Goal: Task Accomplishment & Management: Complete application form

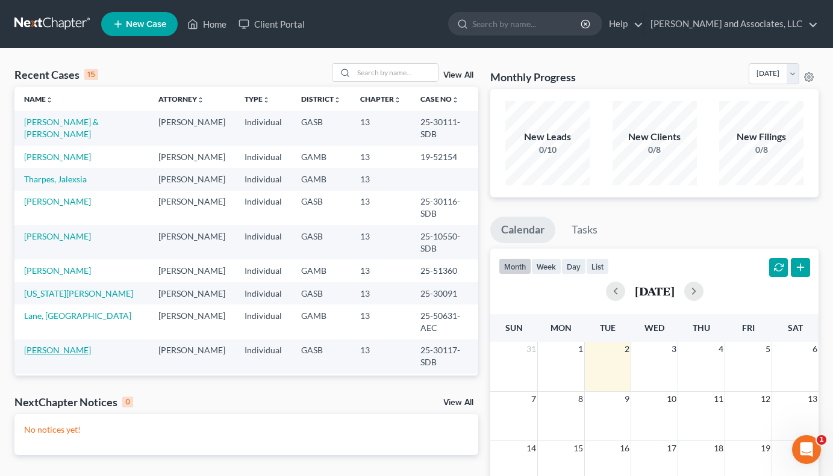
click at [58, 345] on link "[PERSON_NAME]" at bounding box center [57, 350] width 67 height 10
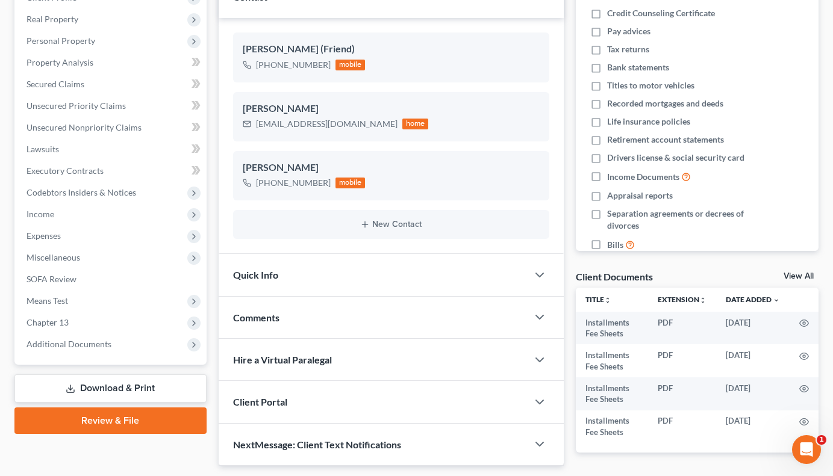
scroll to position [190, 0]
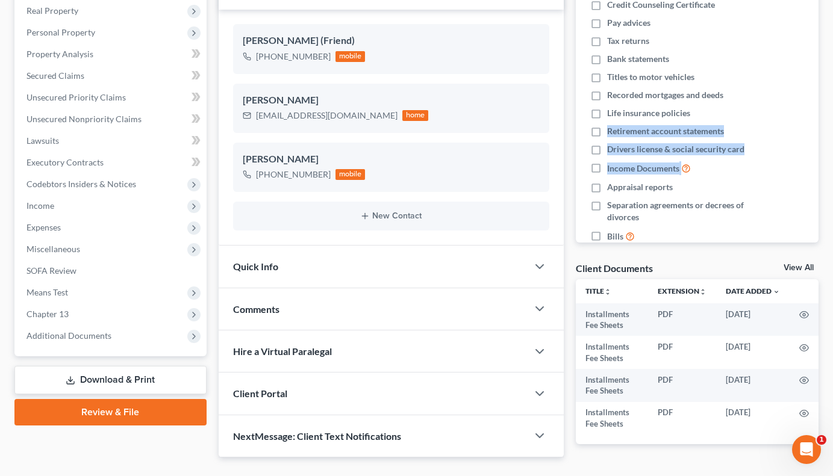
drag, startPoint x: 832, startPoint y: 172, endPoint x: 844, endPoint y: 111, distance: 62.6
click at [833, 111] on html "Home New Case Client Portal [PERSON_NAME] and Associates, LLC [EMAIL_ADDRESS][D…" at bounding box center [416, 160] width 833 height 700
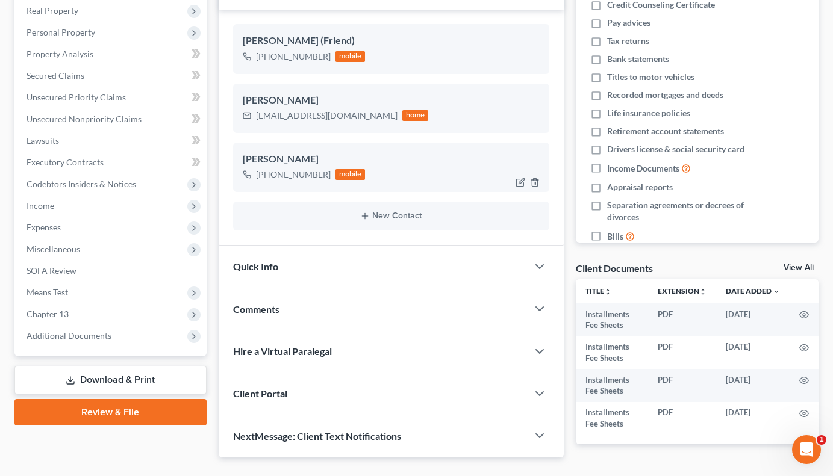
click at [481, 151] on div "[PERSON_NAME] [PHONE_NUMBER] mobile" at bounding box center [391, 167] width 316 height 49
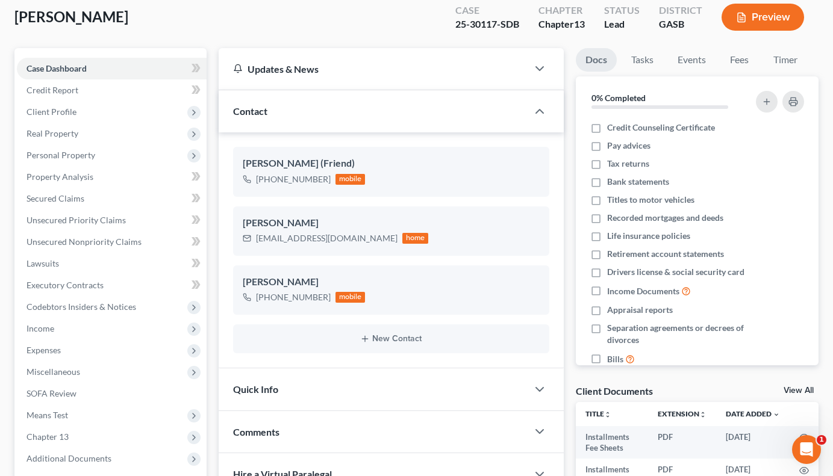
scroll to position [61, 0]
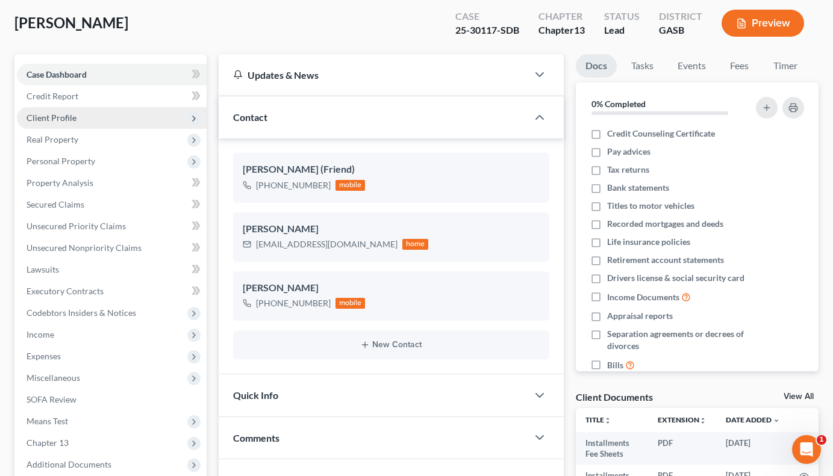
click at [64, 121] on span "Client Profile" at bounding box center [51, 118] width 50 height 10
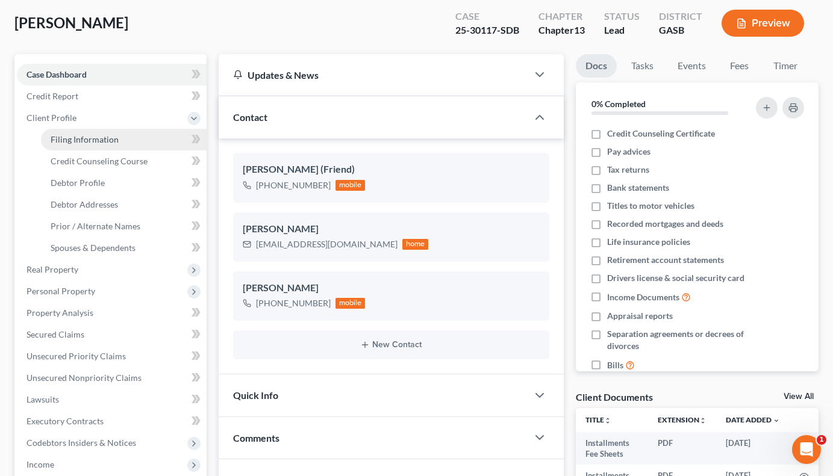
click at [89, 139] on span "Filing Information" at bounding box center [85, 139] width 68 height 10
select select "1"
select select "0"
select select "3"
select select "10"
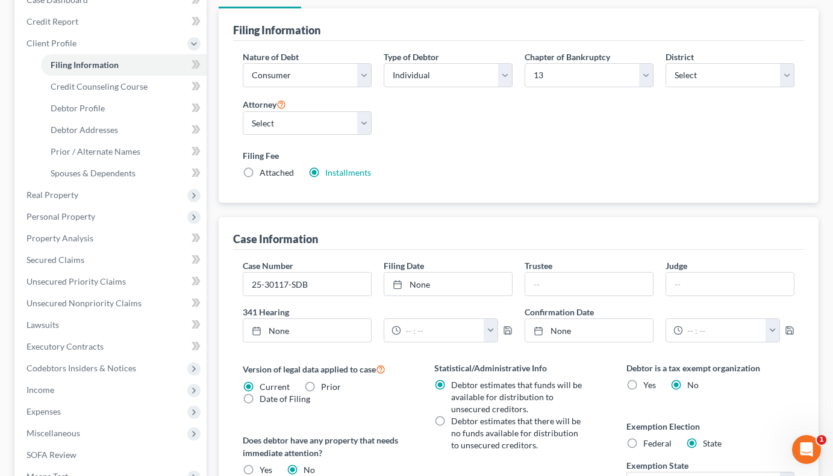
scroll to position [119, 0]
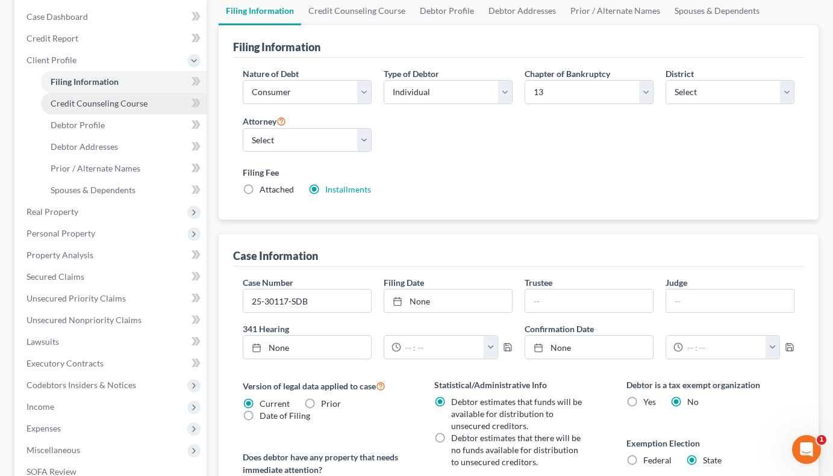
click at [103, 99] on span "Credit Counseling Course" at bounding box center [99, 103] width 97 height 10
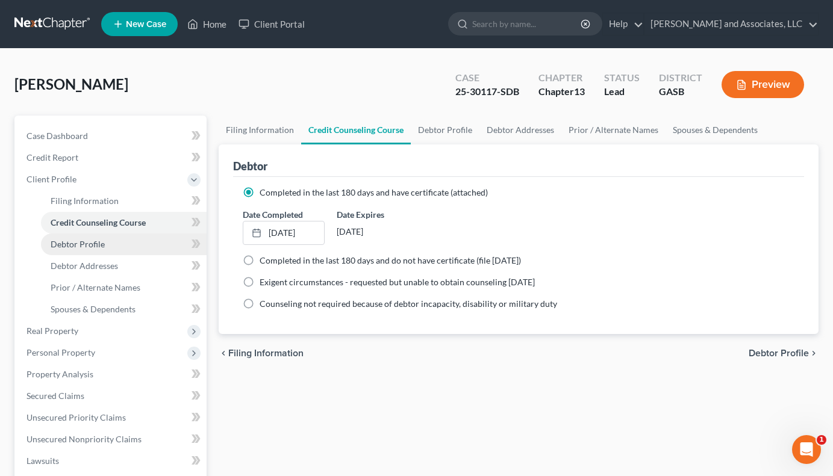
click at [83, 244] on span "Debtor Profile" at bounding box center [78, 244] width 54 height 10
select select "0"
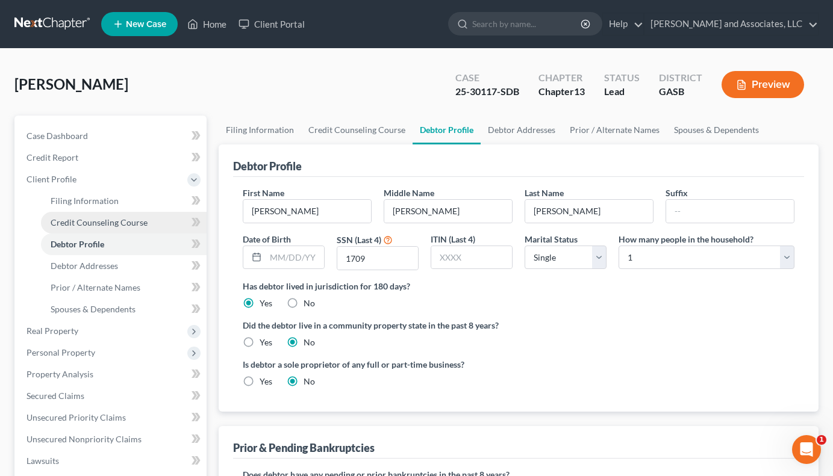
radio input "true"
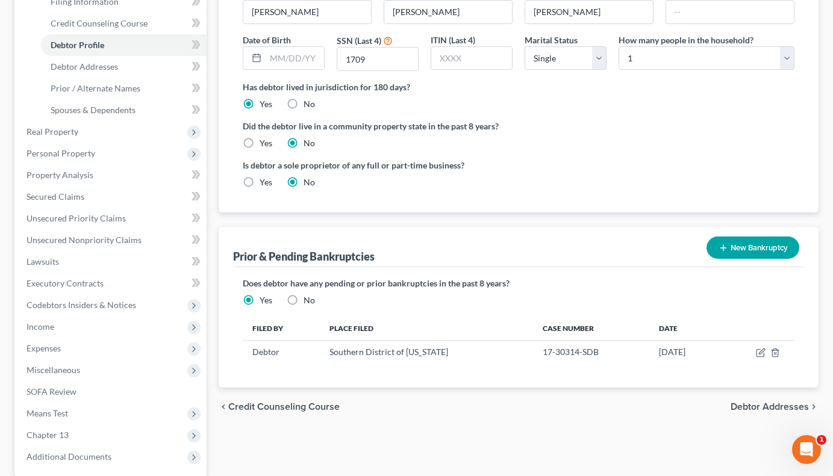
scroll to position [204, 0]
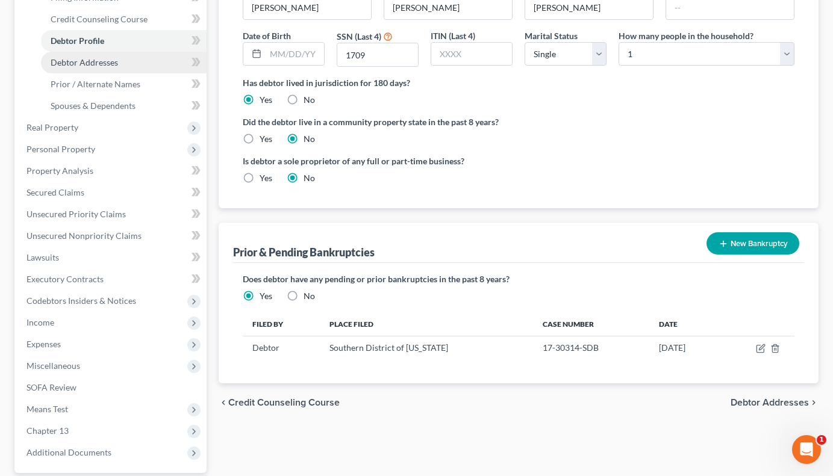
click at [113, 63] on span "Debtor Addresses" at bounding box center [84, 62] width 67 height 10
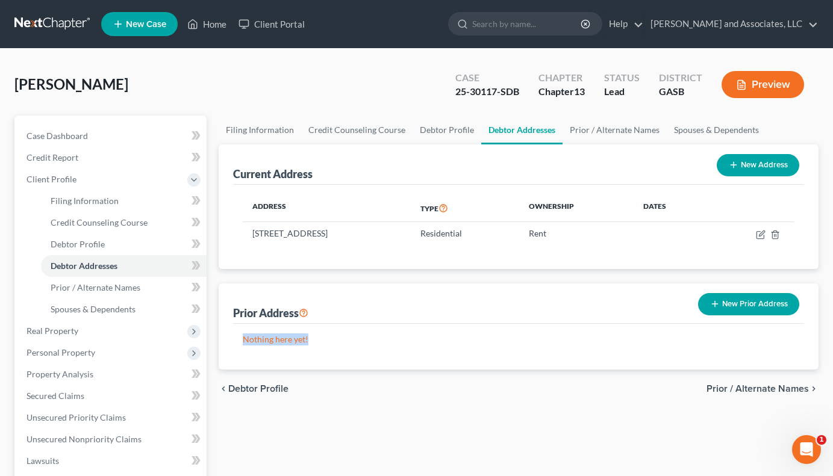
drag, startPoint x: 832, startPoint y: 277, endPoint x: 839, endPoint y: 326, distance: 49.4
click at [833, 326] on html "Home New Case Client Portal [PERSON_NAME] and Associates, LLC [EMAIL_ADDRESS][D…" at bounding box center [416, 396] width 833 height 792
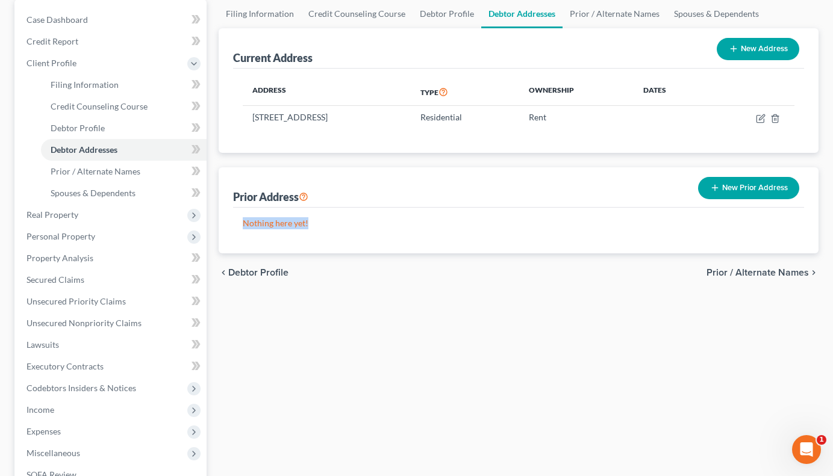
scroll to position [131, 0]
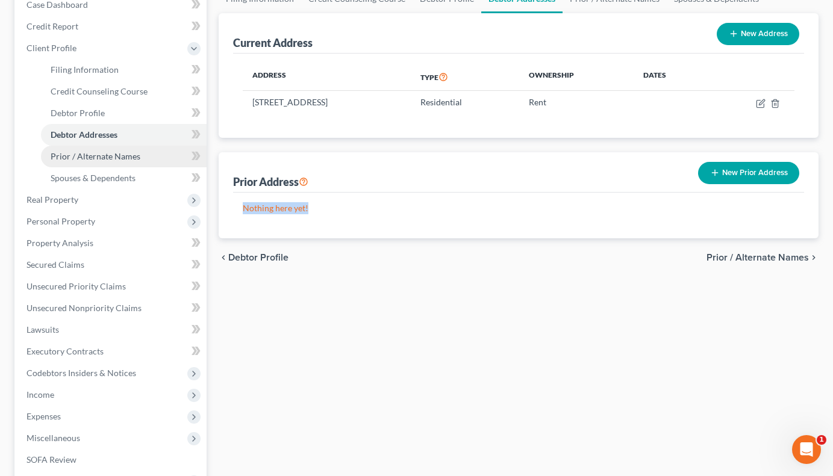
click at [96, 157] on span "Prior / Alternate Names" at bounding box center [96, 156] width 90 height 10
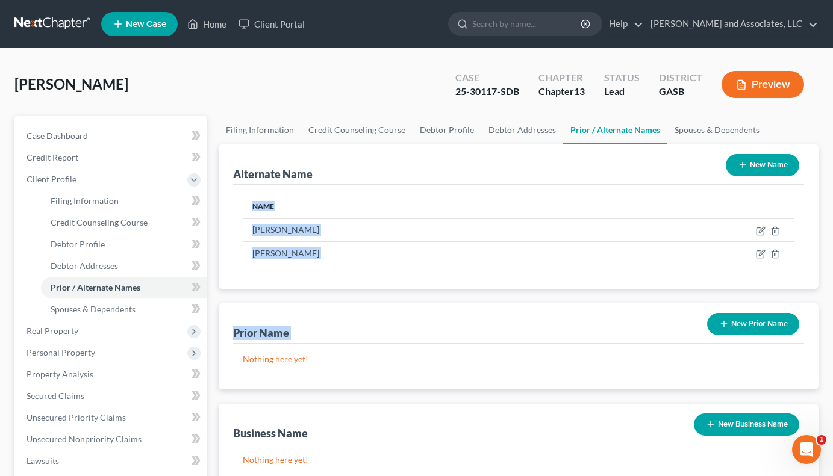
drag, startPoint x: 832, startPoint y: 269, endPoint x: 845, endPoint y: 302, distance: 36.0
click at [833, 302] on html "Home New Case Client Portal [PERSON_NAME] and Associates, LLC [EMAIL_ADDRESS][D…" at bounding box center [416, 396] width 833 height 792
drag, startPoint x: 830, startPoint y: 273, endPoint x: 862, endPoint y: 382, distance: 113.4
click at [833, 382] on html "Home New Case Client Portal [PERSON_NAME] and Associates, LLC [EMAIL_ADDRESS][D…" at bounding box center [416, 396] width 833 height 792
click at [585, 350] on div "Nothing here yet!" at bounding box center [518, 367] width 571 height 46
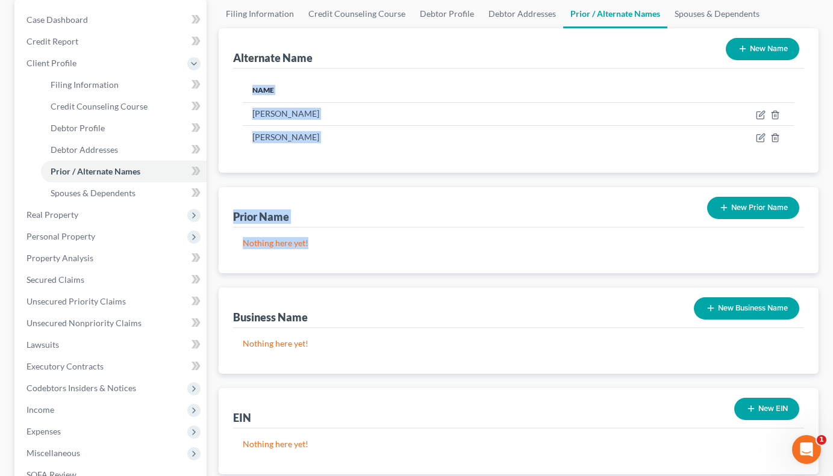
scroll to position [152, 0]
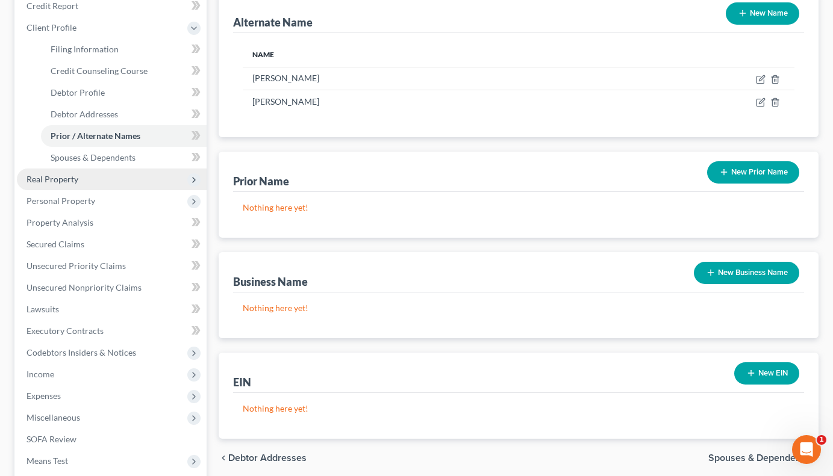
click at [48, 178] on span "Real Property" at bounding box center [52, 179] width 52 height 10
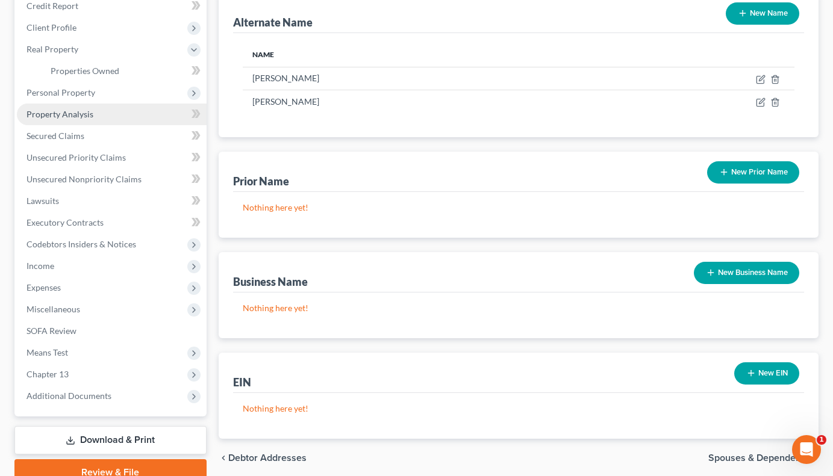
click at [83, 120] on link "Property Analysis" at bounding box center [112, 115] width 190 height 22
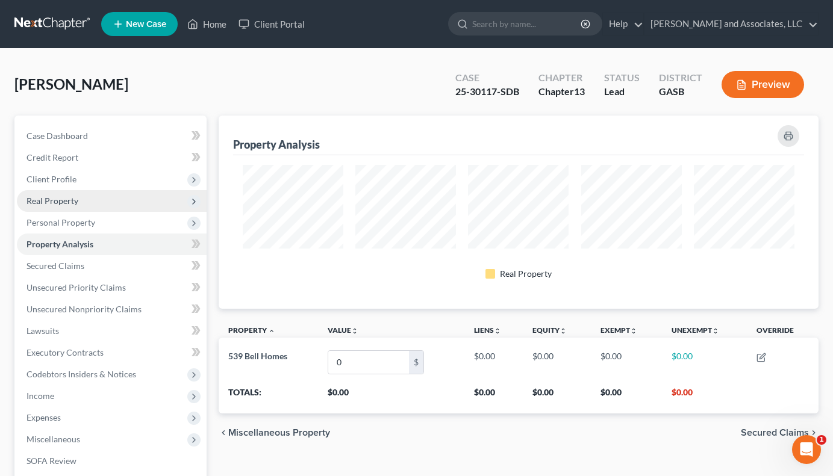
click at [62, 200] on span "Real Property" at bounding box center [52, 201] width 52 height 10
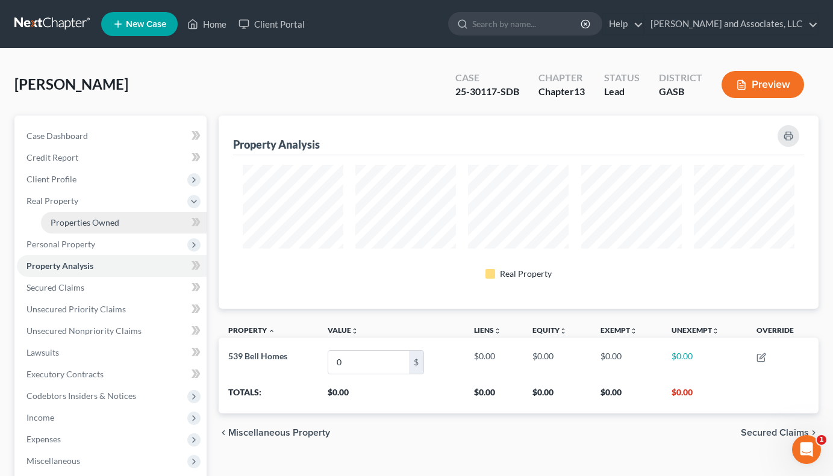
click at [95, 225] on span "Properties Owned" at bounding box center [85, 222] width 69 height 10
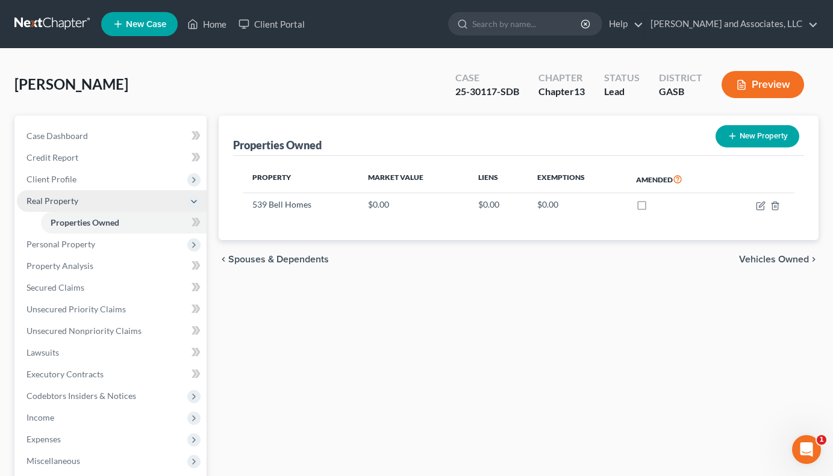
click at [56, 202] on span "Real Property" at bounding box center [52, 201] width 52 height 10
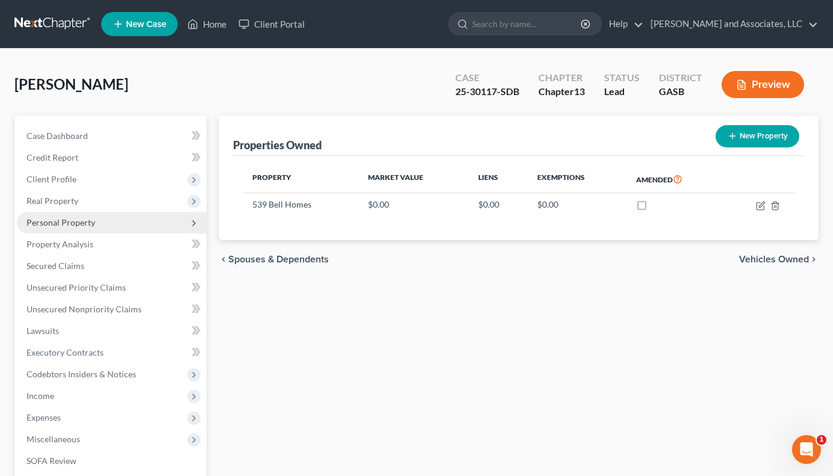
click at [90, 226] on span "Personal Property" at bounding box center [60, 222] width 69 height 10
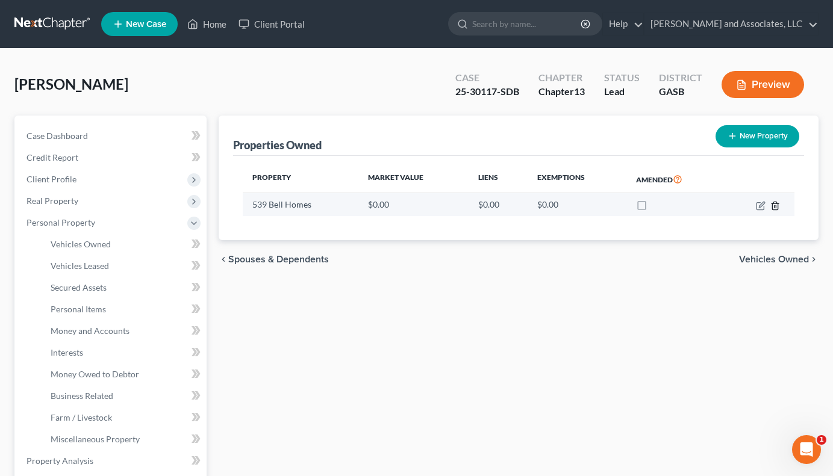
click at [773, 207] on icon "button" at bounding box center [774, 206] width 5 height 8
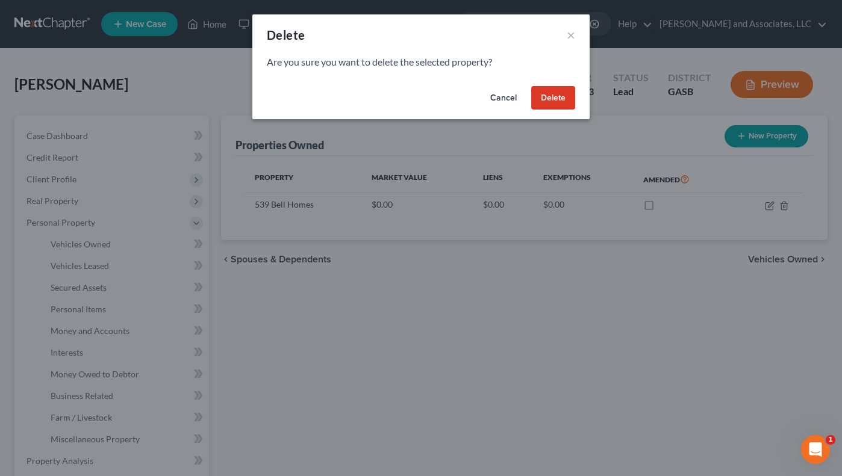
click at [567, 104] on button "Delete" at bounding box center [553, 98] width 44 height 24
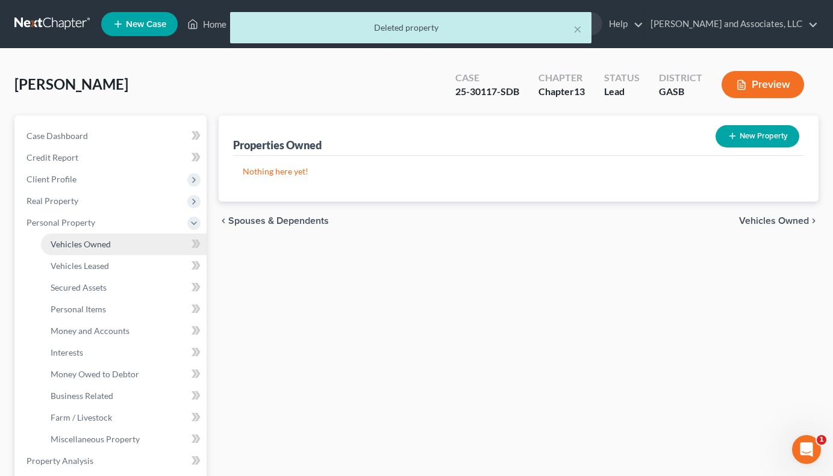
click at [98, 243] on span "Vehicles Owned" at bounding box center [81, 244] width 60 height 10
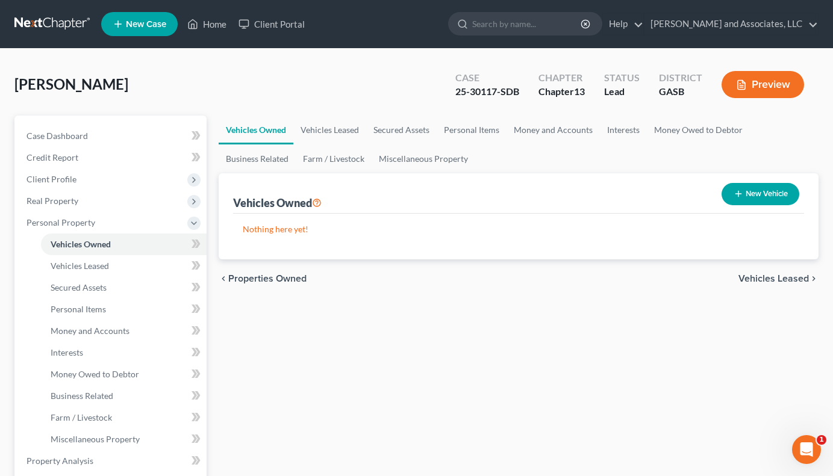
click at [752, 185] on button "New Vehicle" at bounding box center [760, 194] width 78 height 22
select select "0"
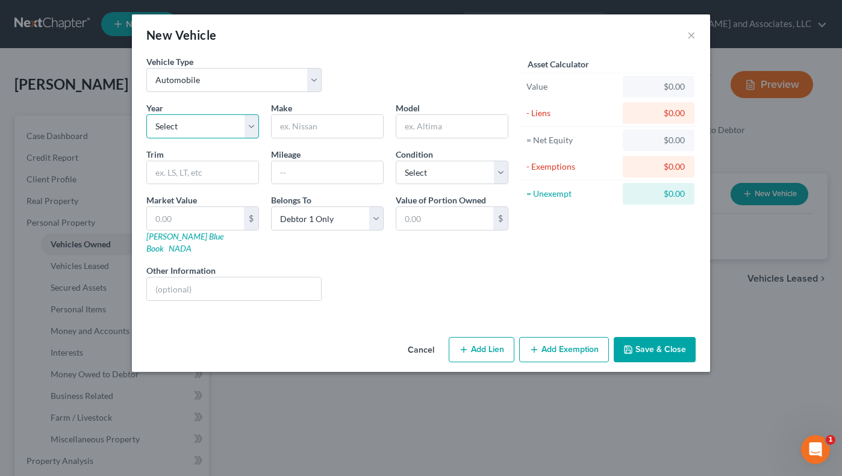
click at [253, 130] on select "Select 2026 2025 2024 2023 2022 2021 2020 2019 2018 2017 2016 2015 2014 2013 20…" at bounding box center [202, 126] width 113 height 24
select select "6"
click at [146, 114] on select "Select 2026 2025 2024 2023 2022 2021 2020 2019 2018 2017 2016 2015 2014 2013 20…" at bounding box center [202, 126] width 113 height 24
click at [302, 127] on input "text" at bounding box center [327, 126] width 111 height 23
type input "Nissan"
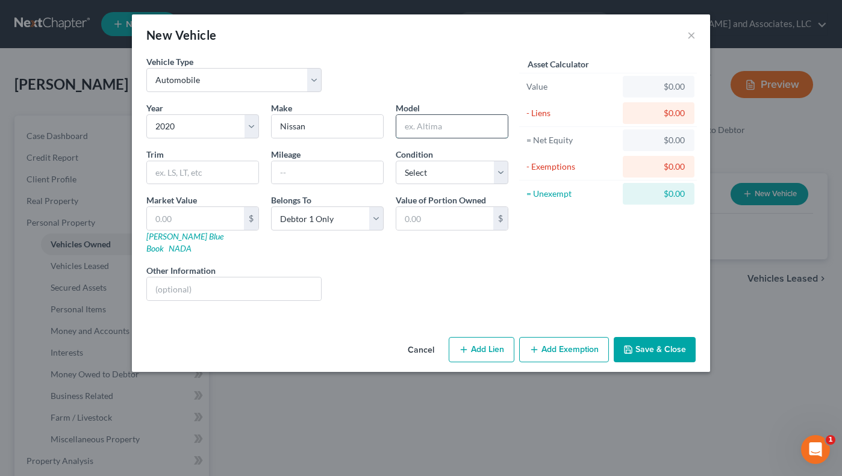
click at [437, 125] on input "text" at bounding box center [451, 126] width 111 height 23
type input "Versa S"
click at [319, 177] on input "text" at bounding box center [327, 172] width 111 height 23
type input "82,566"
click at [505, 175] on select "Select Excellent Very Good Good Fair Poor" at bounding box center [452, 173] width 113 height 24
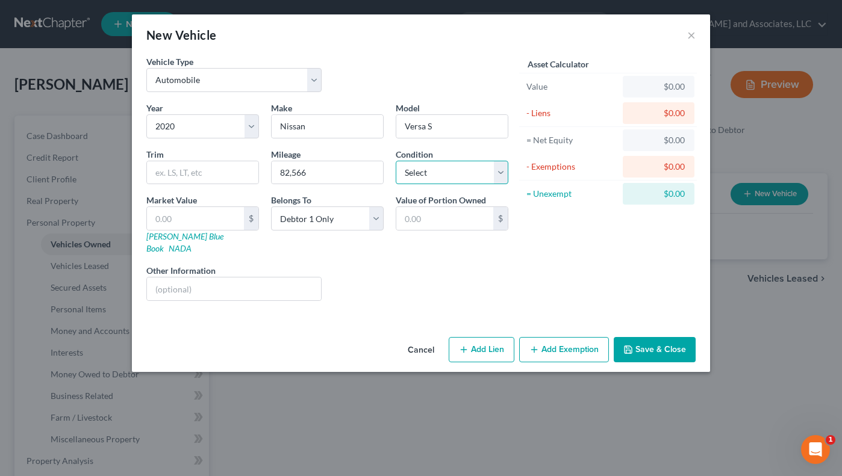
select select "2"
click at [396, 161] on select "Select Excellent Very Good Good Fair Poor" at bounding box center [452, 173] width 113 height 24
drag, startPoint x: 190, startPoint y: 220, endPoint x: 145, endPoint y: 213, distance: 45.7
click at [190, 221] on input "text" at bounding box center [195, 218] width 97 height 23
type input "9"
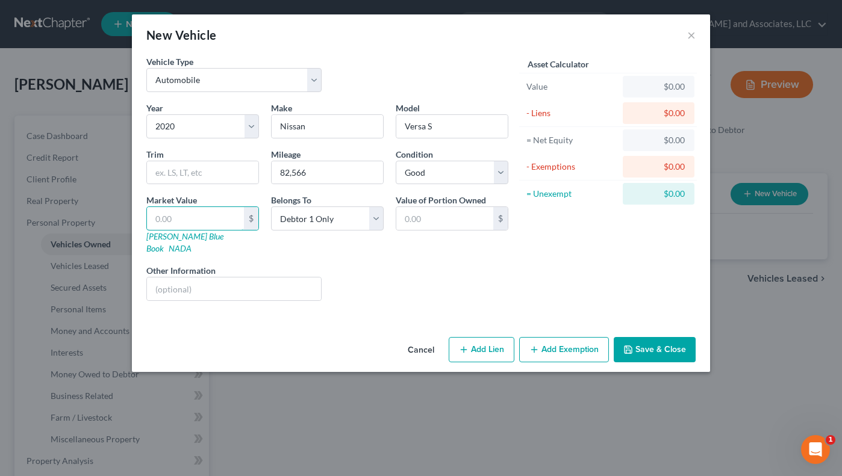
type input "9.00"
type input "94"
type input "94.00"
type input "941"
type input "941.00"
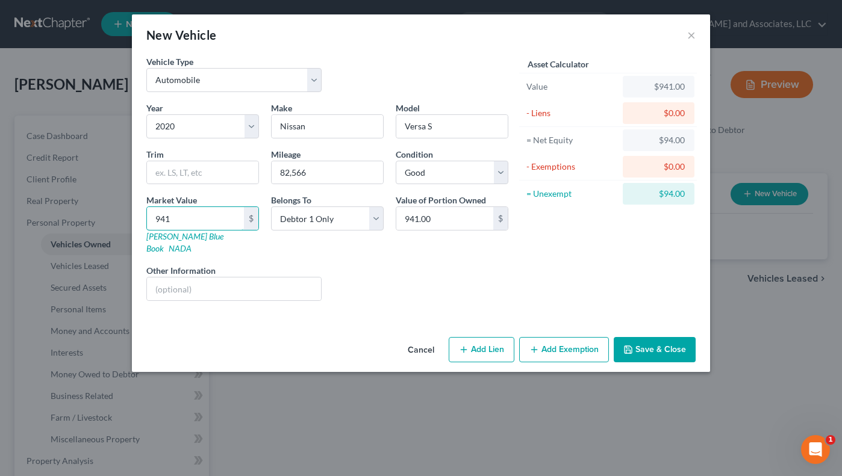
type input "9416"
type input "9,416.00"
click at [580, 337] on button "Add Exemption" at bounding box center [564, 349] width 90 height 25
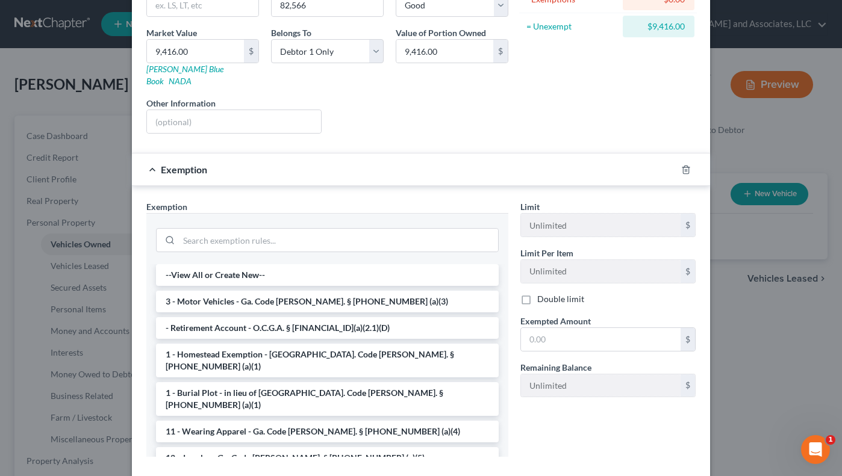
scroll to position [172, 0]
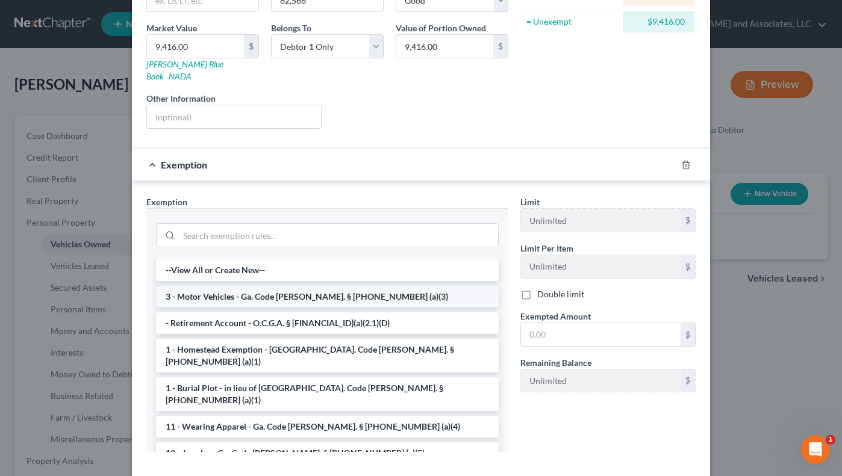
click at [399, 286] on li "3 - Motor Vehicles - Ga. Code [PERSON_NAME]. § [PHONE_NUMBER] (a)(3)" at bounding box center [327, 297] width 343 height 22
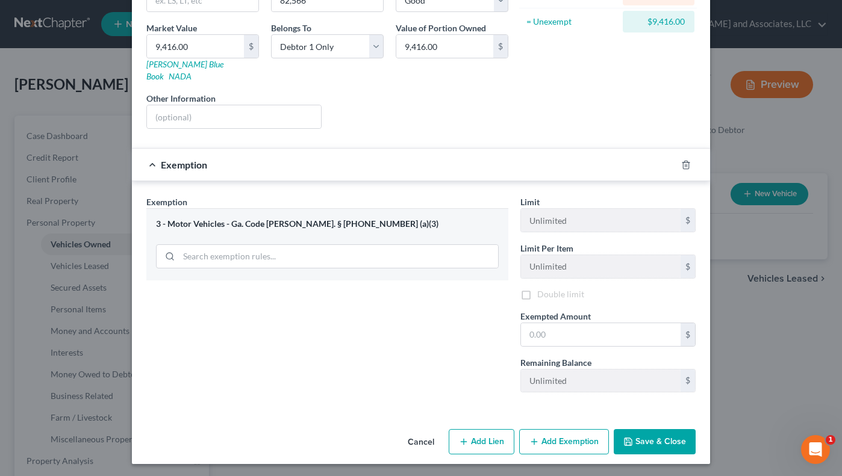
scroll to position [164, 0]
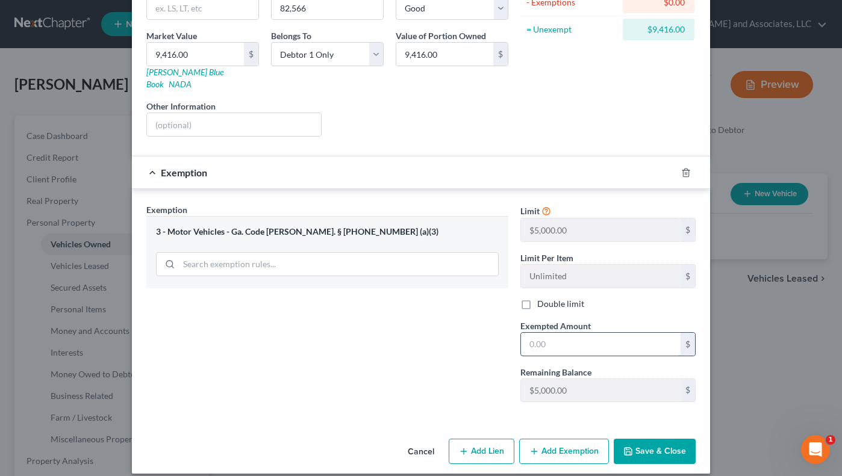
click at [538, 333] on input "text" at bounding box center [601, 344] width 160 height 23
drag, startPoint x: 569, startPoint y: 336, endPoint x: 518, endPoint y: 336, distance: 50.6
click at [521, 336] on input "500.00" at bounding box center [601, 344] width 160 height 23
type input "5,000.00"
click at [623, 447] on icon "button" at bounding box center [628, 452] width 10 height 10
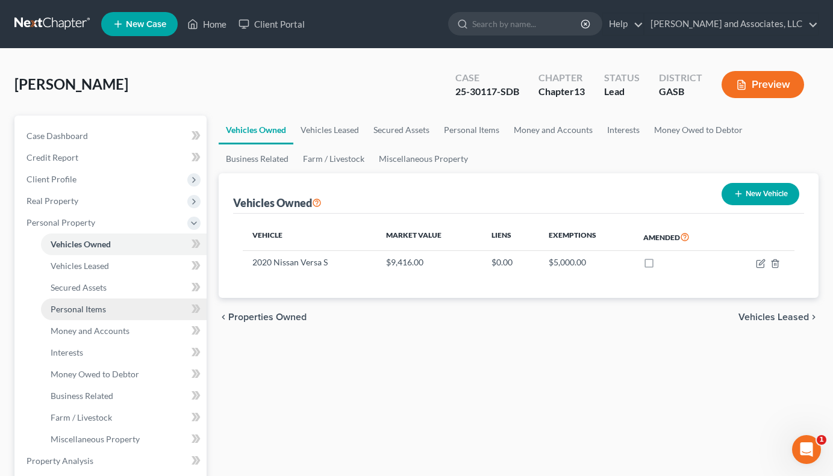
click at [75, 308] on span "Personal Items" at bounding box center [78, 309] width 55 height 10
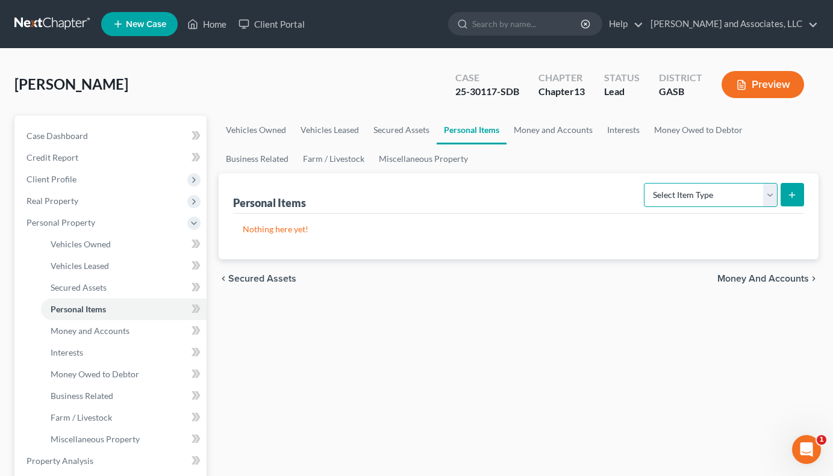
click at [767, 198] on select "Select Item Type Clothing Collectibles Of Value Electronics Firearms Household …" at bounding box center [711, 195] width 134 height 24
select select "household_goods"
click at [645, 183] on select "Select Item Type Clothing Collectibles Of Value Electronics Firearms Household …" at bounding box center [711, 195] width 134 height 24
click at [794, 196] on icon "submit" at bounding box center [792, 195] width 10 height 10
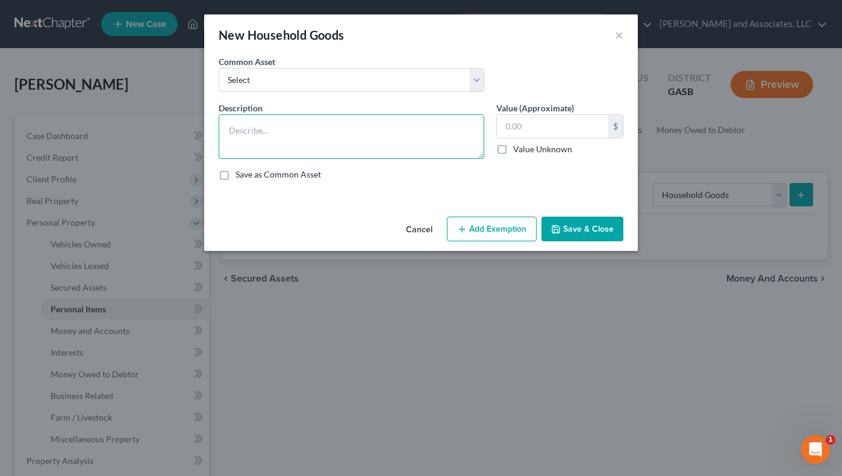
click at [242, 140] on textarea at bounding box center [352, 136] width 266 height 45
click at [291, 131] on textarea "Washer, Dryer; cuch; 2 bedroom Suits; tablet" at bounding box center [352, 136] width 266 height 45
click at [382, 127] on textarea "Washer, Dryer; Couch; 2 bedroom Suits; tablet" at bounding box center [352, 136] width 266 height 45
click at [405, 131] on textarea "Washer, Dryer; Couch; 2 bedroom Suits; Tablet" at bounding box center [352, 136] width 266 height 45
click at [230, 146] on textarea "Washer, Dryer; Couch; 2 bedroom Suits; Tablet &Chairs; 2 End talbes; Dresser; L…" at bounding box center [352, 136] width 266 height 45
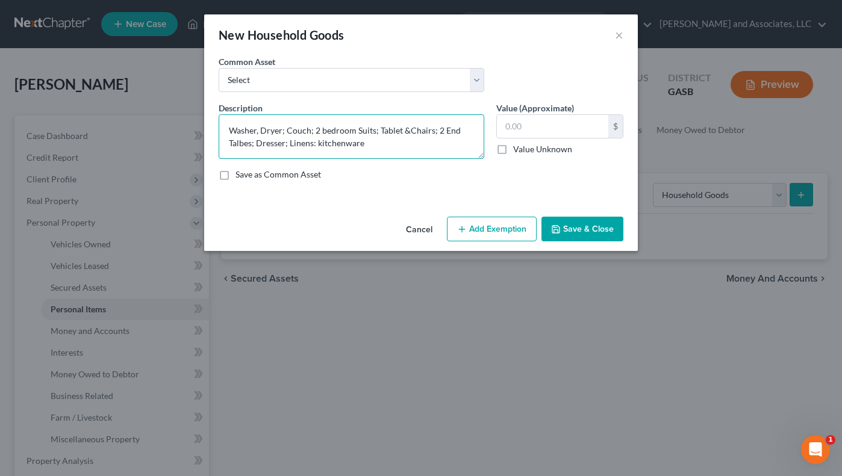
click at [240, 147] on textarea "Washer, Dryer; Couch; 2 bedroom Suits; Tablet &Chairs; 2 End Talbes; Dresser; L…" at bounding box center [352, 136] width 266 height 45
click at [241, 142] on textarea "Washer, Dryer; Couch; 2 bedroom Suits; Tablet &Chairs; 2 End Tabes; Dresser; Li…" at bounding box center [352, 136] width 266 height 45
type textarea "Washer, Dryer; Couch; 2 bedroom Suits; Tablet &Chairs; 2 End Tables; Dresser; L…"
click at [510, 129] on input "text" at bounding box center [552, 126] width 111 height 23
drag, startPoint x: 547, startPoint y: 123, endPoint x: 503, endPoint y: 123, distance: 44.6
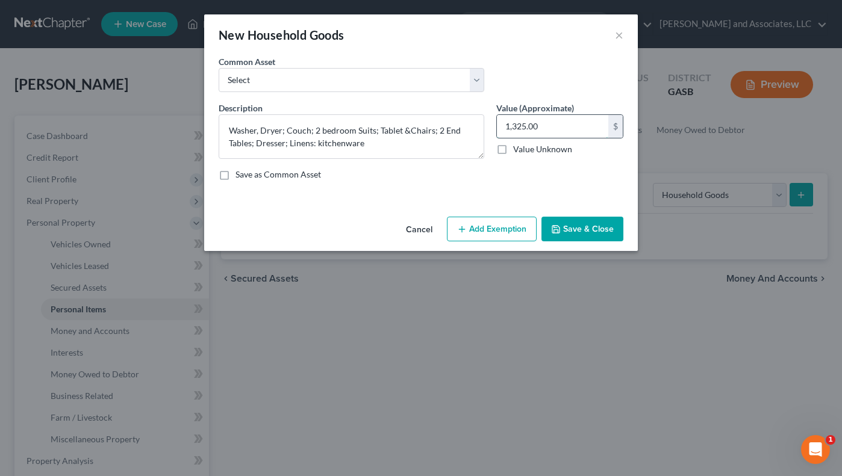
click at [503, 123] on input "1,325.00" at bounding box center [552, 126] width 111 height 23
type input "1,325.00"
click at [513, 227] on button "Add Exemption" at bounding box center [492, 229] width 90 height 25
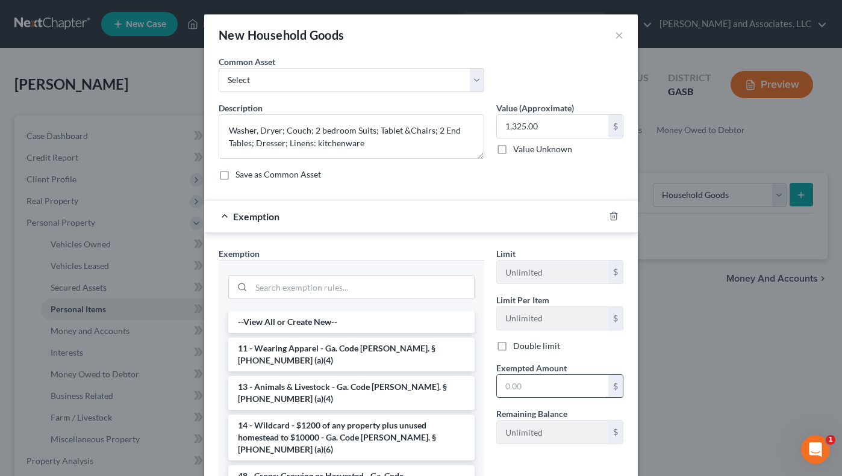
click at [516, 384] on input "text" at bounding box center [552, 386] width 111 height 23
paste input "1,325.00"
type input "1,325.00"
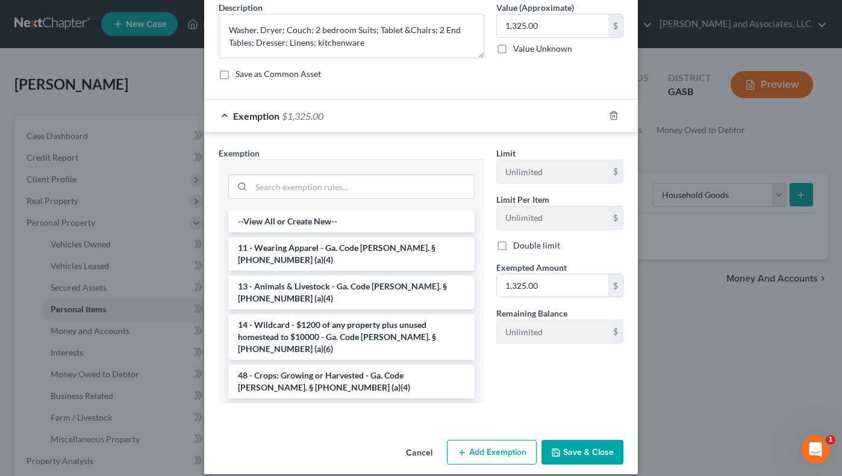
scroll to position [103, 0]
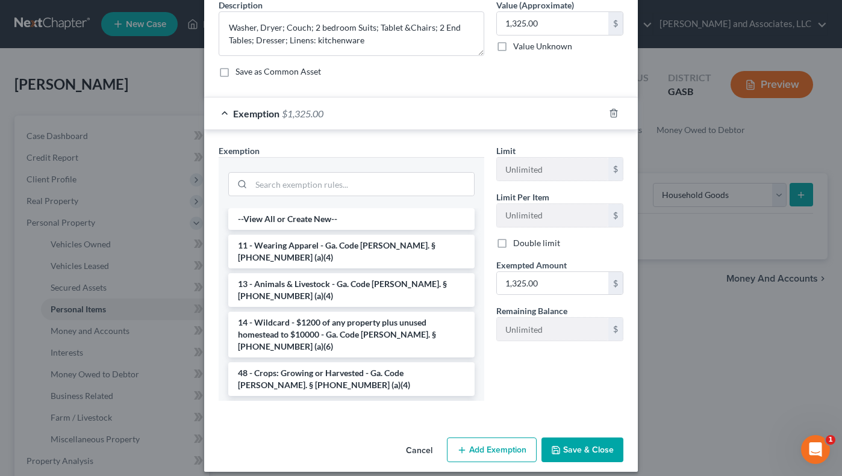
click at [408, 401] on li "6 - Household Goods and Furnishings - Ga. Code [PERSON_NAME]. § [PHONE_NUMBER] …" at bounding box center [351, 418] width 246 height 34
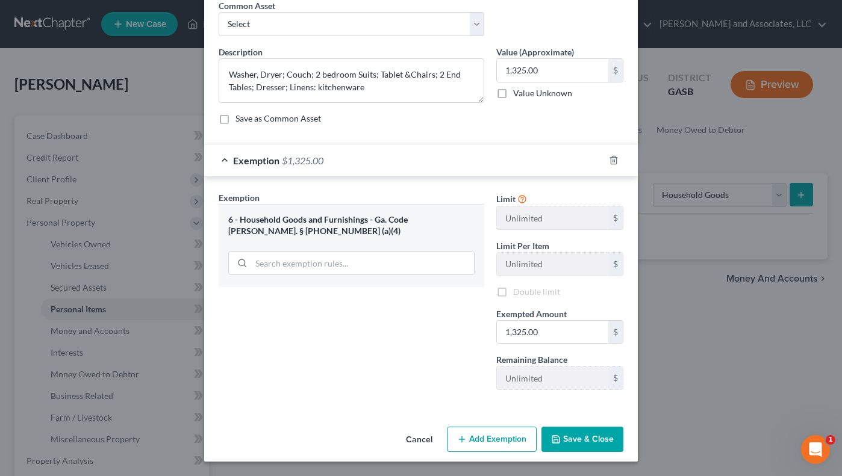
scroll to position [56, 0]
click at [576, 437] on button "Save & Close" at bounding box center [582, 439] width 82 height 25
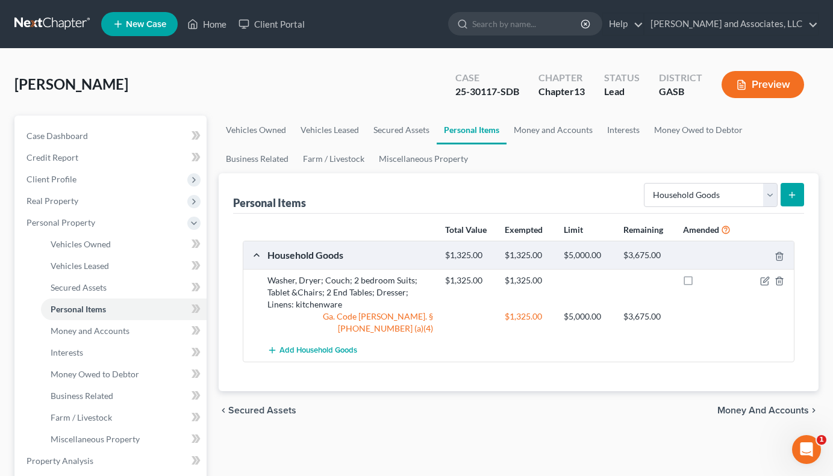
click at [792, 185] on button "submit" at bounding box center [791, 194] width 23 height 23
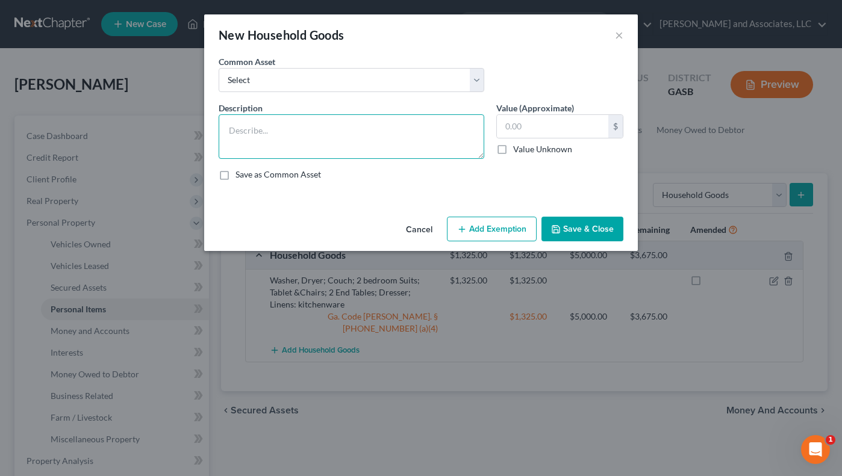
click at [281, 133] on textarea at bounding box center [352, 136] width 266 height 45
type textarea "Televisions; Laptop; Printer; Cell Phone"
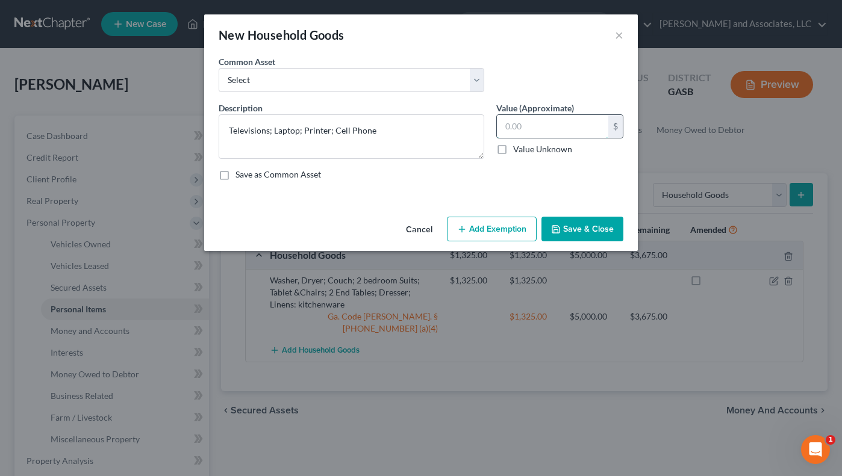
click at [517, 124] on input "text" at bounding box center [552, 126] width 111 height 23
drag, startPoint x: 544, startPoint y: 122, endPoint x: 491, endPoint y: 133, distance: 54.7
click at [494, 130] on div "Value (Approximate) 875.00 $ Value Unknown Balance Undetermined 875.00 $ Value …" at bounding box center [559, 130] width 139 height 57
type input "875.00"
click at [481, 226] on button "Add Exemption" at bounding box center [492, 229] width 90 height 25
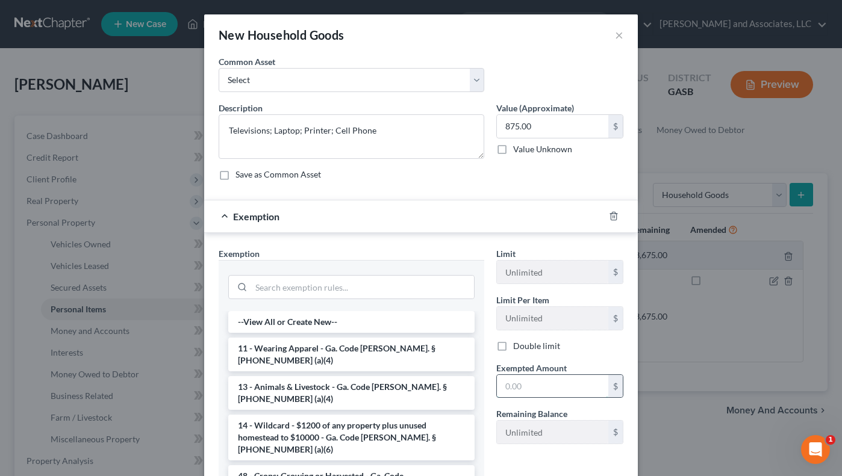
drag, startPoint x: 509, startPoint y: 391, endPoint x: 521, endPoint y: 394, distance: 12.0
click at [511, 390] on input "text" at bounding box center [552, 386] width 111 height 23
paste input "875.00"
type input "875.00"
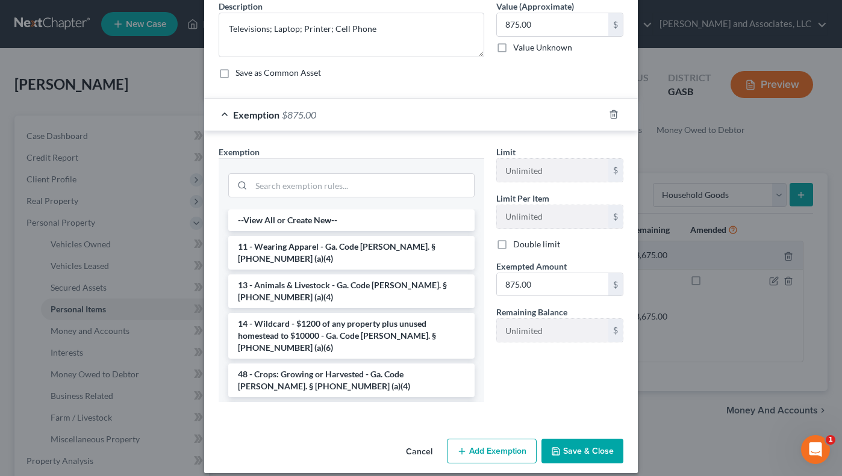
scroll to position [113, 0]
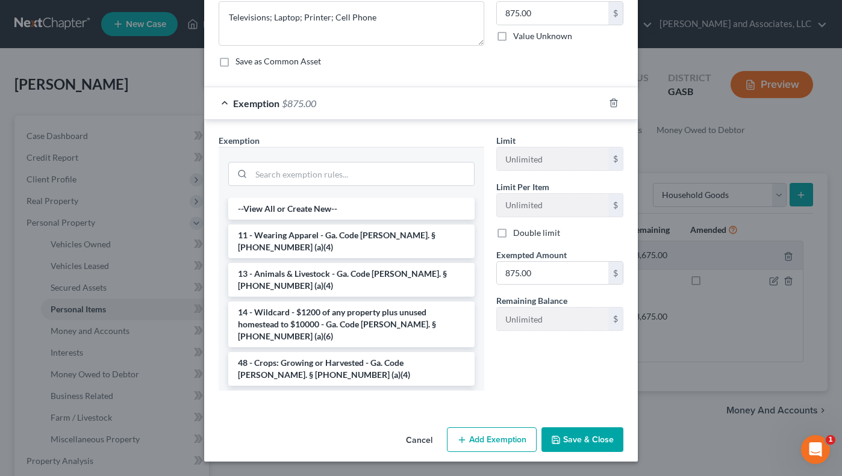
click at [356, 391] on li "6 - Household Goods and Furnishings - Ga. Code [PERSON_NAME]. § [PHONE_NUMBER] …" at bounding box center [351, 408] width 246 height 34
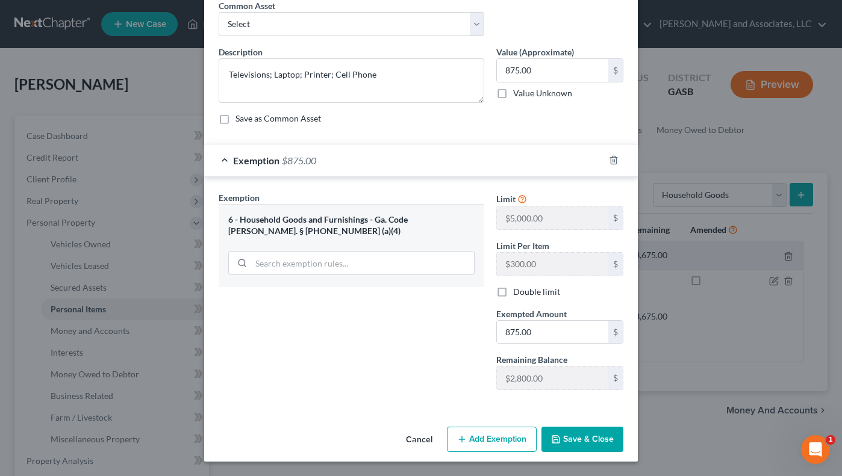
click at [553, 431] on button "Save & Close" at bounding box center [582, 439] width 82 height 25
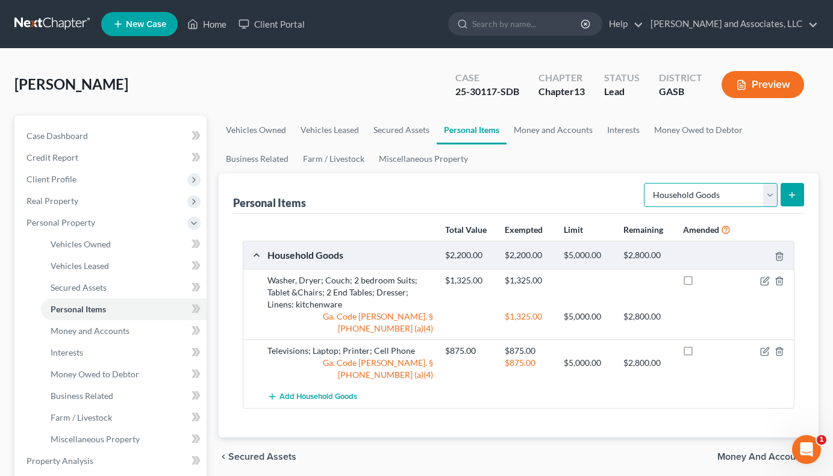
click at [774, 199] on select "Select Item Type Clothing Collectibles Of Value Electronics Firearms Household …" at bounding box center [711, 195] width 134 height 24
select select "clothing"
click at [645, 183] on select "Select Item Type Clothing Collectibles Of Value Electronics Firearms Household …" at bounding box center [711, 195] width 134 height 24
click at [795, 195] on line "submit" at bounding box center [791, 195] width 5 height 0
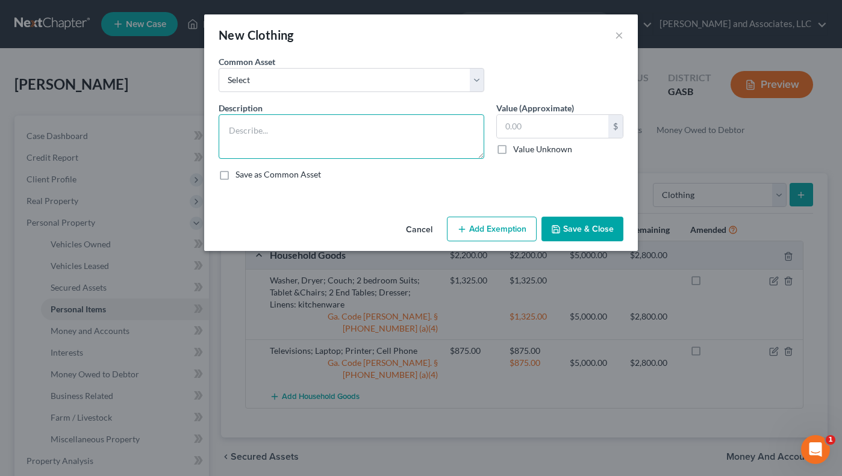
click at [234, 135] on textarea at bounding box center [352, 136] width 266 height 45
type textarea "Clothes; Shoes; Accessories"
click at [545, 134] on input "text" at bounding box center [552, 126] width 111 height 23
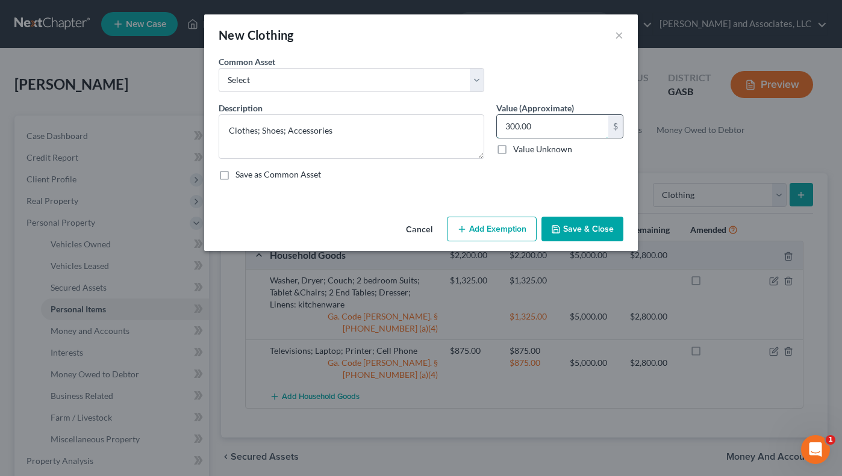
drag, startPoint x: 545, startPoint y: 123, endPoint x: 497, endPoint y: 120, distance: 47.7
click at [497, 120] on input "300.00" at bounding box center [552, 126] width 111 height 23
type input "300.00"
click at [480, 228] on button "Add Exemption" at bounding box center [492, 229] width 90 height 25
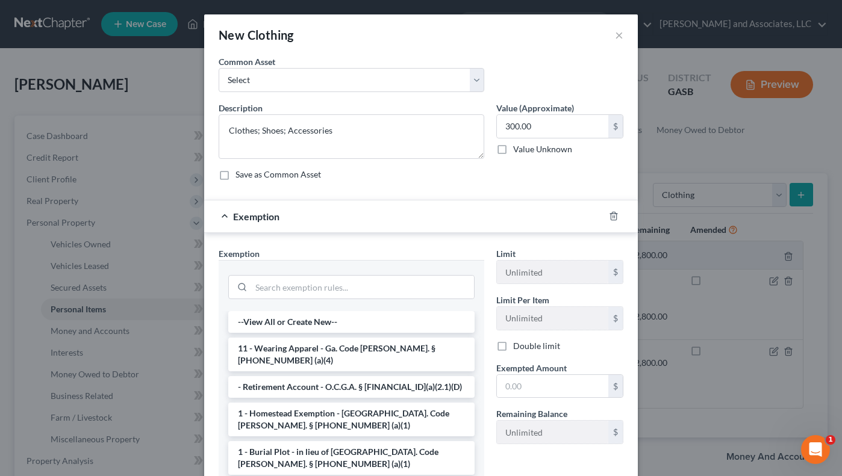
drag, startPoint x: 330, startPoint y: 346, endPoint x: 363, endPoint y: 366, distance: 37.8
click at [332, 346] on li "11 - Wearing Apparel - Ga. Code [PERSON_NAME]. § [PHONE_NUMBER] (a)(4)" at bounding box center [351, 355] width 246 height 34
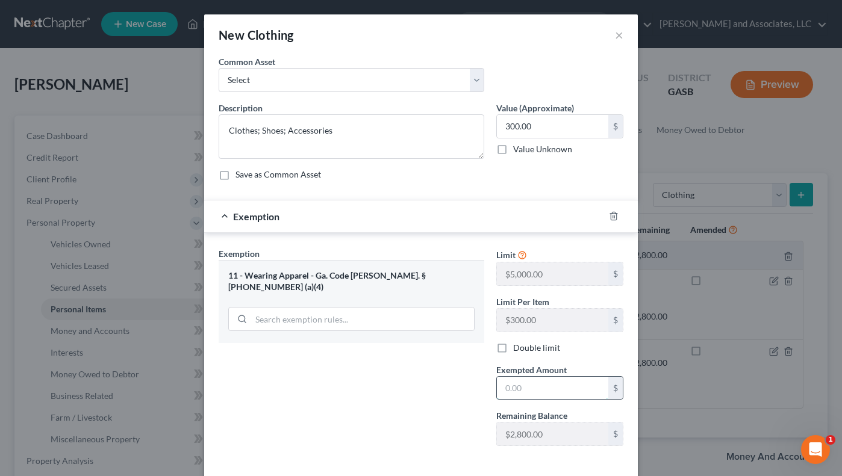
click at [511, 385] on input "text" at bounding box center [552, 388] width 111 height 23
paste input "300.00"
type input "300.00"
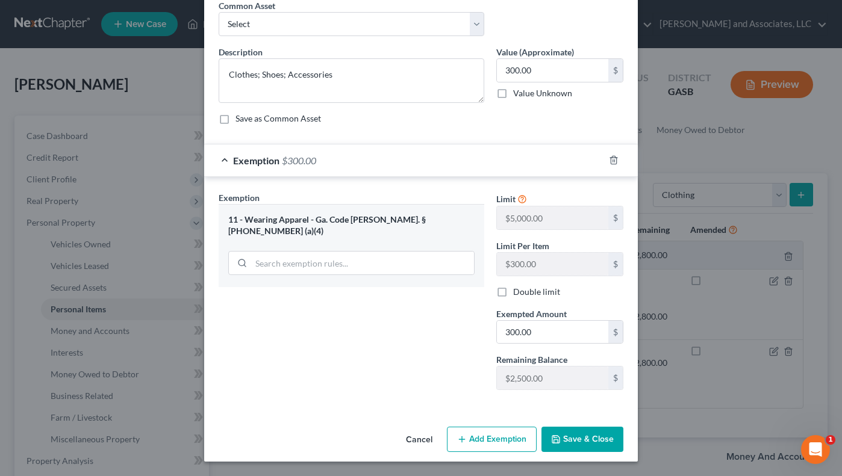
click at [564, 440] on button "Save & Close" at bounding box center [582, 439] width 82 height 25
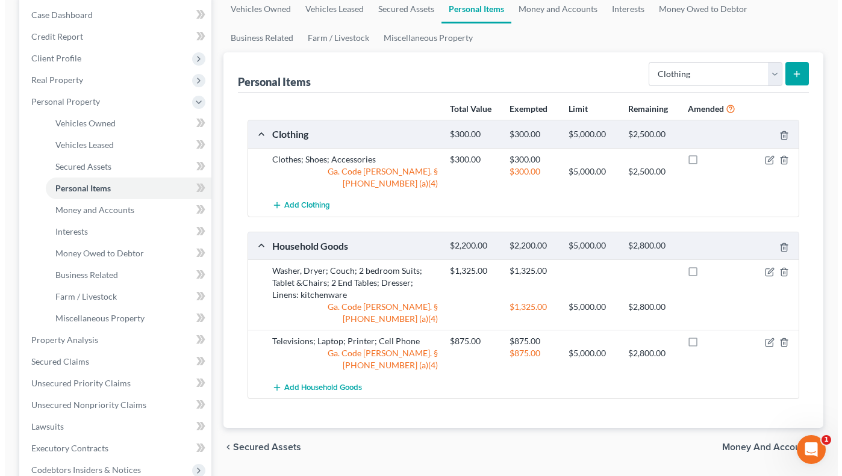
scroll to position [122, 0]
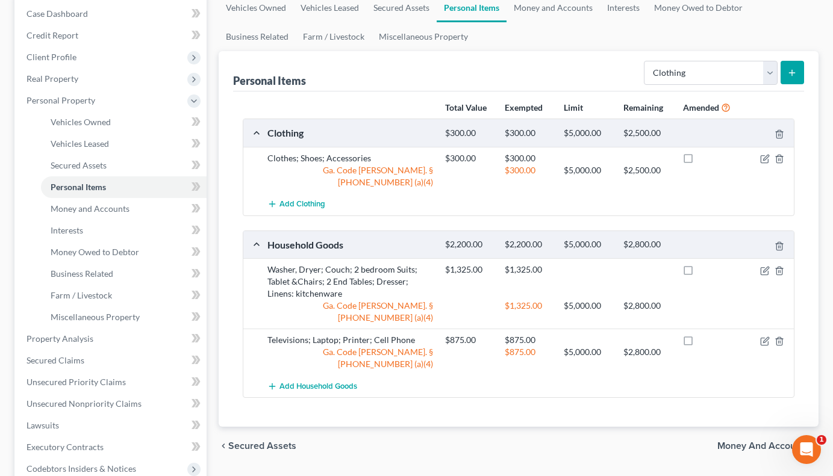
click at [791, 72] on icon "submit" at bounding box center [792, 73] width 10 height 10
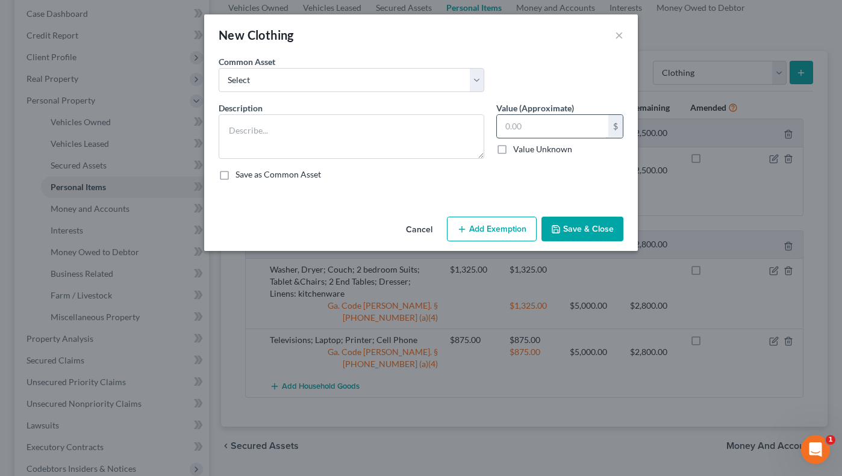
click at [533, 126] on input "text" at bounding box center [552, 126] width 111 height 23
type input "275.00"
click at [228, 119] on textarea at bounding box center [352, 136] width 266 height 45
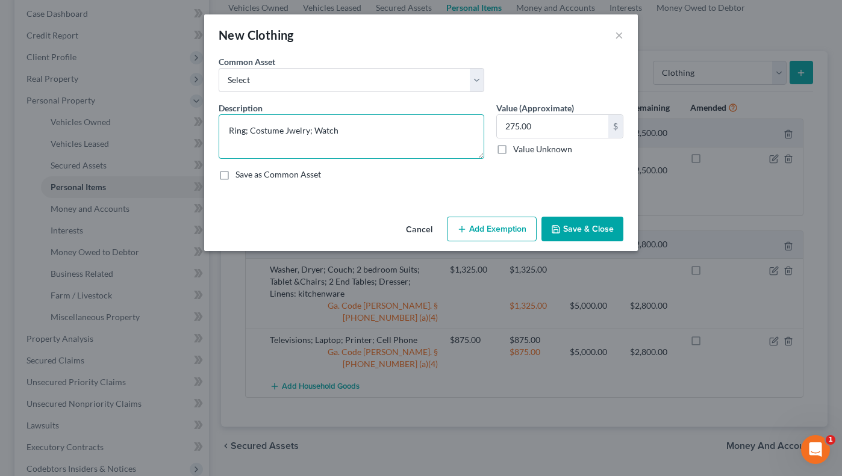
click at [287, 132] on textarea "Ring; Costume Jwelry; Watch" at bounding box center [352, 136] width 266 height 45
type textarea "Ring; Costume Jewelry; Watch"
click at [493, 227] on button "Add Exemption" at bounding box center [492, 229] width 90 height 25
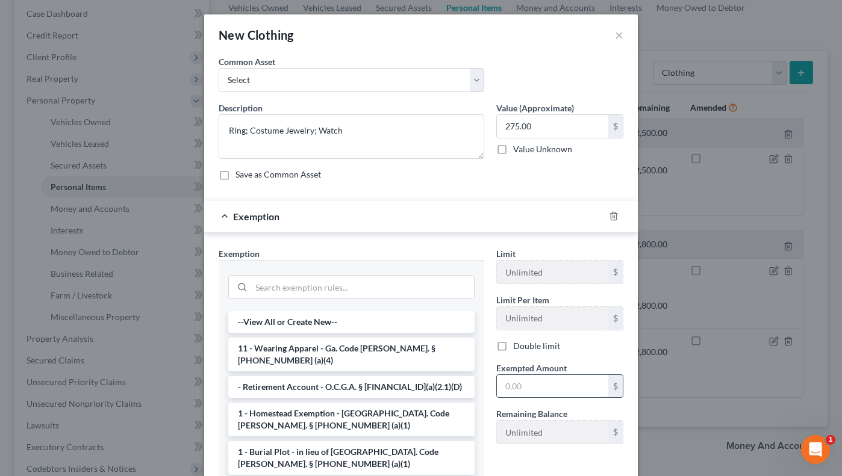
click at [525, 385] on input "text" at bounding box center [552, 386] width 111 height 23
paste input "275.00"
type input "275.00"
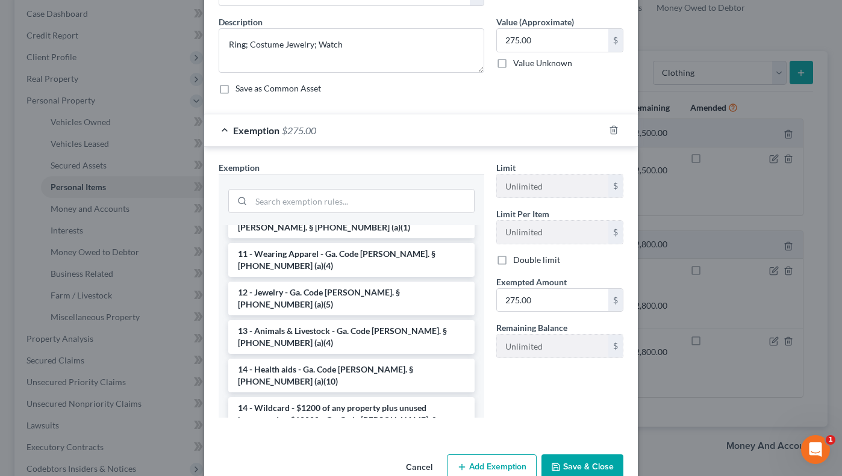
scroll to position [117, 0]
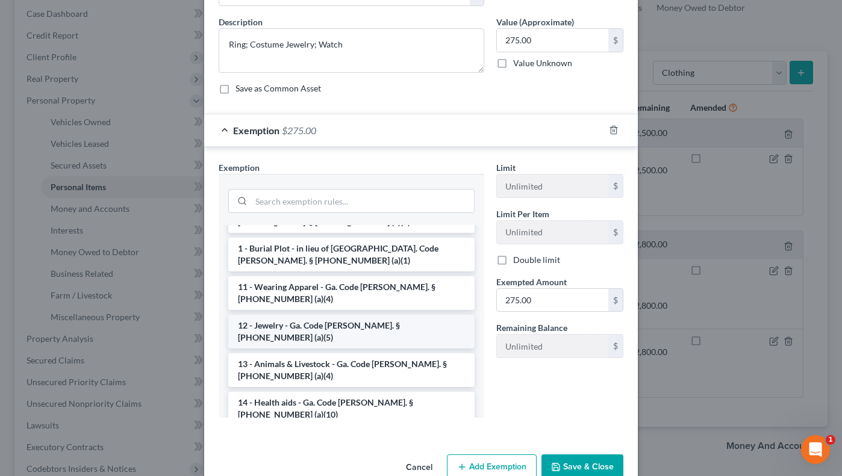
click at [360, 315] on li "12 - Jewelry - Ga. Code [PERSON_NAME]. § [PHONE_NUMBER] (a)(5)" at bounding box center [351, 332] width 246 height 34
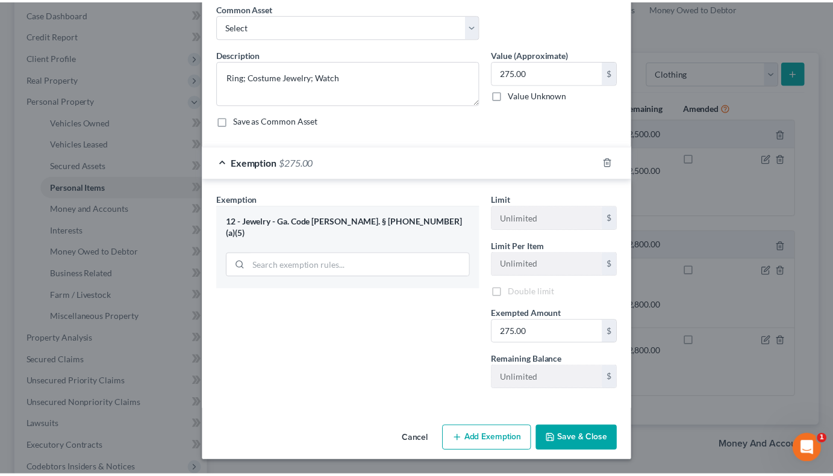
scroll to position [56, 0]
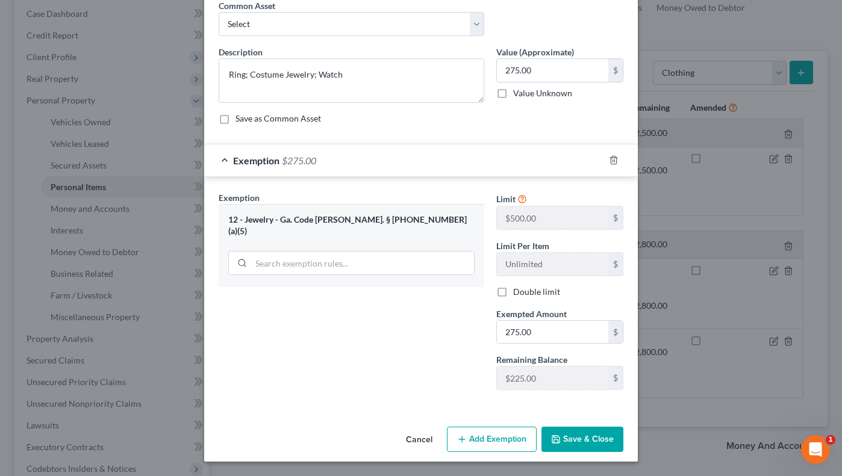
click at [570, 440] on button "Save & Close" at bounding box center [582, 439] width 82 height 25
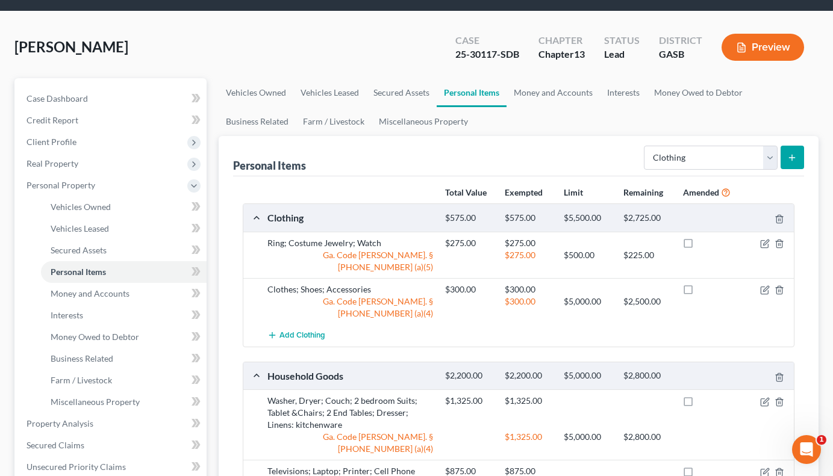
scroll to position [17, 0]
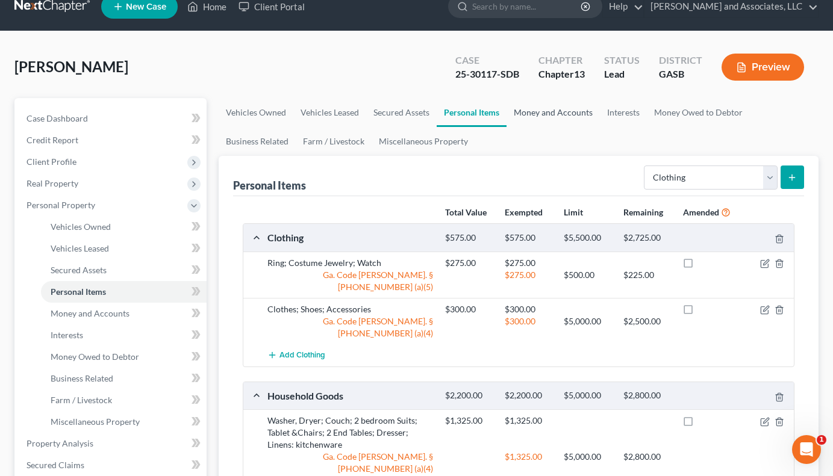
click at [547, 107] on link "Money and Accounts" at bounding box center [552, 112] width 93 height 29
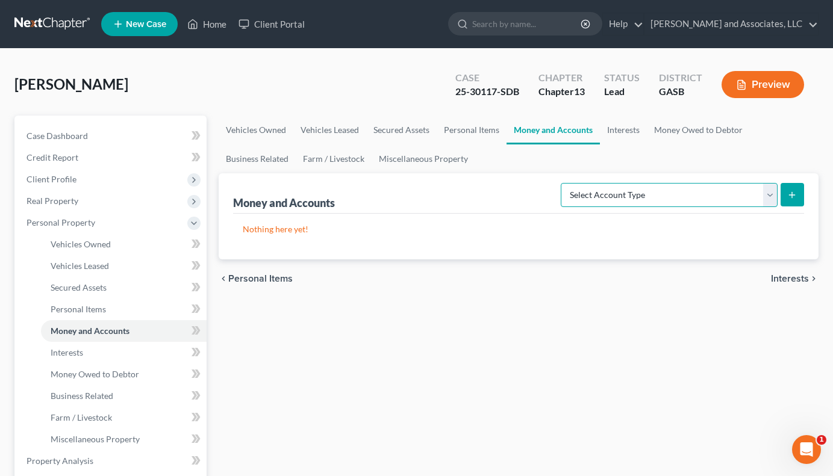
click at [771, 190] on select "Select Account Type Brokerage Cash on Hand Certificates of Deposit Checking Acc…" at bounding box center [669, 195] width 217 height 24
select select "checking"
click at [563, 183] on select "Select Account Type Brokerage Cash on Hand Certificates of Deposit Checking Acc…" at bounding box center [669, 195] width 217 height 24
click at [794, 199] on icon "submit" at bounding box center [792, 195] width 10 height 10
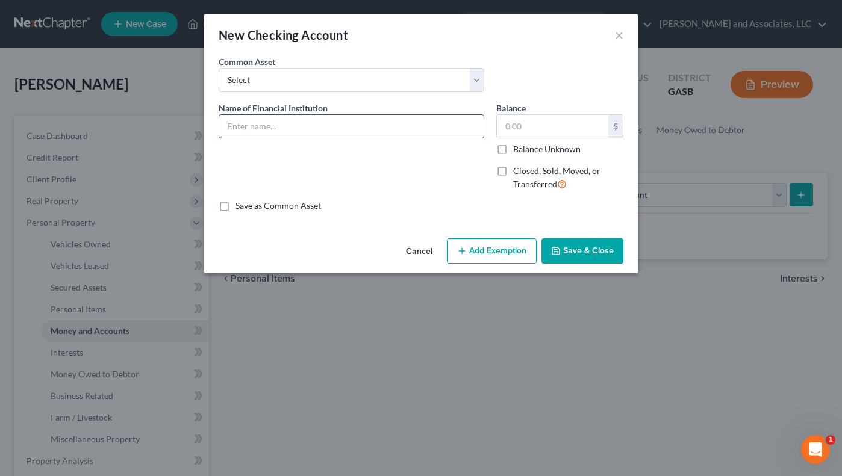
click at [252, 127] on input "text" at bounding box center [351, 126] width 264 height 23
type input "[PERSON_NAME] Fargo"
click at [525, 126] on input "text" at bounding box center [552, 126] width 111 height 23
type input "0.00"
click at [500, 252] on button "Add Exemption" at bounding box center [492, 250] width 90 height 25
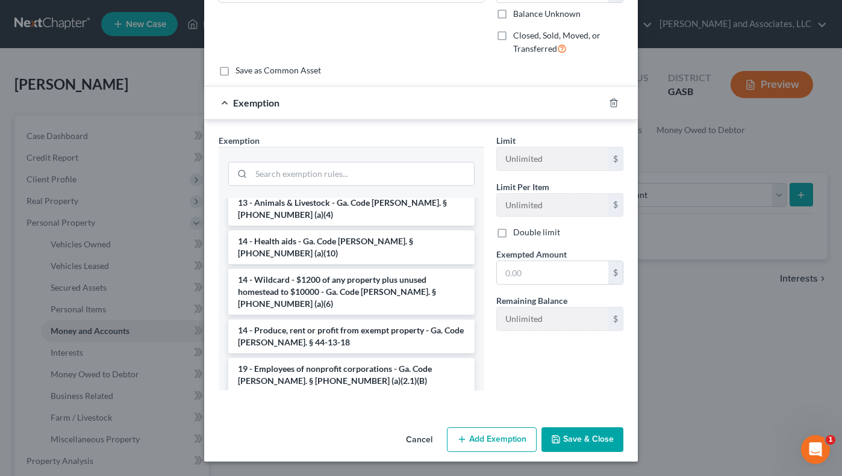
scroll to position [187, 0]
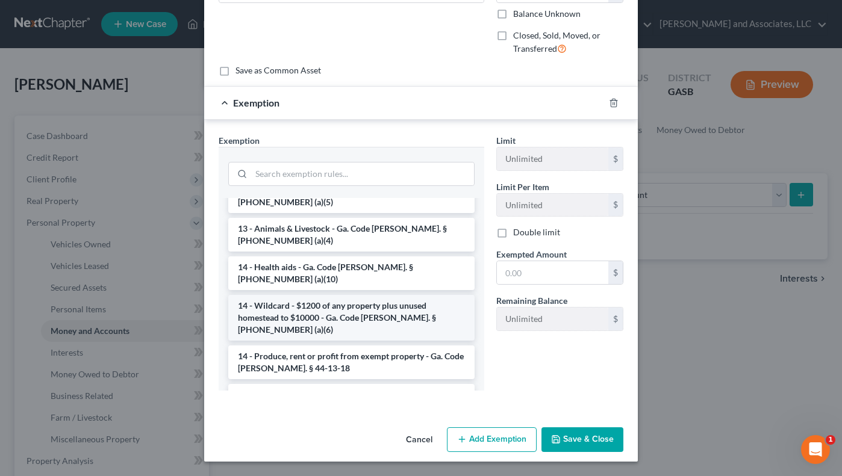
click at [379, 295] on li "14 - Wildcard - $1200 of any property plus unused homestead to $10000 - Ga. Cod…" at bounding box center [351, 318] width 246 height 46
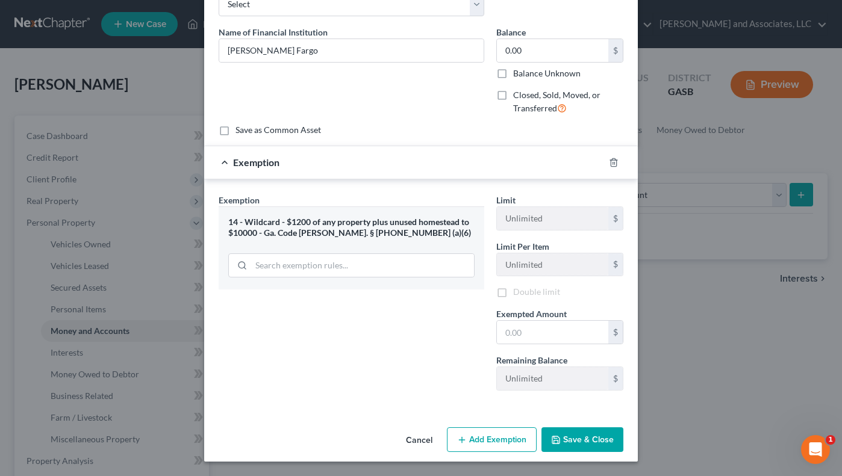
scroll to position [78, 0]
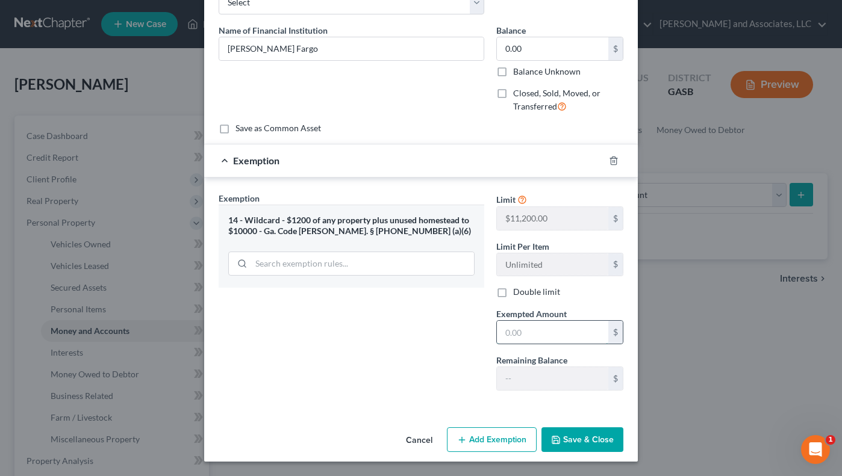
drag, startPoint x: 523, startPoint y: 337, endPoint x: 528, endPoint y: 379, distance: 41.8
click at [522, 337] on input "text" at bounding box center [552, 332] width 111 height 23
type input "0.00"
click at [573, 440] on button "Save & Close" at bounding box center [582, 440] width 82 height 25
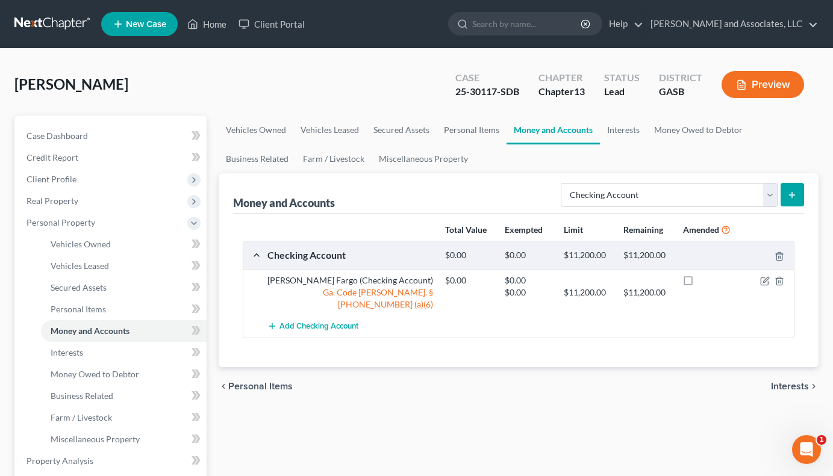
click at [790, 192] on icon "submit" at bounding box center [792, 195] width 10 height 10
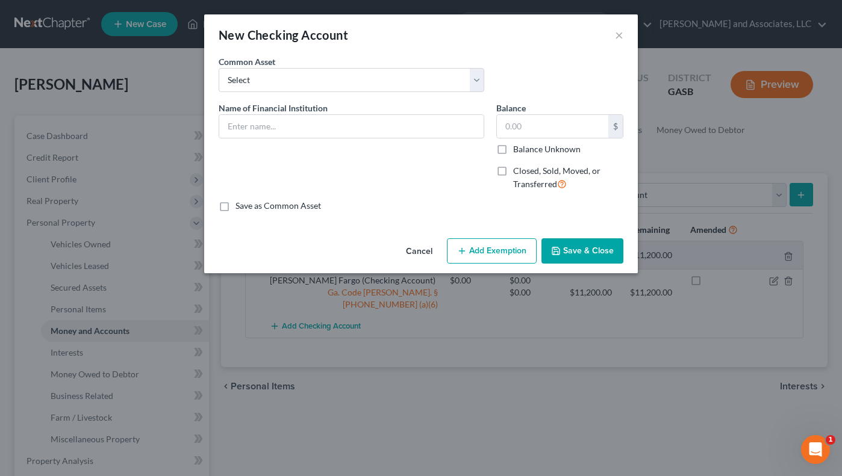
click at [777, 195] on div "New Checking Account × An exemption set must first be selected from the Filing …" at bounding box center [421, 238] width 842 height 476
click at [780, 191] on div "New Checking Account × An exemption set must first be selected from the Filing …" at bounding box center [421, 238] width 842 height 476
click at [807, 191] on div "New Checking Account × An exemption set must first be selected from the Filing …" at bounding box center [421, 238] width 842 height 476
click at [798, 194] on div "New Checking Account × An exemption set must first be selected from the Filing …" at bounding box center [421, 238] width 842 height 476
click at [675, 189] on div "New Checking Account × An exemption set must first be selected from the Filing …" at bounding box center [421, 238] width 842 height 476
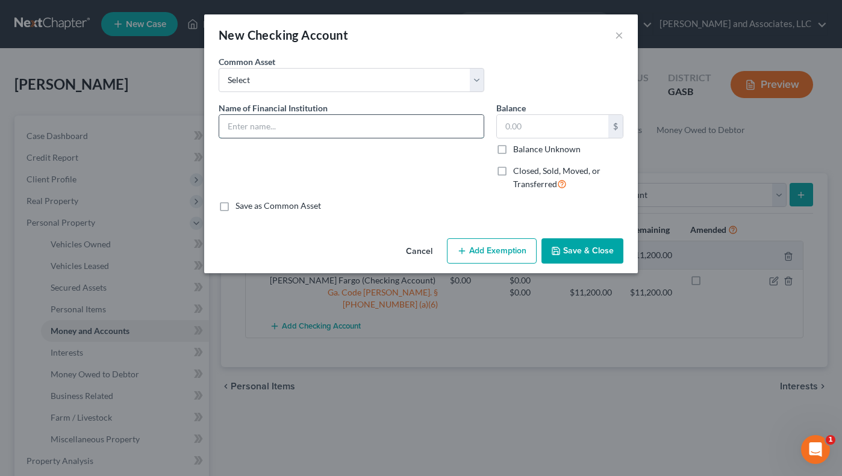
click at [333, 129] on input "text" at bounding box center [351, 126] width 264 height 23
type input "Chime"
click at [581, 129] on input "text" at bounding box center [552, 126] width 111 height 23
type input "0.00"
click at [581, 247] on button "Save & Close" at bounding box center [582, 250] width 82 height 25
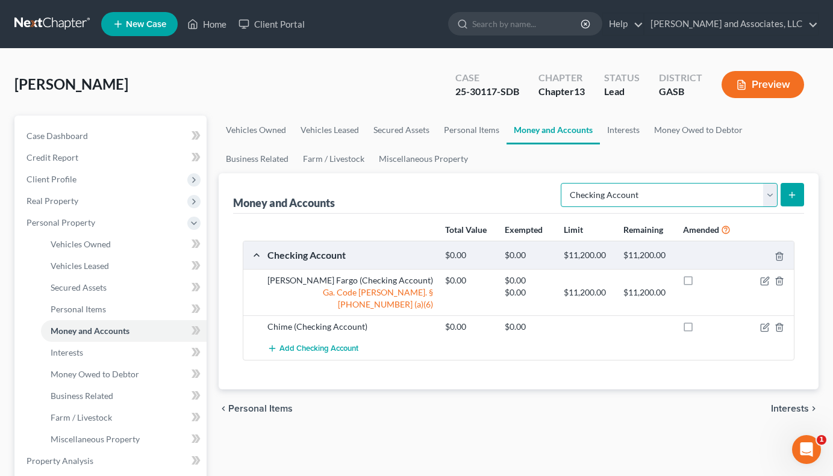
click at [770, 196] on select "Select Account Type Brokerage Cash on Hand Certificates of Deposit Checking Acc…" at bounding box center [669, 195] width 217 height 24
select select "other"
click at [563, 183] on select "Select Account Type Brokerage Cash on Hand Certificates of Deposit Checking Acc…" at bounding box center [669, 195] width 217 height 24
click at [796, 193] on icon "submit" at bounding box center [792, 195] width 10 height 10
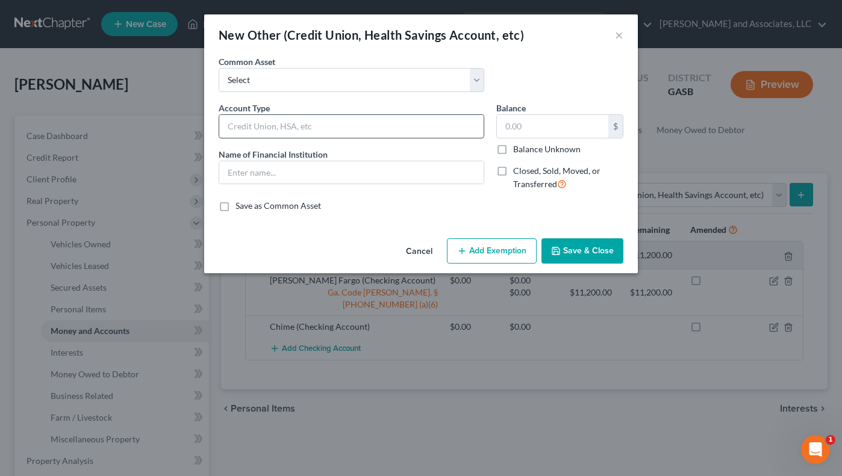
click at [243, 129] on input "text" at bounding box center [351, 126] width 264 height 23
click at [254, 171] on input "text" at bounding box center [351, 172] width 264 height 23
type input "Chime"
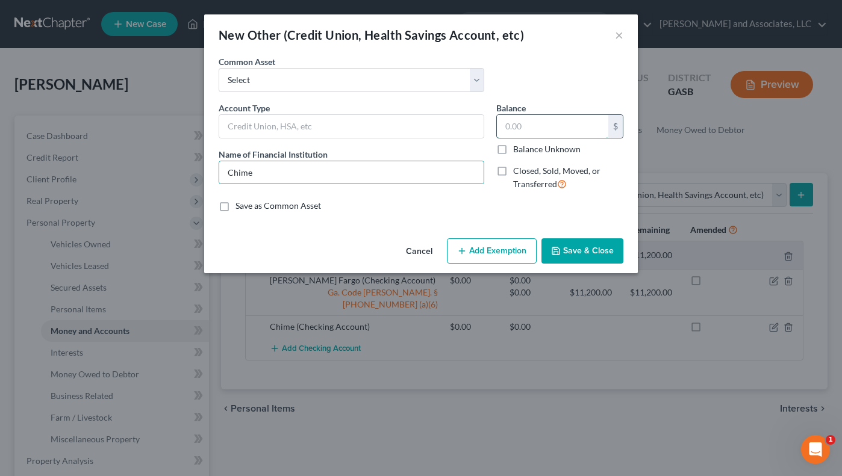
click at [528, 118] on input "text" at bounding box center [552, 126] width 111 height 23
type input "0.00"
click at [508, 243] on button "Add Exemption" at bounding box center [492, 250] width 90 height 25
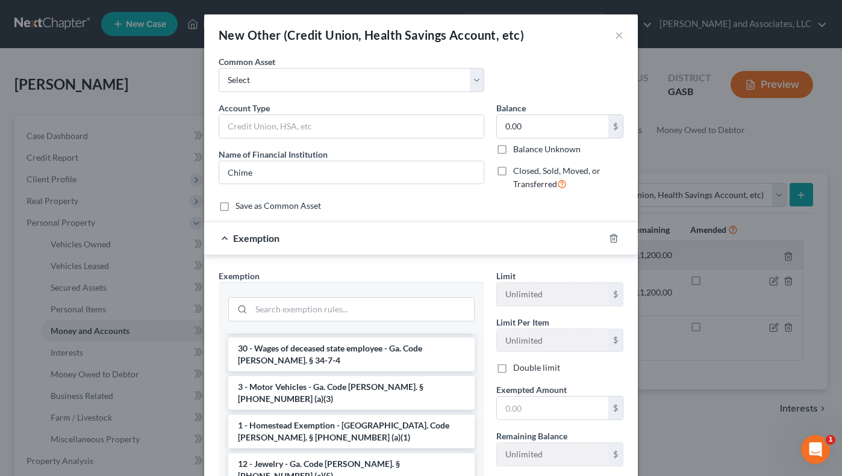
scroll to position [536, 0]
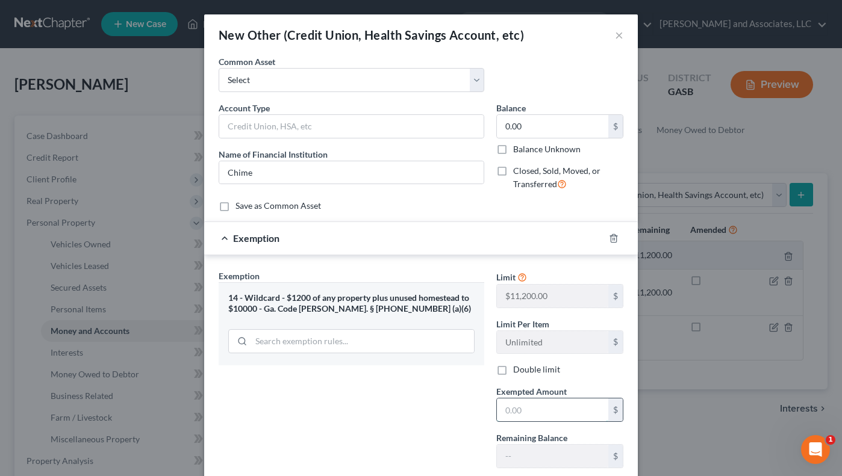
click at [514, 410] on input "text" at bounding box center [552, 410] width 111 height 23
type input "0.00"
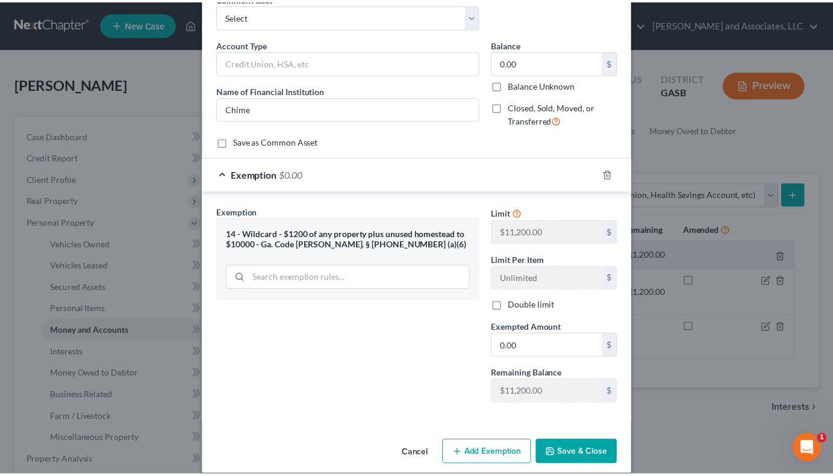
scroll to position [78, 0]
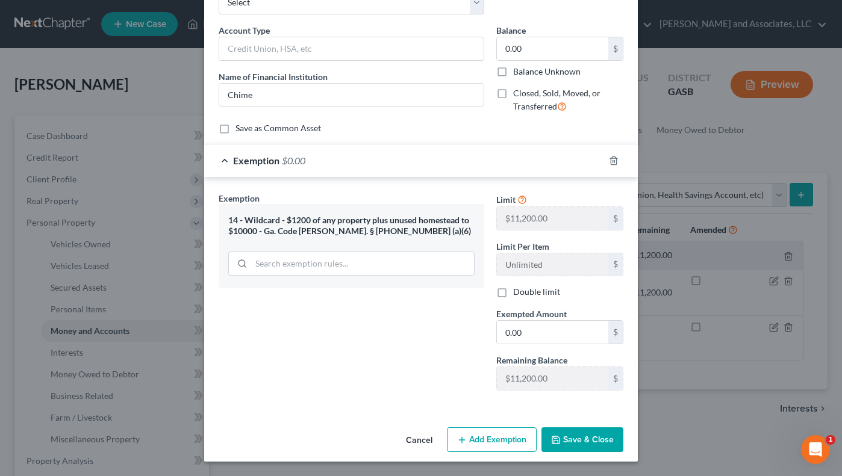
click at [568, 434] on button "Save & Close" at bounding box center [582, 440] width 82 height 25
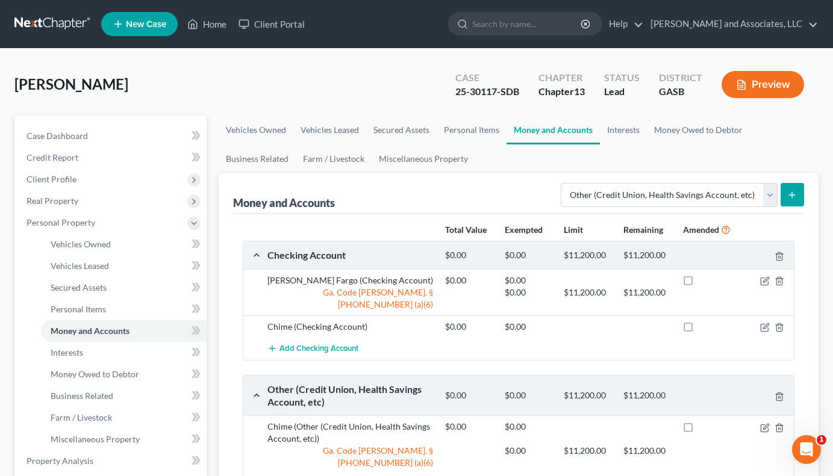
click at [792, 321] on div at bounding box center [765, 327] width 59 height 12
click at [782, 323] on icon "button" at bounding box center [779, 328] width 10 height 10
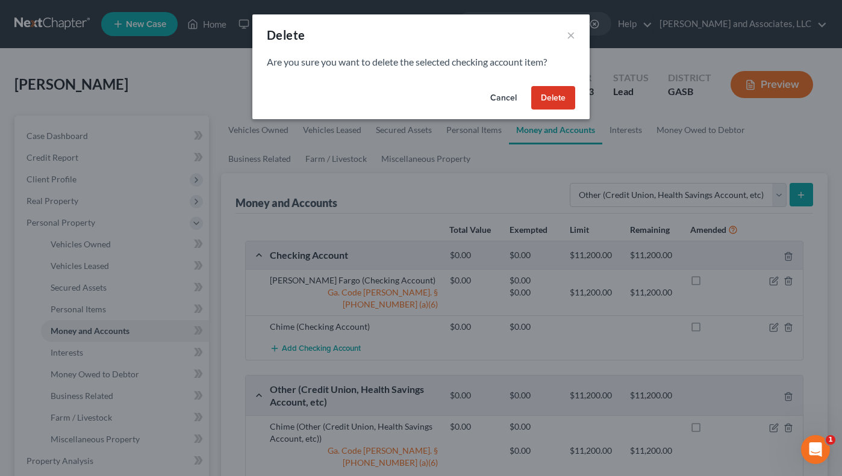
click at [569, 96] on button "Delete" at bounding box center [553, 98] width 44 height 24
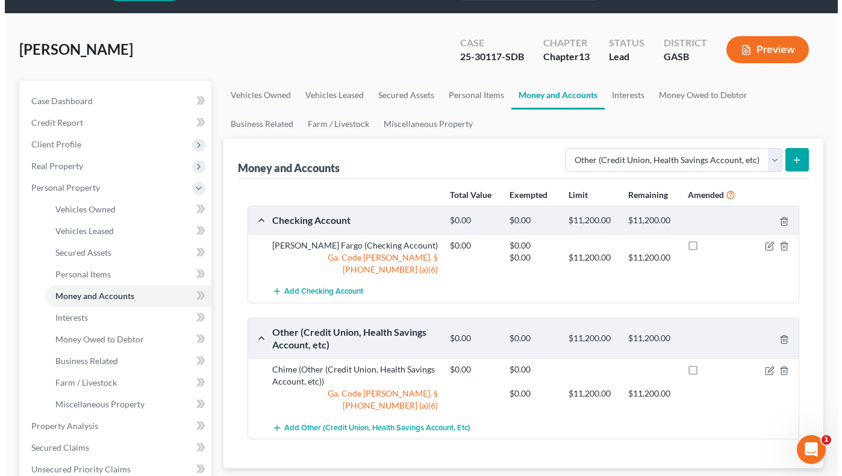
scroll to position [40, 0]
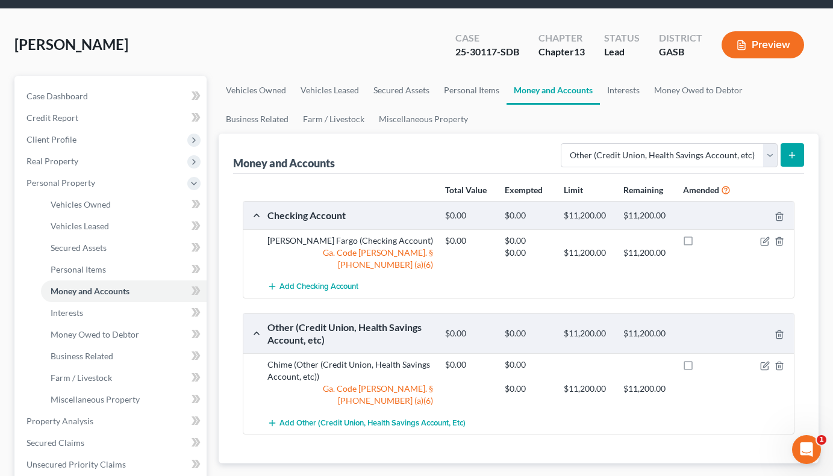
click at [793, 156] on icon "submit" at bounding box center [792, 156] width 10 height 10
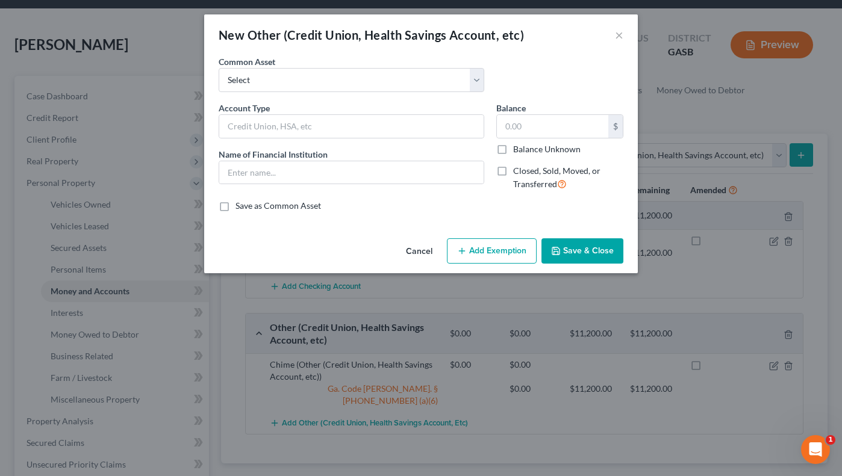
click at [756, 122] on div "New Other (Credit Union, Health Savings Account, etc) × An exemption set must f…" at bounding box center [421, 238] width 842 height 476
click at [820, 218] on div "New Other (Credit Union, Health Savings Account, etc) × An exemption set must f…" at bounding box center [421, 238] width 842 height 476
click at [422, 250] on button "Cancel" at bounding box center [419, 252] width 46 height 24
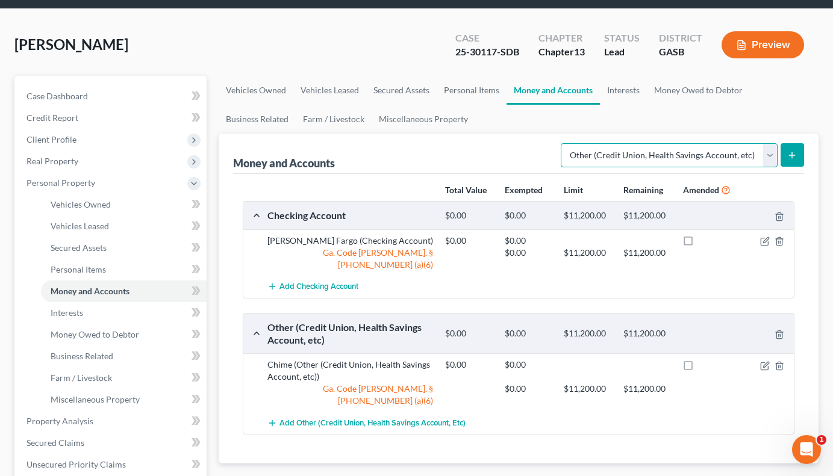
click at [771, 149] on select "Select Account Type Brokerage Cash on Hand Certificates of Deposit Checking Acc…" at bounding box center [669, 155] width 217 height 24
select select "security_deposits"
click at [563, 143] on select "Select Account Type Brokerage Cash on Hand Certificates of Deposit Checking Acc…" at bounding box center [669, 155] width 217 height 24
click at [799, 160] on button "submit" at bounding box center [791, 154] width 23 height 23
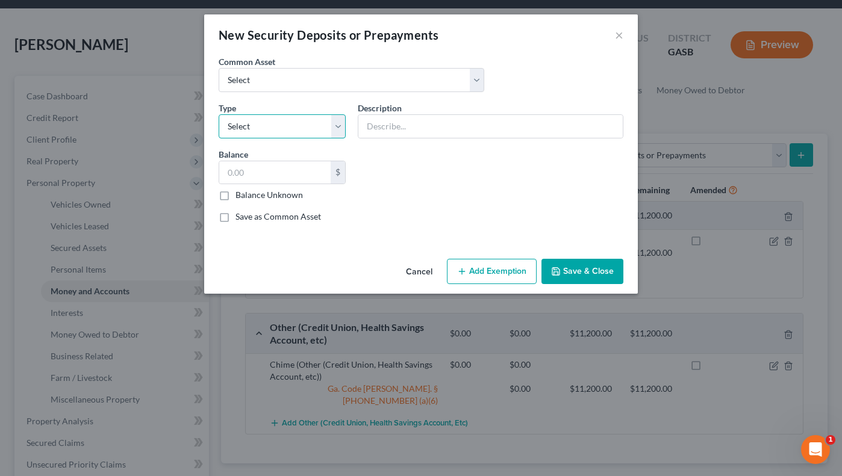
click at [344, 129] on select "Select Electric Gas Heating Oil Security Deposit On Rental Unit Prepaid Rent Te…" at bounding box center [282, 126] width 127 height 24
select select "0"
click at [219, 114] on select "Select Electric Gas Heating Oil Security Deposit On Rental Unit Prepaid Rent Te…" at bounding box center [282, 126] width 127 height 24
click at [397, 125] on input "text" at bounding box center [490, 126] width 264 height 23
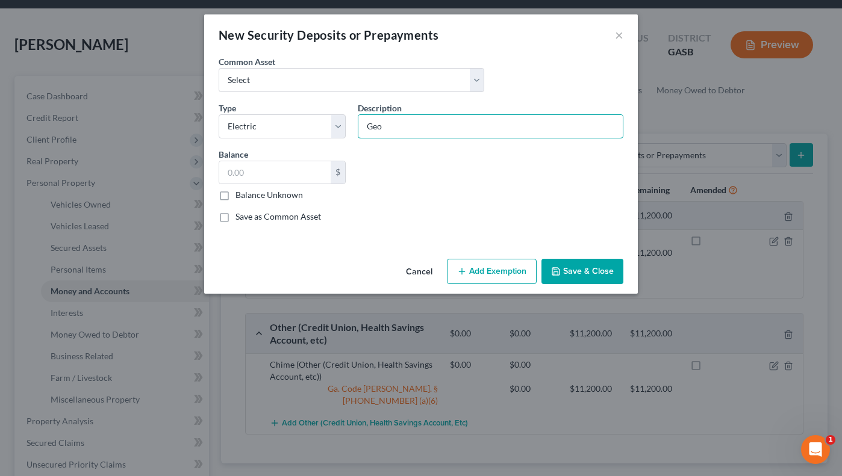
type input "[US_STATE] Power"
click at [487, 269] on button "Add Exemption" at bounding box center [492, 271] width 90 height 25
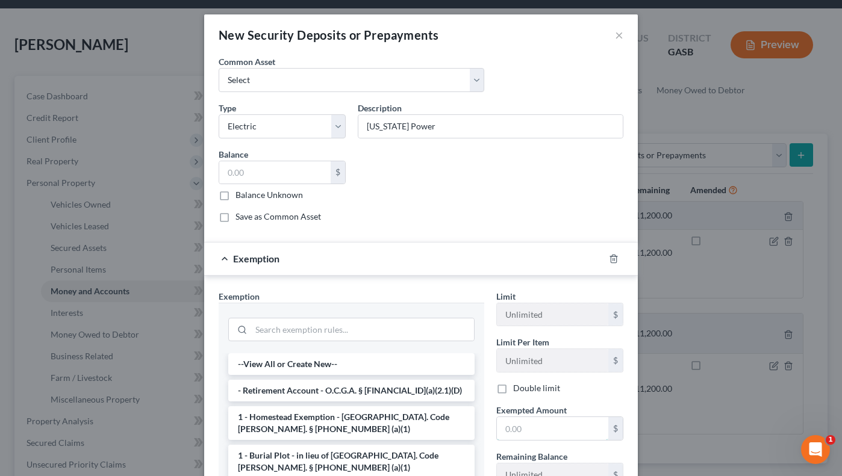
click at [522, 396] on div "Limit Unlimited $ Limit Per Item Unlimited $ Double limit Exempted Amount * $ R…" at bounding box center [559, 393] width 139 height 207
type input "200.00"
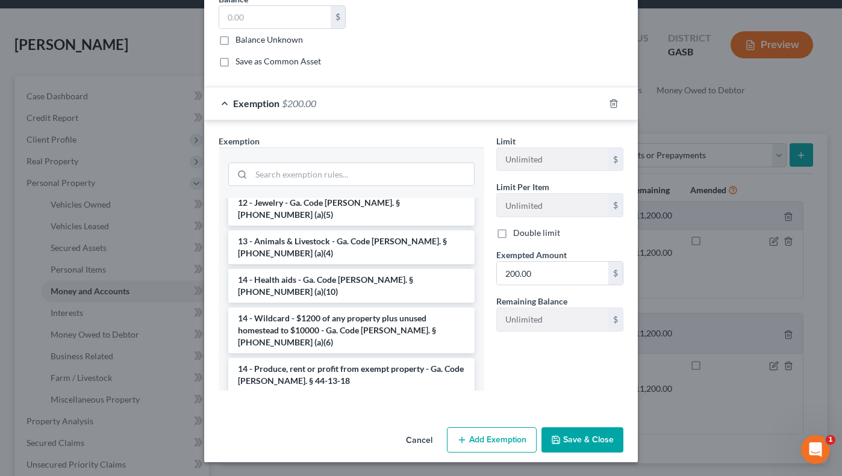
scroll to position [181, 0]
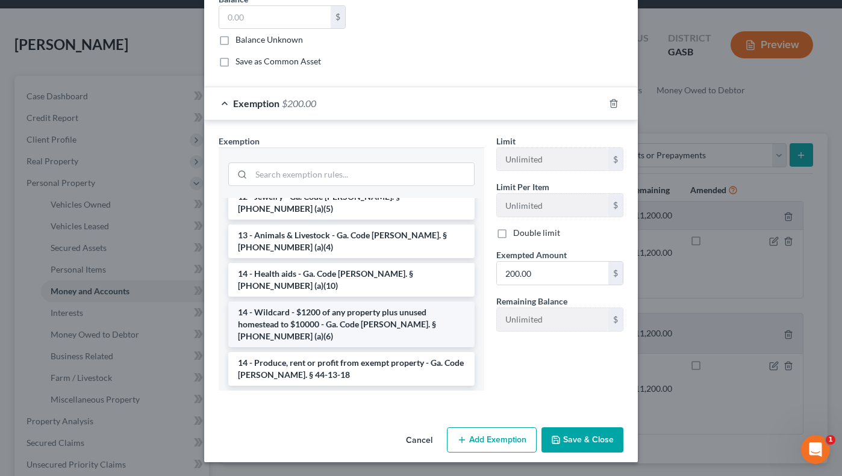
click at [386, 302] on li "14 - Wildcard - $1200 of any property plus unused homestead to $10000 - Ga. Cod…" at bounding box center [351, 325] width 246 height 46
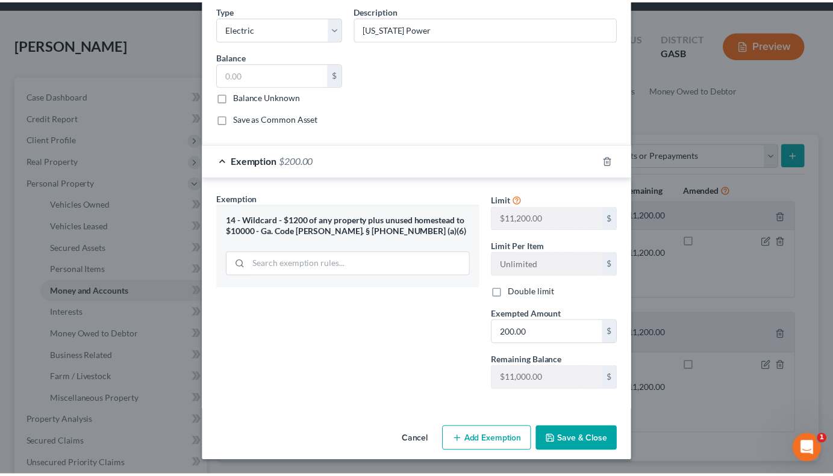
scroll to position [98, 0]
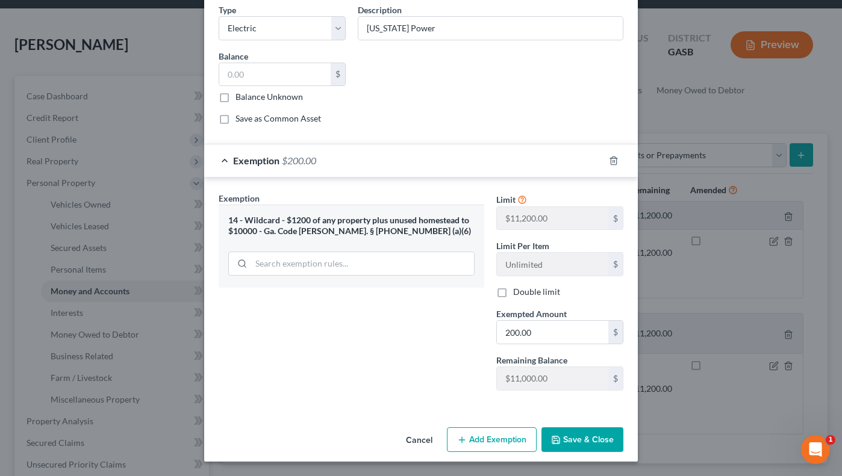
click at [573, 447] on button "Save & Close" at bounding box center [582, 440] width 82 height 25
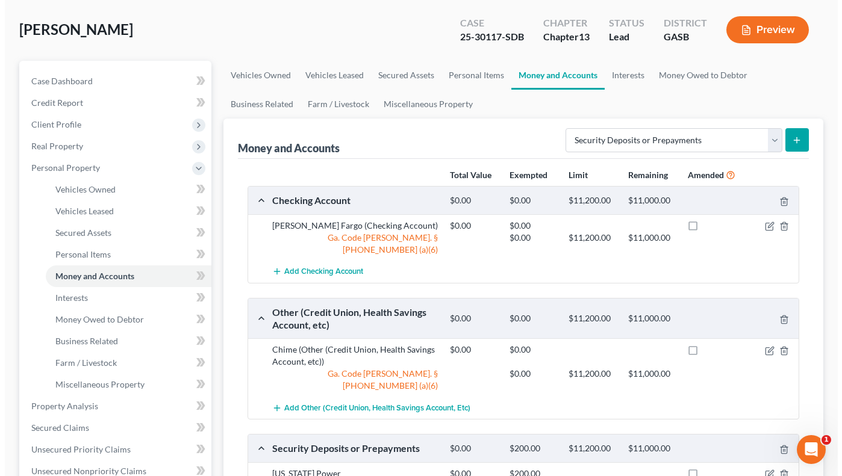
scroll to position [51, 0]
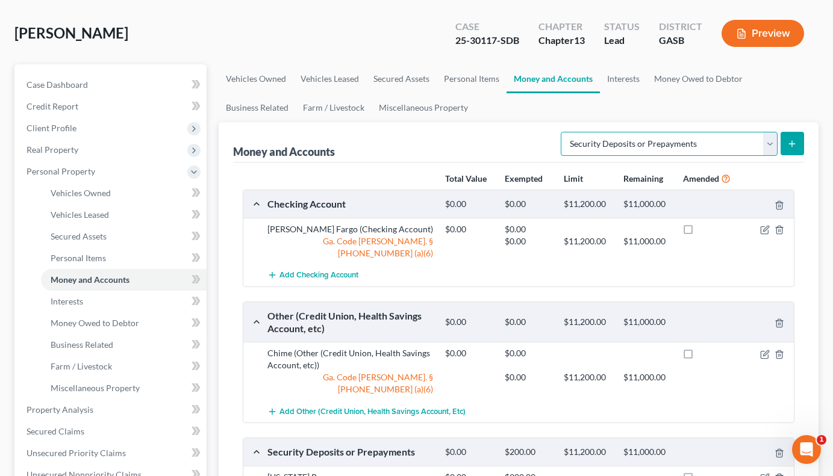
click at [774, 142] on select "Select Account Type Brokerage Cash on Hand Certificates of Deposit Checking Acc…" at bounding box center [669, 144] width 217 height 24
click at [775, 139] on select "Select Account Type Brokerage Cash on Hand Certificates of Deposit Checking Acc…" at bounding box center [669, 144] width 217 height 24
click at [789, 146] on icon "submit" at bounding box center [792, 144] width 10 height 10
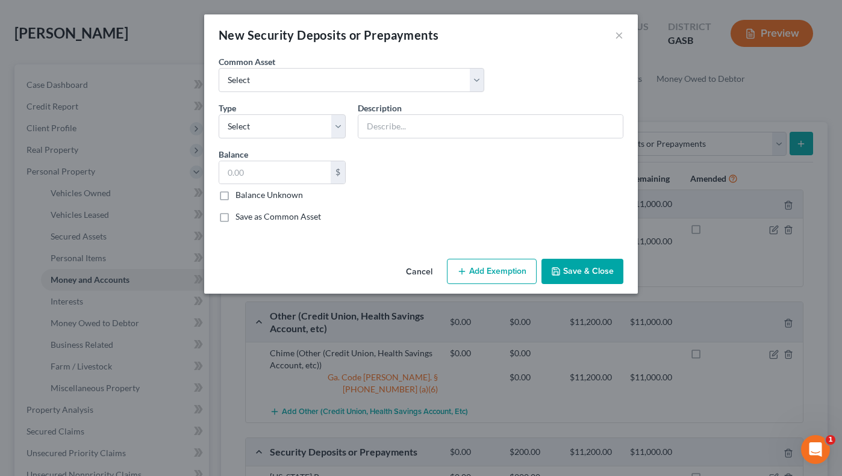
click at [783, 149] on div "New Security Deposits or Prepayments × An exemption set must first be selected …" at bounding box center [421, 238] width 842 height 476
click at [420, 266] on button "Cancel" at bounding box center [419, 272] width 46 height 24
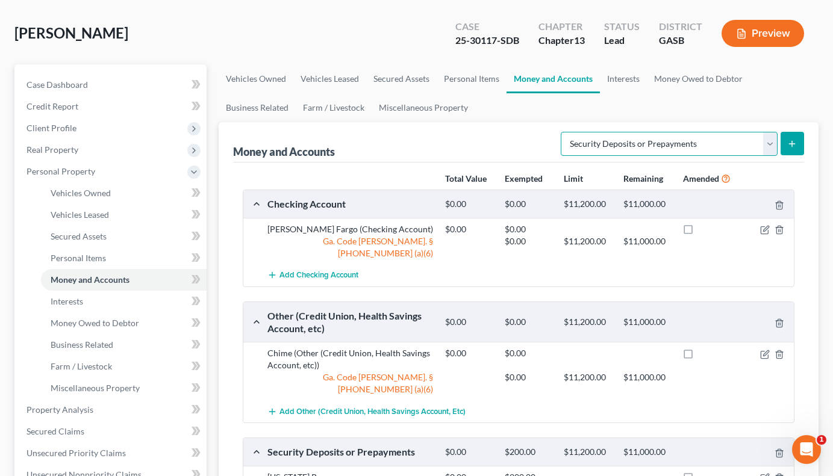
click at [772, 145] on select "Select Account Type Brokerage Cash on Hand Certificates of Deposit Checking Acc…" at bounding box center [669, 144] width 217 height 24
click at [563, 132] on select "Select Account Type Brokerage Cash on Hand Certificates of Deposit Checking Acc…" at bounding box center [669, 144] width 217 height 24
click at [795, 142] on icon "submit" at bounding box center [792, 144] width 10 height 10
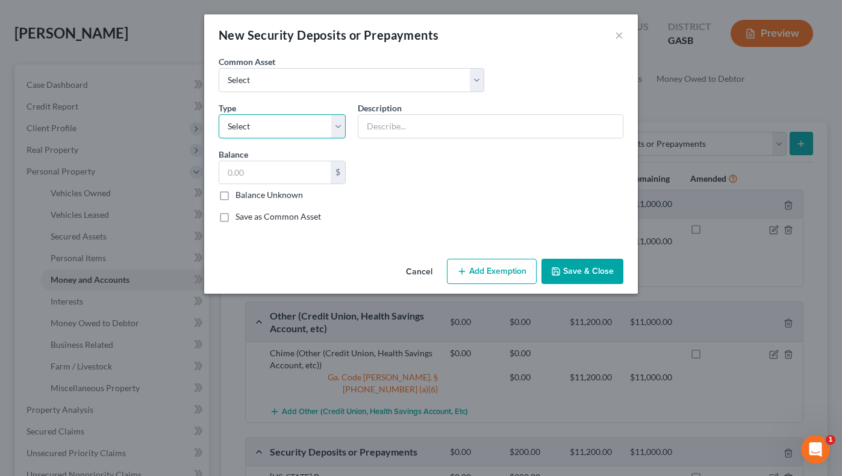
click at [343, 131] on select "Select Electric Gas Heating Oil Security Deposit On Rental Unit Prepaid Rent Te…" at bounding box center [282, 126] width 127 height 24
select select "4"
click at [219, 114] on select "Select Electric Gas Heating Oil Security Deposit On Rental Unit Prepaid Rent Te…" at bounding box center [282, 126] width 127 height 24
click at [405, 126] on input "text" at bounding box center [490, 126] width 264 height 23
type input "200.00"
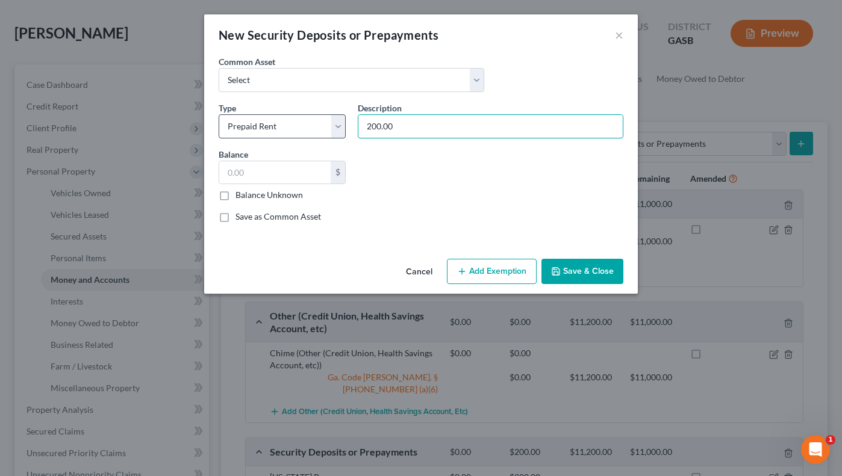
drag, startPoint x: 411, startPoint y: 127, endPoint x: 333, endPoint y: 117, distance: 78.3
click at [344, 119] on div "Common Asset Select Altamacha EMC [US_STATE] Power City of [GEOGRAPHIC_DATA] Ty…" at bounding box center [421, 143] width 417 height 177
type input "D"
type input "Dublin Housing Authority"
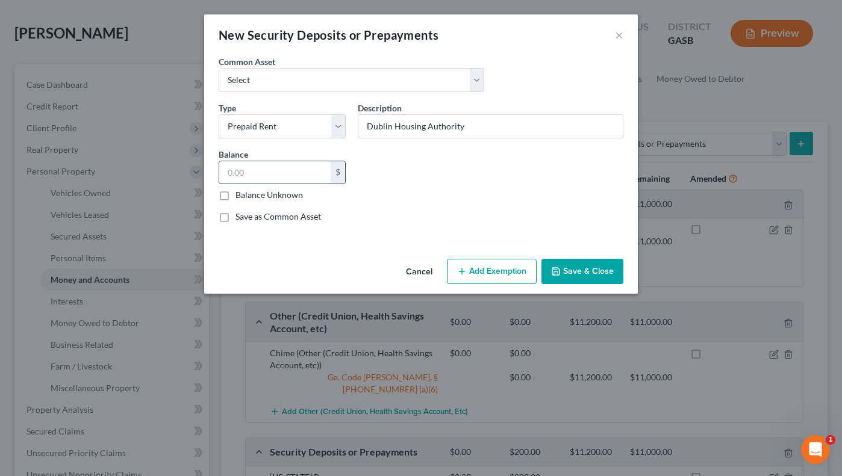
click at [235, 178] on input "text" at bounding box center [274, 172] width 111 height 23
type input "200.00"
click at [502, 269] on button "Add Exemption" at bounding box center [492, 271] width 90 height 25
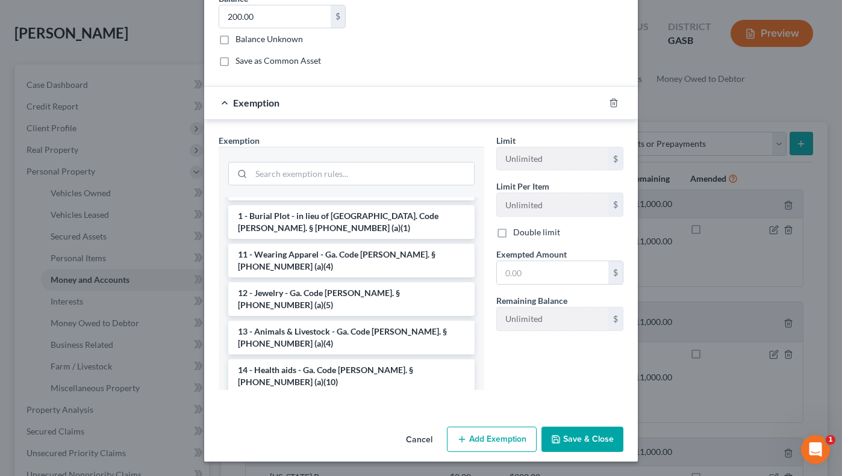
scroll to position [155, 0]
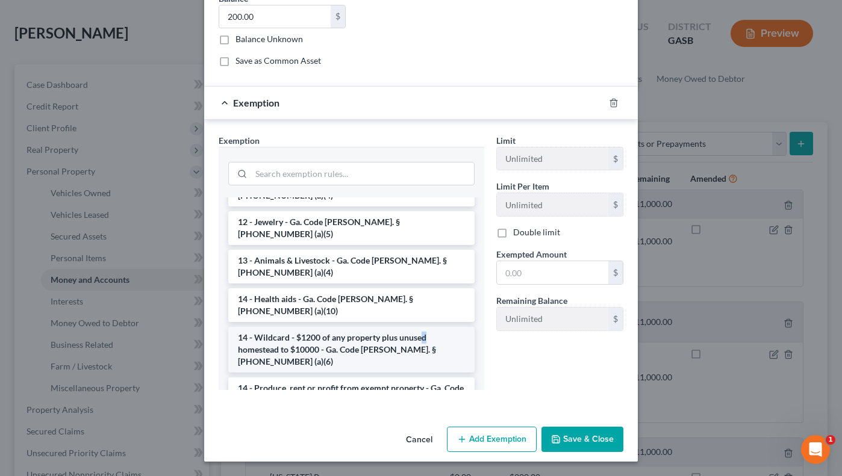
click at [419, 327] on li "14 - Wildcard - $1200 of any property plus unused homestead to $10000 - Ga. Cod…" at bounding box center [351, 350] width 246 height 46
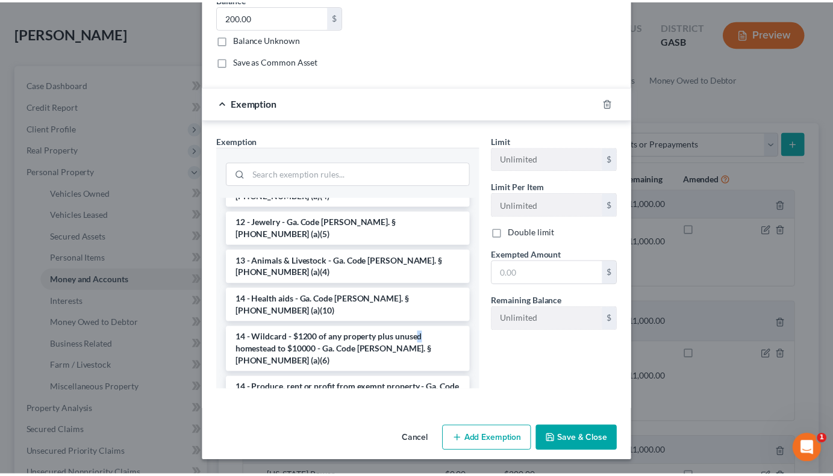
scroll to position [98, 0]
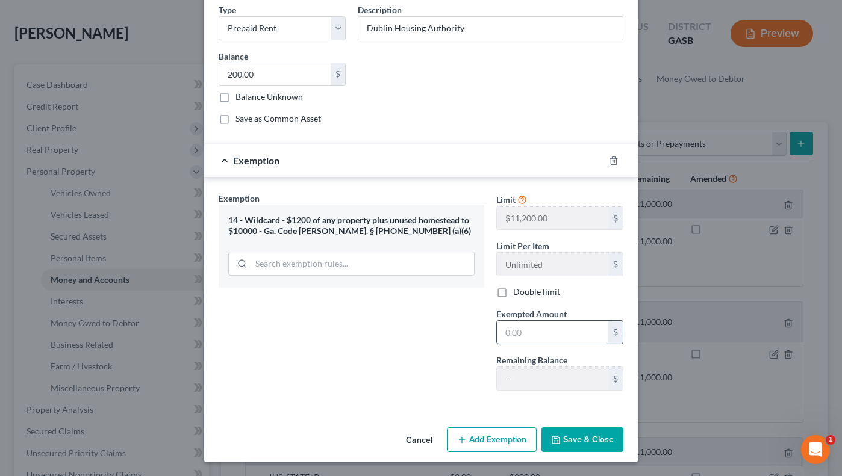
click at [508, 328] on input "text" at bounding box center [552, 332] width 111 height 23
type input "200.00"
click at [568, 441] on button "Save & Close" at bounding box center [582, 440] width 82 height 25
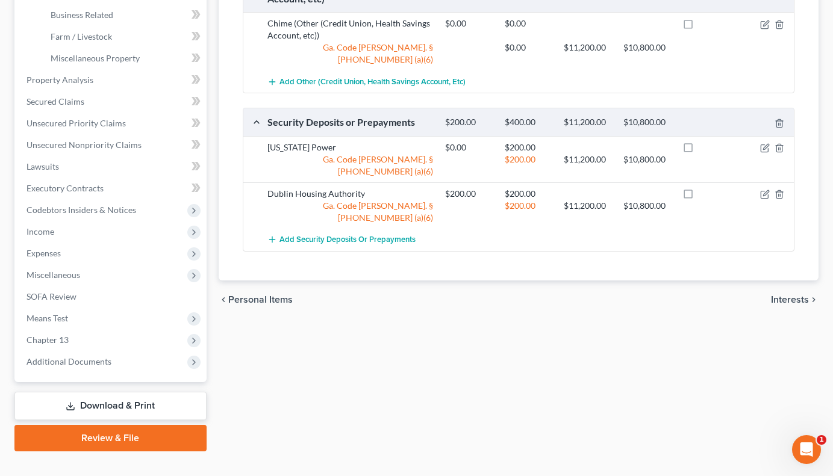
scroll to position [402, 0]
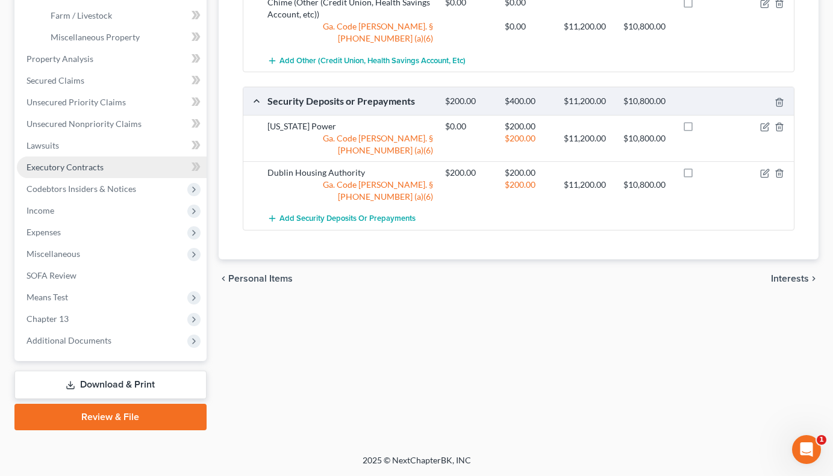
click at [96, 164] on span "Executory Contracts" at bounding box center [64, 167] width 77 height 10
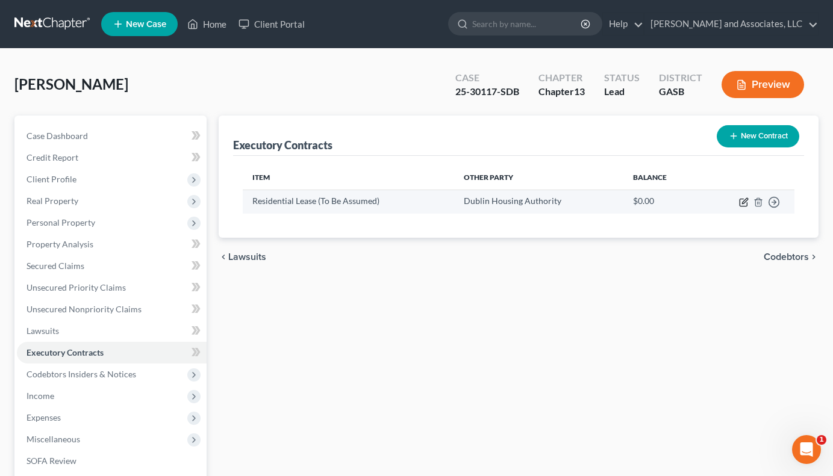
click at [743, 199] on icon "button" at bounding box center [743, 202] width 7 height 7
select select "3"
select select "10"
select select "0"
select select "2"
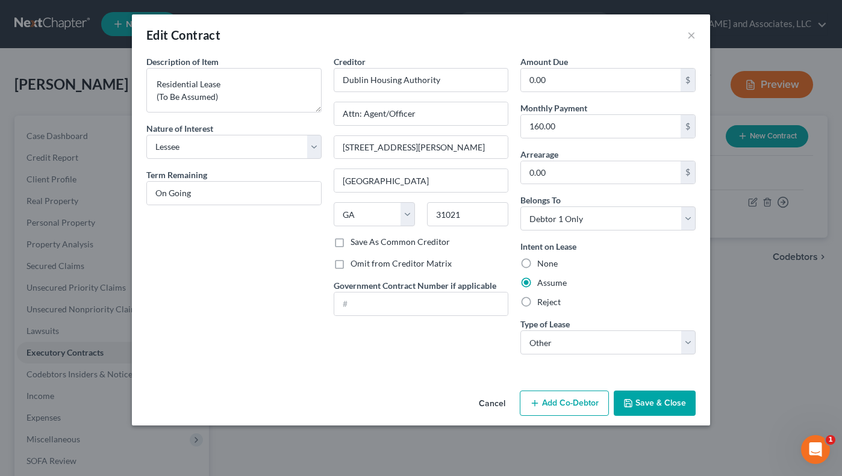
click at [640, 405] on button "Save & Close" at bounding box center [655, 403] width 82 height 25
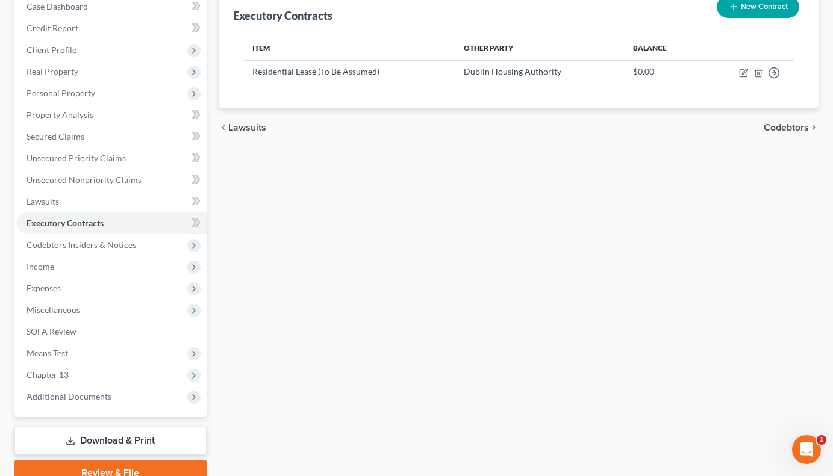
scroll to position [135, 0]
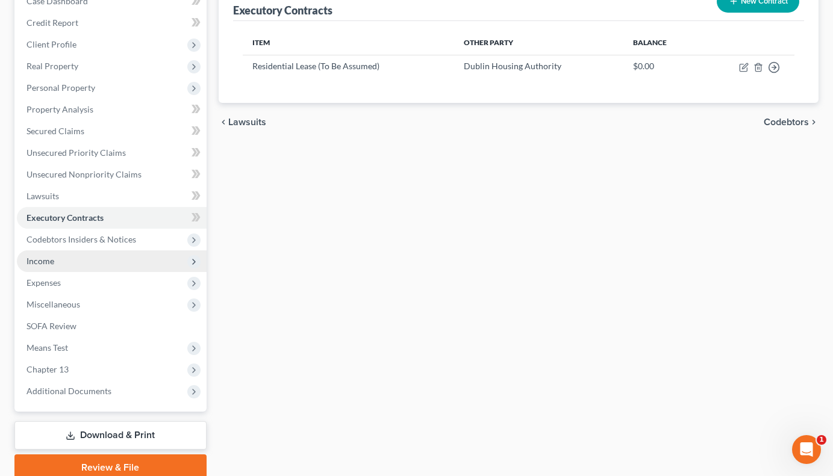
click at [39, 260] on span "Income" at bounding box center [40, 261] width 28 height 10
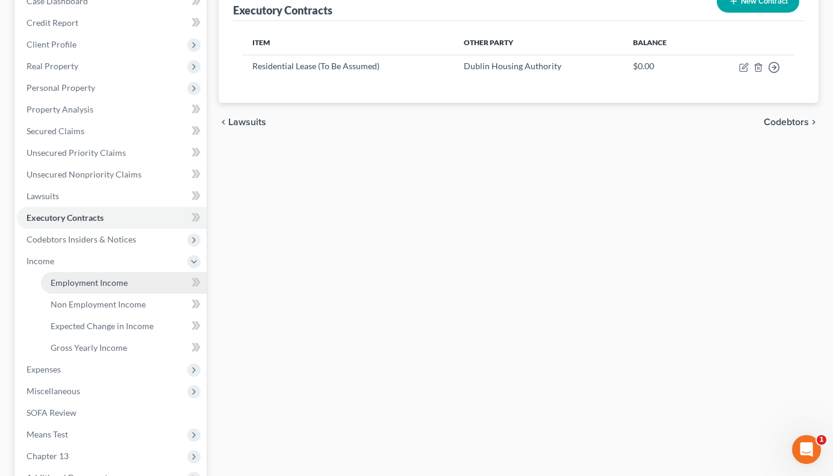
click at [143, 281] on link "Employment Income" at bounding box center [124, 283] width 166 height 22
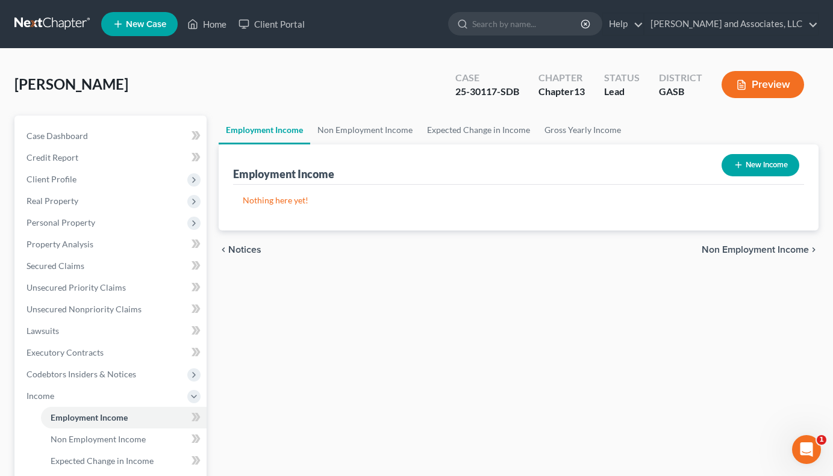
click at [758, 163] on button "New Income" at bounding box center [760, 165] width 78 height 22
select select "0"
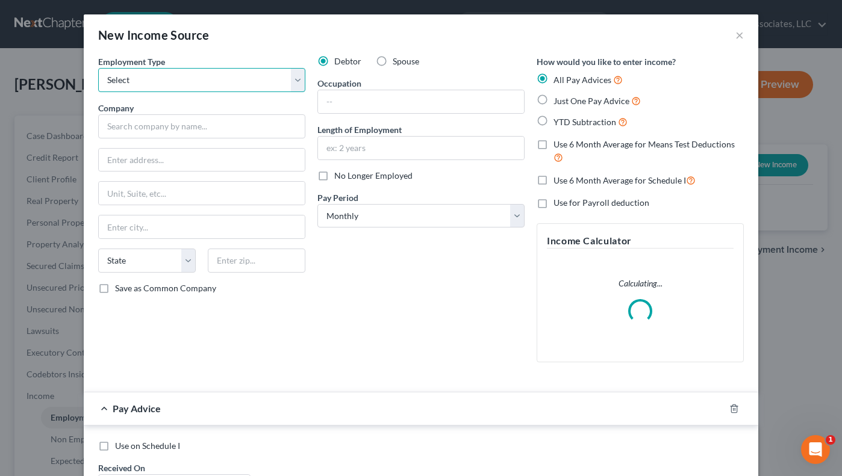
click at [294, 81] on select "Select Full or [DEMOGRAPHIC_DATA] Employment Self Employment" at bounding box center [201, 80] width 207 height 24
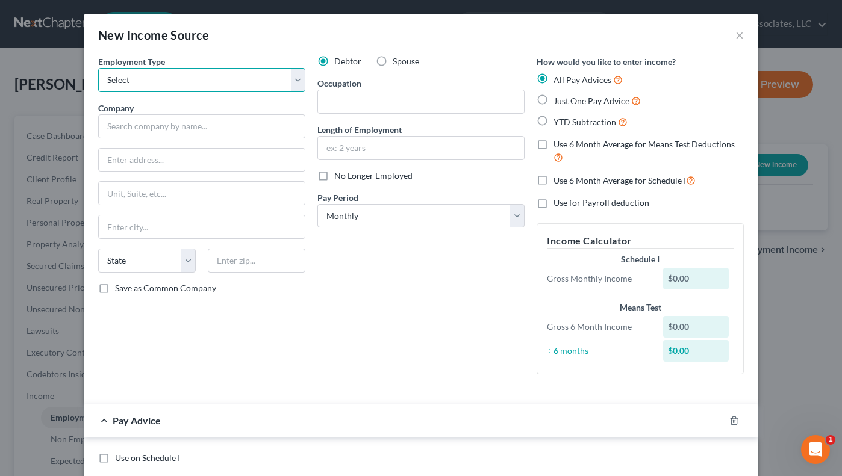
select select "0"
click at [98, 68] on select "Select Full or [DEMOGRAPHIC_DATA] Employment Self Employment" at bounding box center [201, 80] width 207 height 24
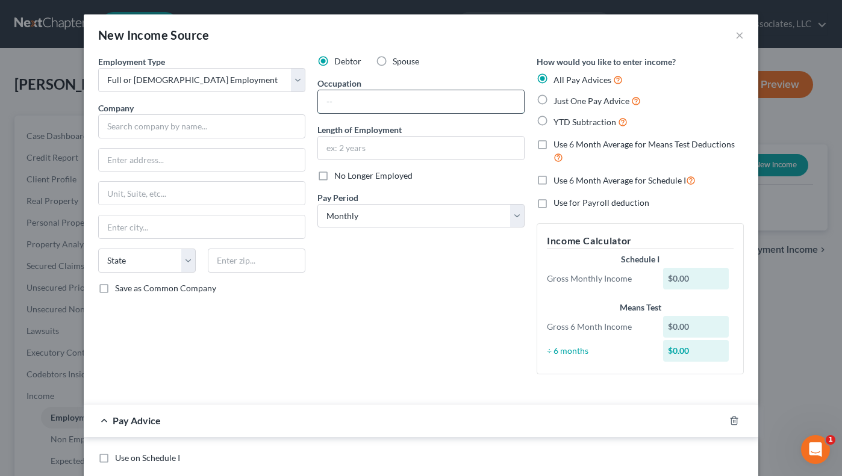
click at [349, 105] on input "text" at bounding box center [421, 101] width 206 height 23
click at [354, 101] on input "Substitut Teacher/Student" at bounding box center [421, 101] width 206 height 23
click at [366, 103] on input "Substitute/Teacher/Student" at bounding box center [421, 101] width 206 height 23
type input "Substitute Teacher/Student"
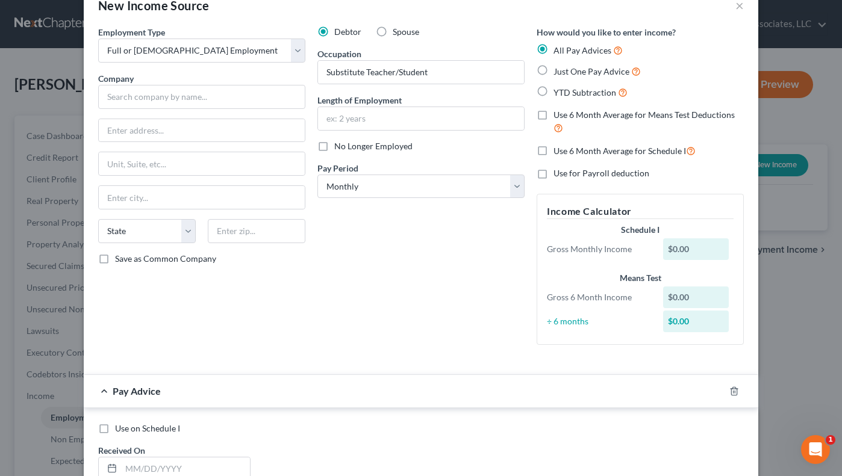
scroll to position [51, 0]
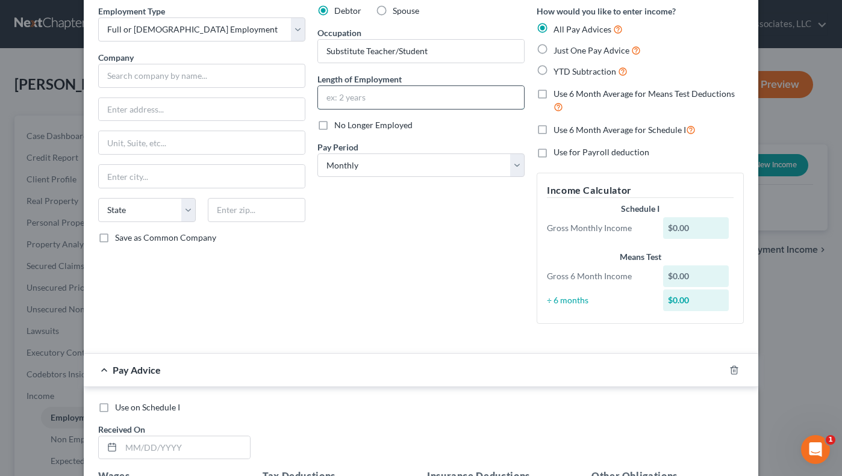
click at [349, 97] on input "text" at bounding box center [421, 97] width 206 height 23
type input "1 year"
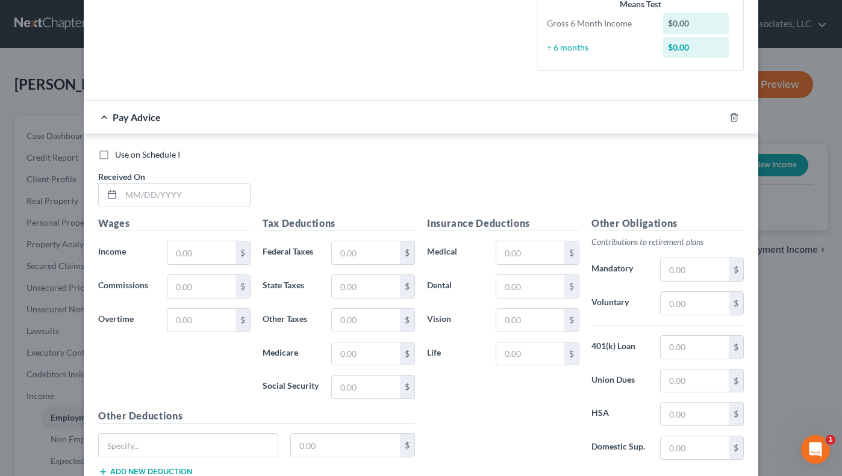
scroll to position [390, 0]
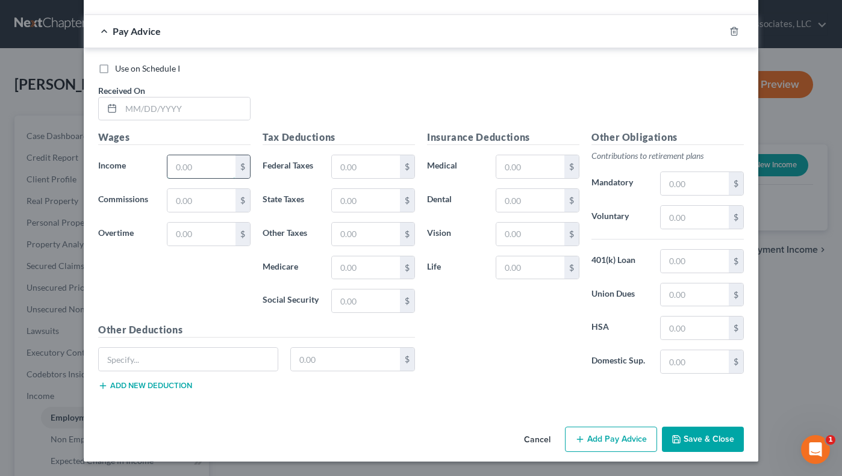
click at [215, 167] on input "text" at bounding box center [201, 166] width 68 height 23
type input "700.00"
click at [128, 108] on input "text" at bounding box center [185, 109] width 129 height 23
type input "[DATE]"
click at [682, 442] on button "Save & Close" at bounding box center [703, 439] width 82 height 25
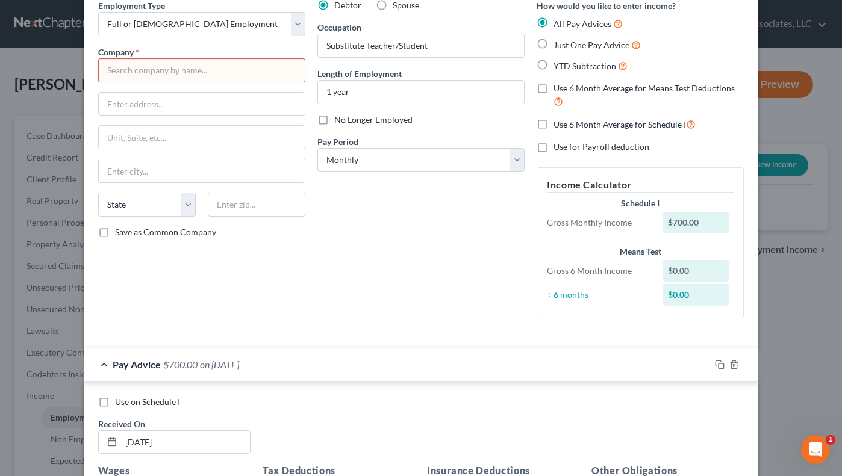
scroll to position [42, 0]
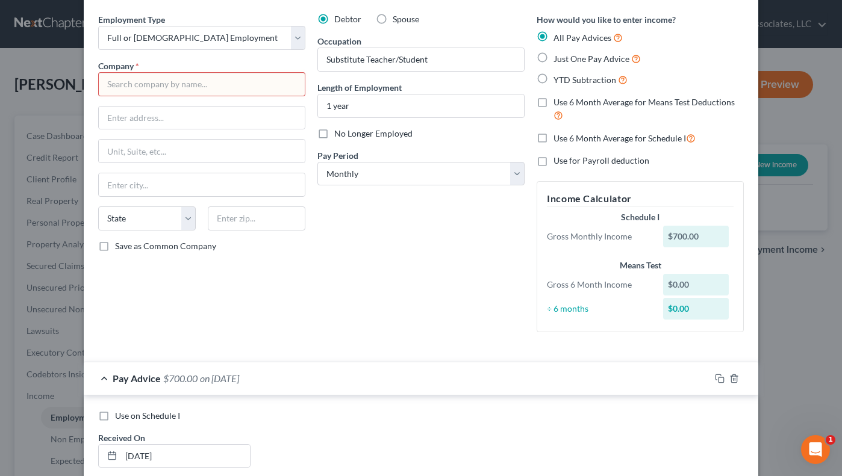
click at [126, 81] on input "text" at bounding box center [201, 84] width 207 height 24
click at [122, 79] on input "text" at bounding box center [201, 84] width 207 height 24
type input "Call Debtor"
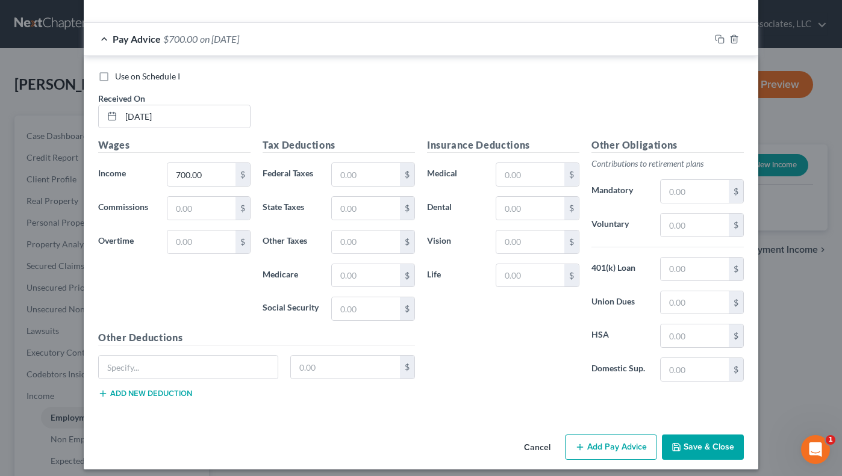
scroll to position [390, 0]
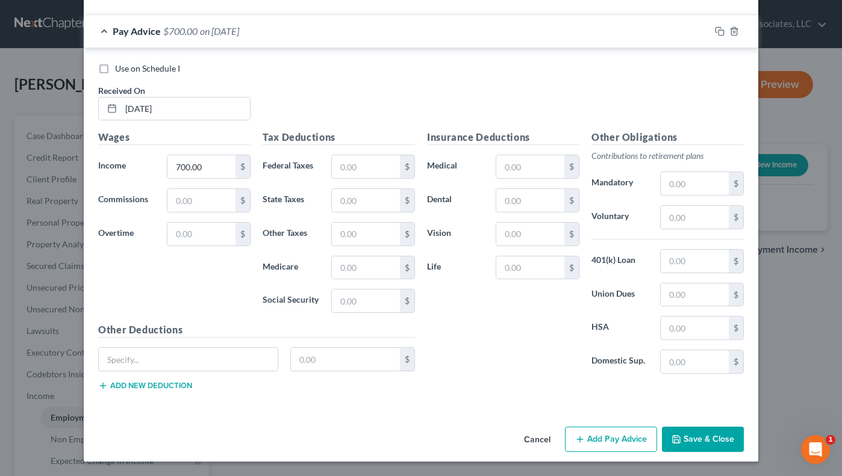
click at [698, 439] on button "Save & Close" at bounding box center [703, 439] width 82 height 25
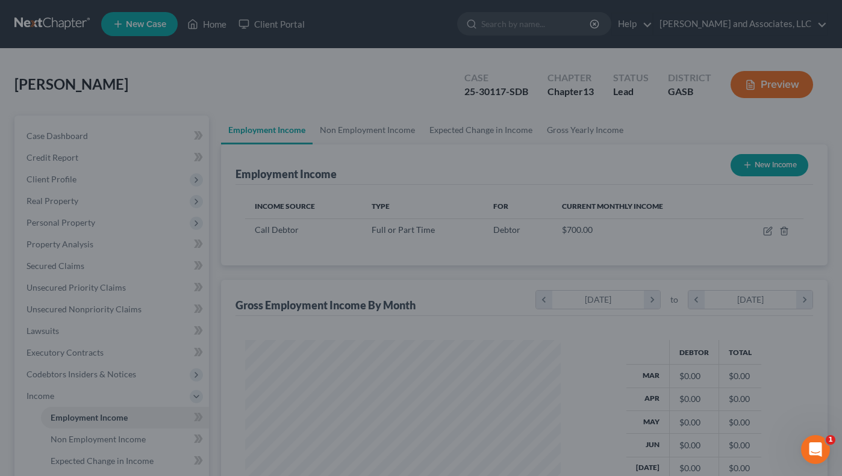
scroll to position [216, 336]
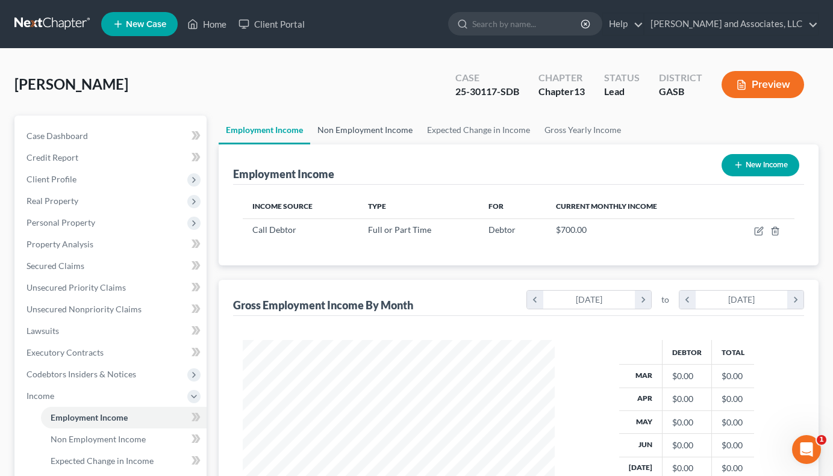
click at [369, 118] on link "Non Employment Income" at bounding box center [365, 130] width 110 height 29
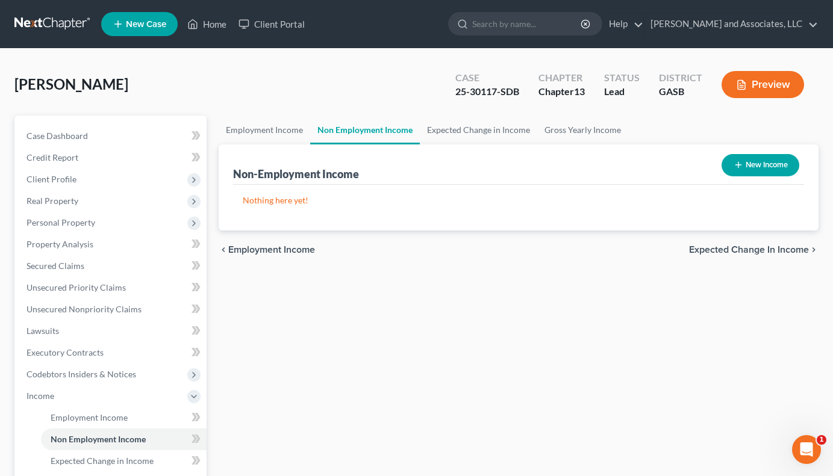
click at [764, 165] on button "New Income" at bounding box center [760, 165] width 78 height 22
select select "0"
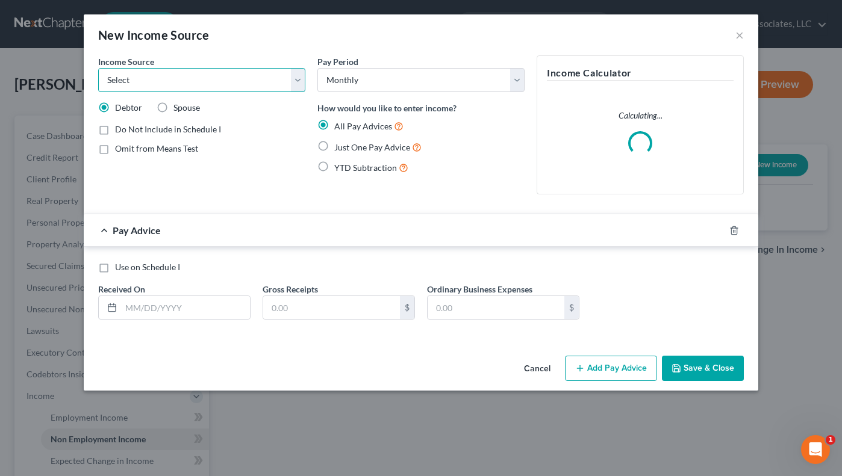
click at [302, 84] on select "Select Unemployment Disability (from employer) Pension Retirement Social Securi…" at bounding box center [201, 80] width 207 height 24
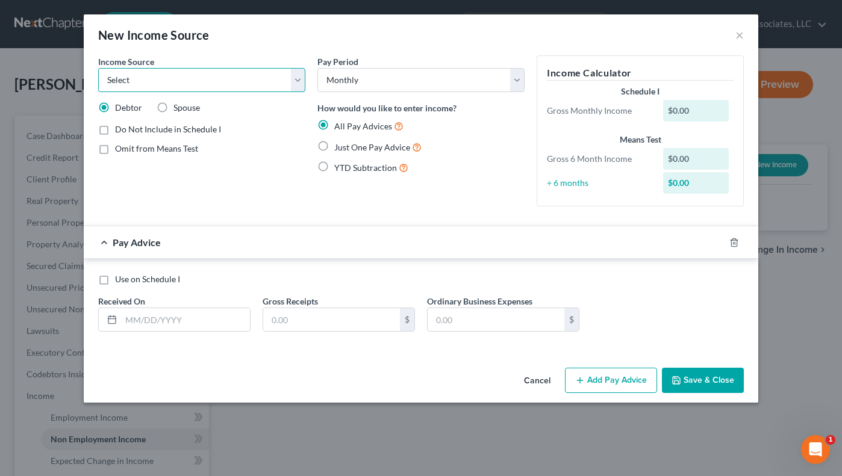
select select "7"
click at [98, 68] on select "Select Unemployment Disability (from employer) Pension Retirement Social Securi…" at bounding box center [201, 80] width 207 height 24
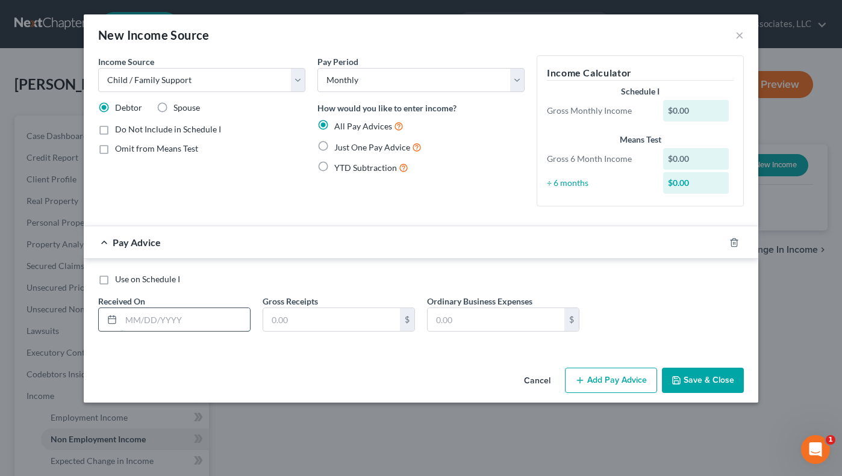
drag, startPoint x: 140, startPoint y: 320, endPoint x: 145, endPoint y: 314, distance: 7.4
click at [140, 320] on input "text" at bounding box center [185, 319] width 129 height 23
type input "[DATE]"
click at [275, 311] on input "text" at bounding box center [331, 319] width 137 height 23
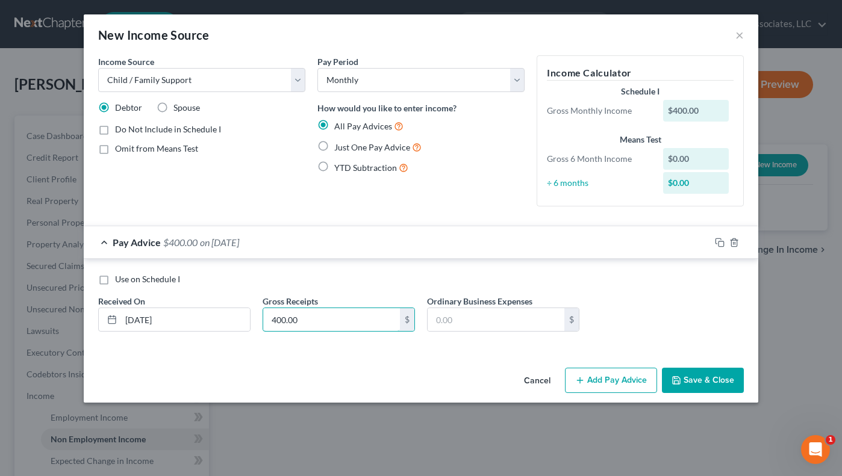
type input "400.00"
click at [334, 144] on label "Just One Pay Advice" at bounding box center [377, 147] width 87 height 14
click at [339, 144] on input "Just One Pay Advice" at bounding box center [343, 144] width 8 height 8
radio input "true"
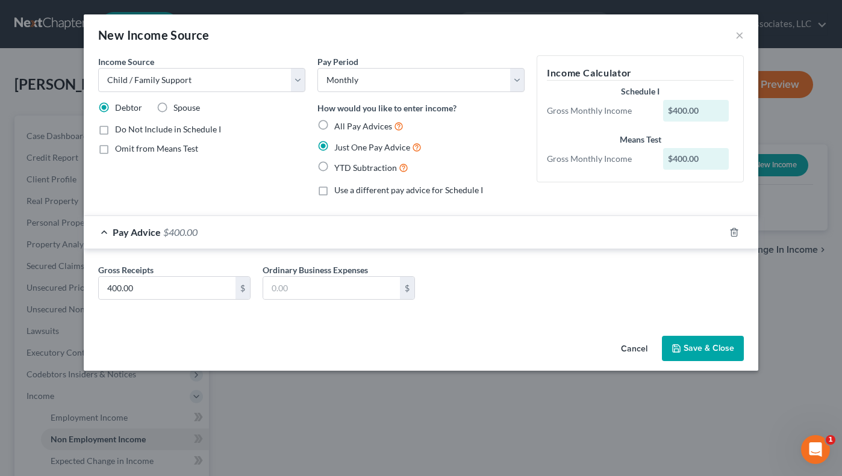
drag, startPoint x: 105, startPoint y: 149, endPoint x: 163, endPoint y: 186, distance: 68.5
click at [115, 150] on label "Omit from Means Test" at bounding box center [156, 149] width 83 height 12
click at [120, 150] on input "Omit from Means Test" at bounding box center [124, 147] width 8 height 8
checkbox input "true"
click at [682, 339] on button "Save & Close" at bounding box center [703, 348] width 82 height 25
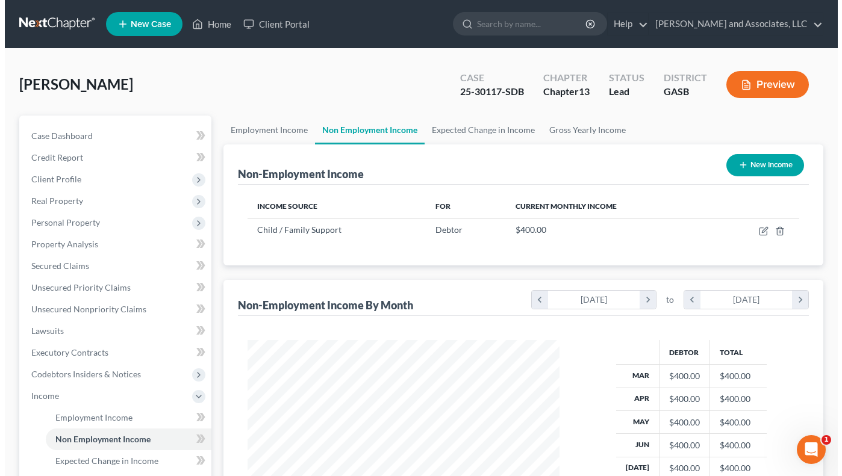
scroll to position [601985, 601865]
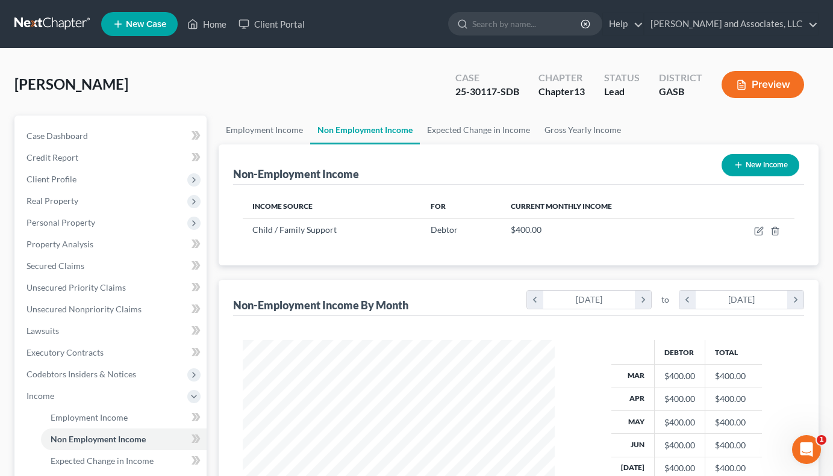
click at [774, 165] on button "New Income" at bounding box center [760, 165] width 78 height 22
select select "0"
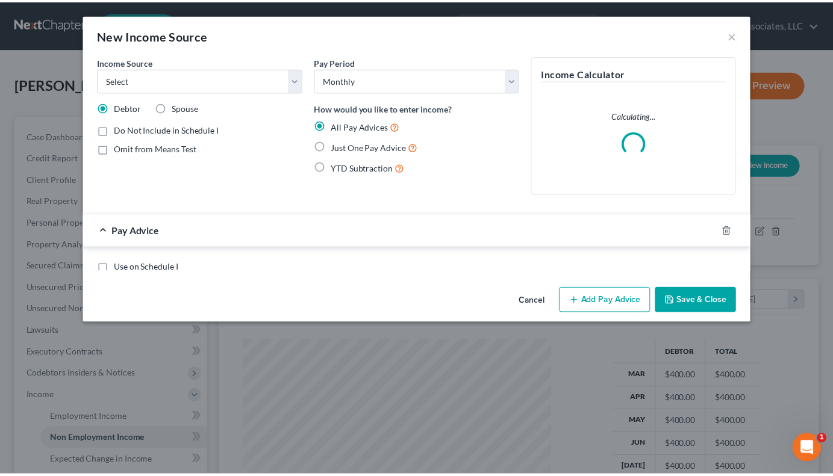
scroll to position [216, 340]
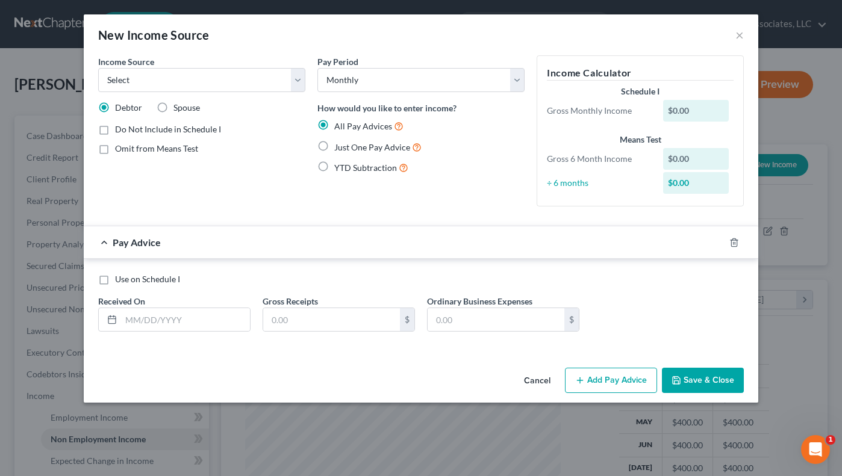
click at [535, 378] on button "Cancel" at bounding box center [537, 381] width 46 height 24
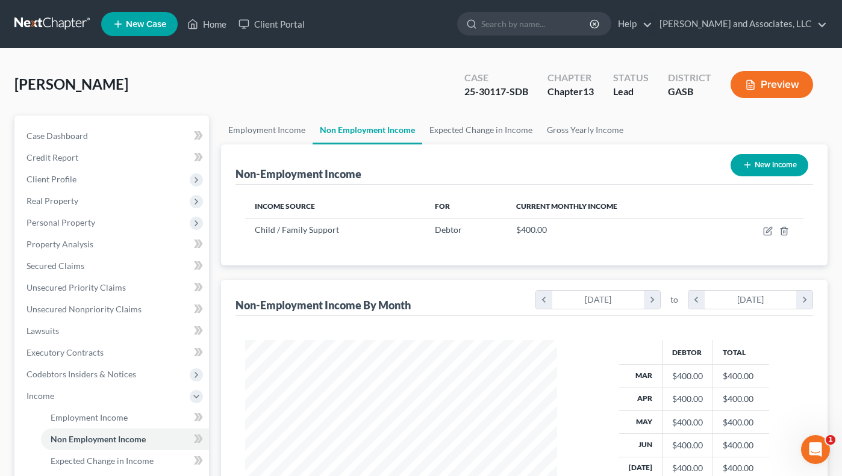
scroll to position [601985, 601865]
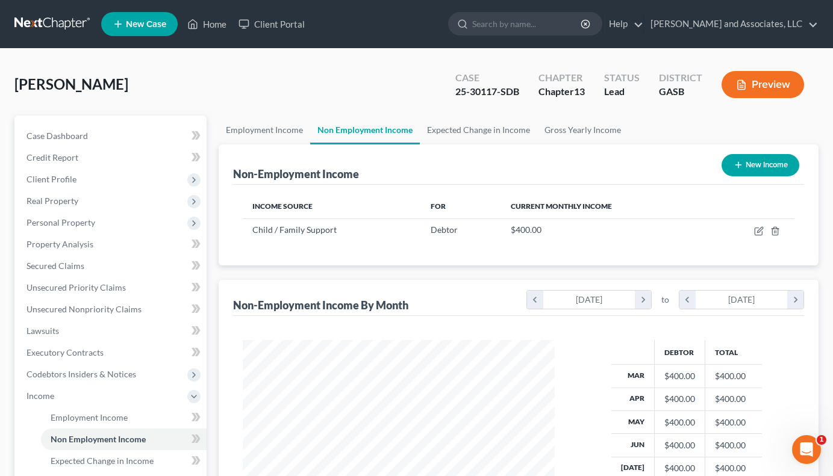
click at [752, 162] on button "New Income" at bounding box center [760, 165] width 78 height 22
select select "0"
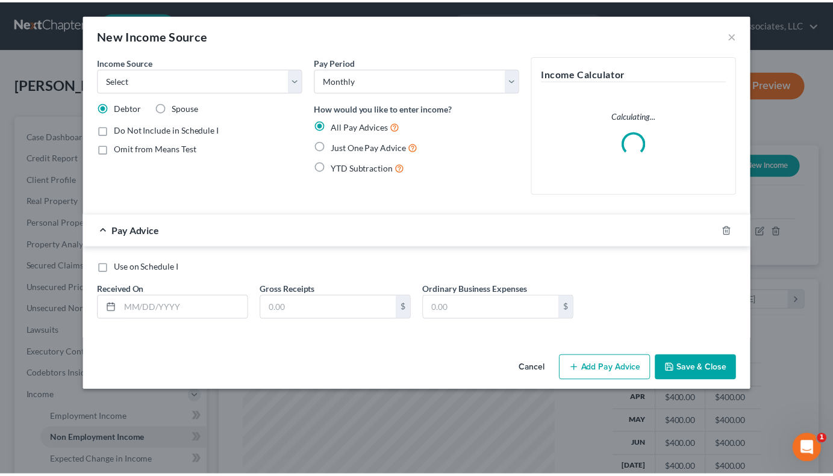
scroll to position [216, 340]
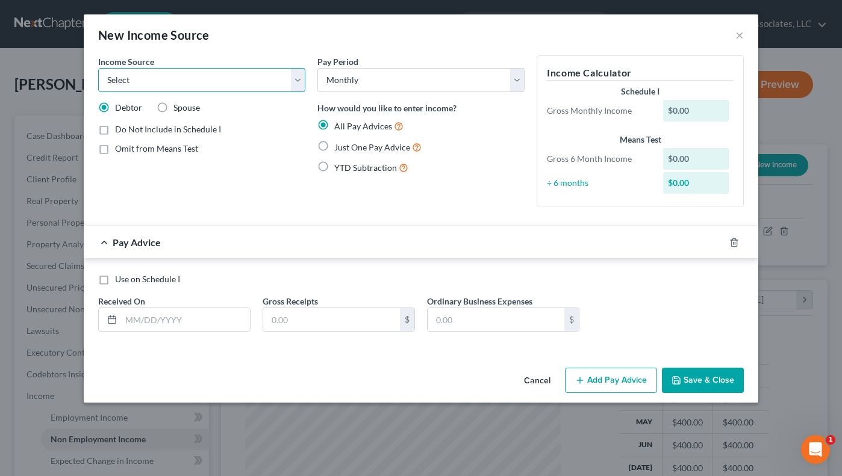
click at [302, 81] on select "Select Unemployment Disability (from employer) Pension Retirement Social Securi…" at bounding box center [201, 80] width 207 height 24
select select "13"
click at [98, 68] on select "Select Unemployment Disability (from employer) Pension Retirement Social Securi…" at bounding box center [201, 80] width 207 height 24
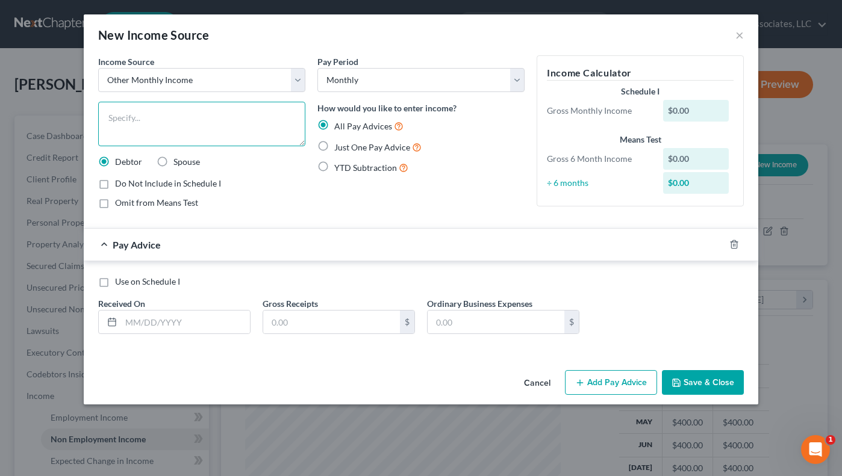
click at [134, 122] on textarea at bounding box center [201, 124] width 207 height 45
type textarea "2024 Tax Refund (pro-rated)"
click at [334, 144] on label "Just One Pay Advice" at bounding box center [377, 147] width 87 height 14
click at [339, 144] on input "Just One Pay Advice" at bounding box center [343, 144] width 8 height 8
radio input "true"
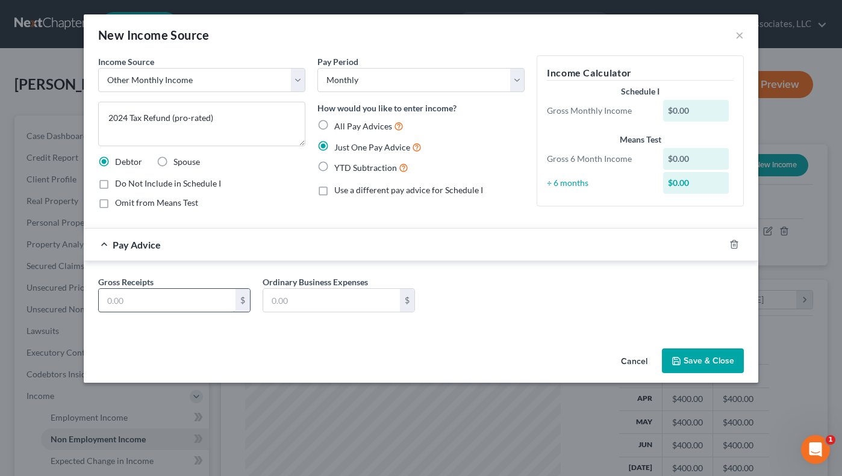
click at [121, 298] on input "text" at bounding box center [167, 300] width 137 height 23
type input "890.58"
click at [115, 202] on label "Omit from Means Test" at bounding box center [156, 203] width 83 height 12
click at [120, 202] on input "Omit from Means Test" at bounding box center [124, 201] width 8 height 8
checkbox input "true"
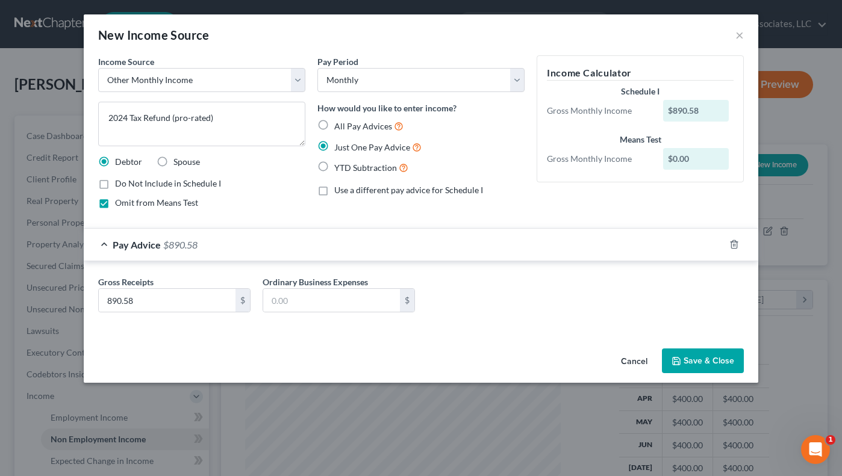
click at [700, 356] on button "Save & Close" at bounding box center [703, 361] width 82 height 25
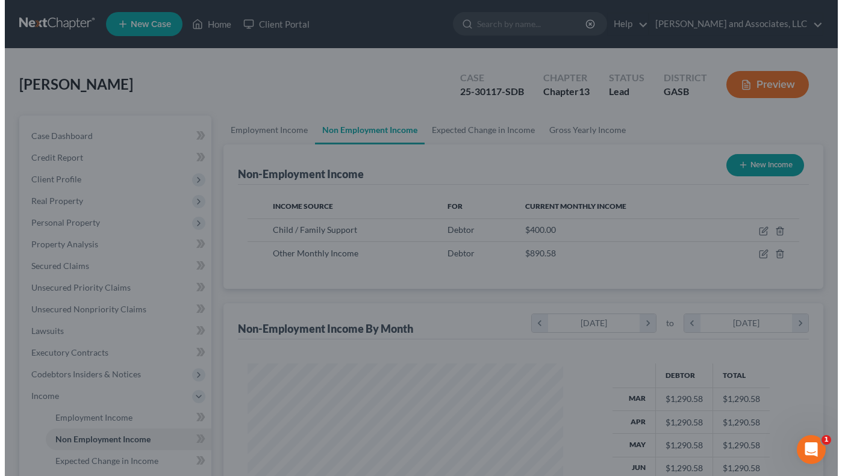
scroll to position [601985, 601865]
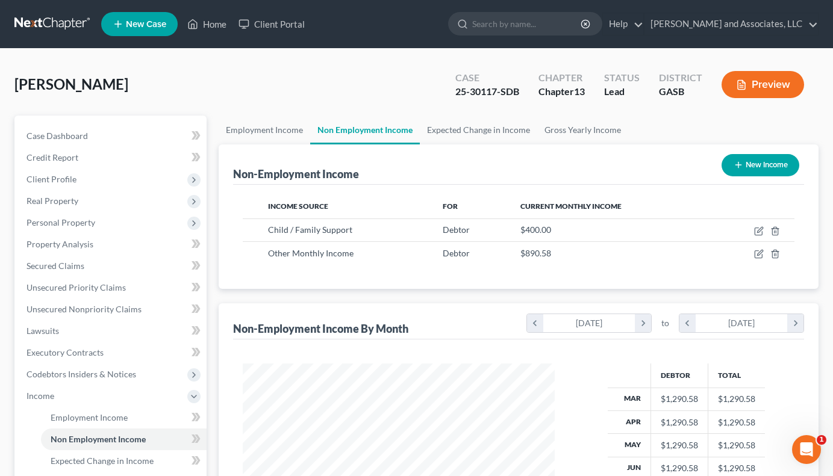
click at [766, 79] on button "Preview" at bounding box center [762, 84] width 83 height 27
drag, startPoint x: 834, startPoint y: 317, endPoint x: 833, endPoint y: 335, distance: 18.1
click at [759, 76] on button "Preview" at bounding box center [762, 84] width 83 height 27
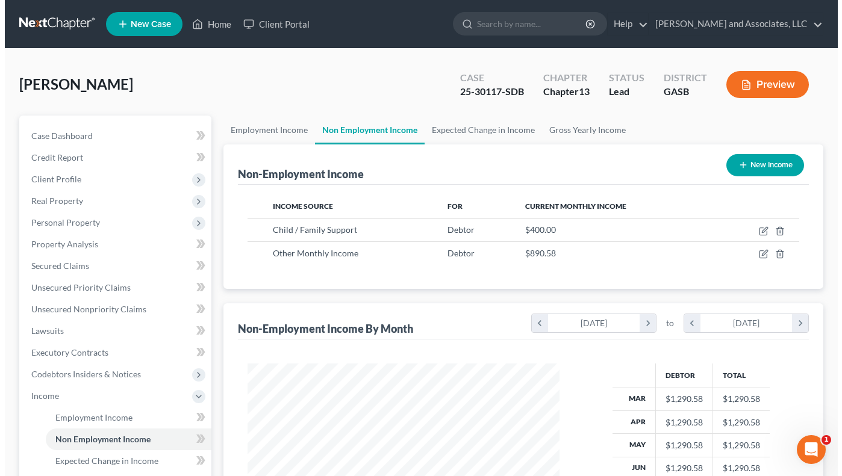
scroll to position [216, 340]
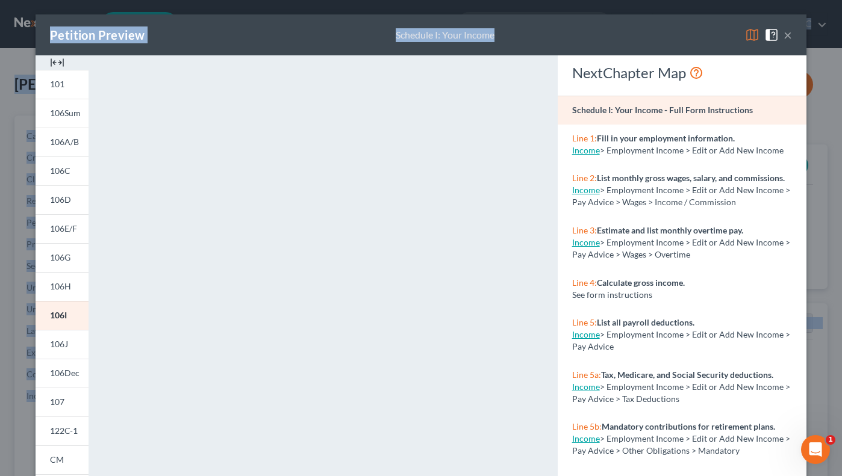
drag, startPoint x: 522, startPoint y: 23, endPoint x: 529, endPoint y: -58, distance: 81.6
click at [529, 0] on html "Home New Case Client Portal [PERSON_NAME] and Associates, LLC [EMAIL_ADDRESS][D…" at bounding box center [421, 374] width 842 height 749
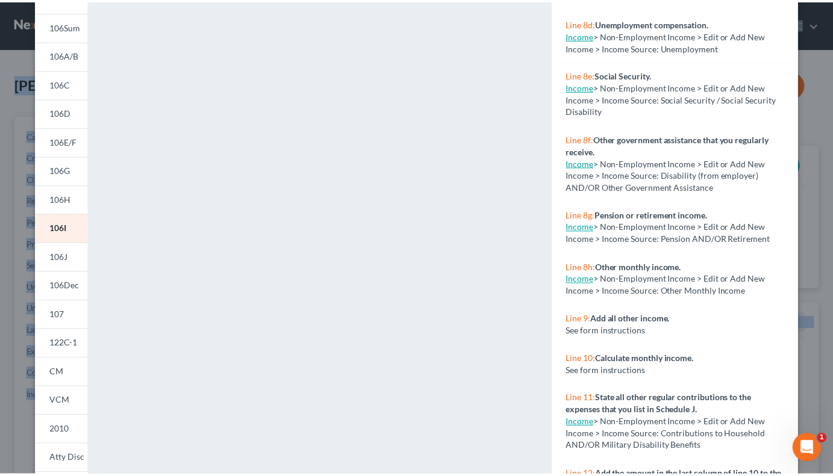
scroll to position [0, 0]
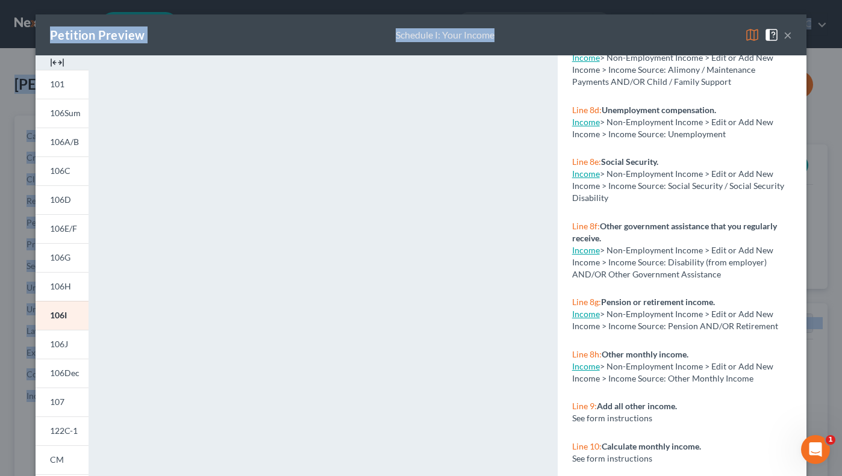
click at [783, 30] on button "×" at bounding box center [787, 35] width 8 height 14
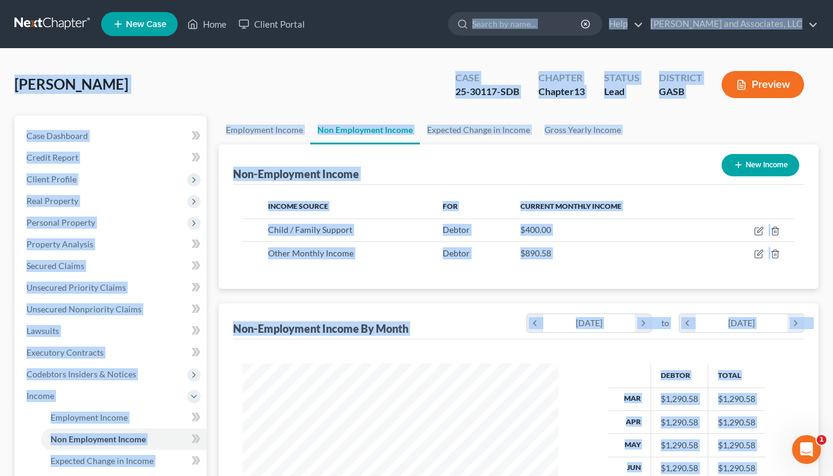
scroll to position [601985, 601865]
click at [685, 182] on div "Non-Employment Income New Income" at bounding box center [518, 165] width 571 height 40
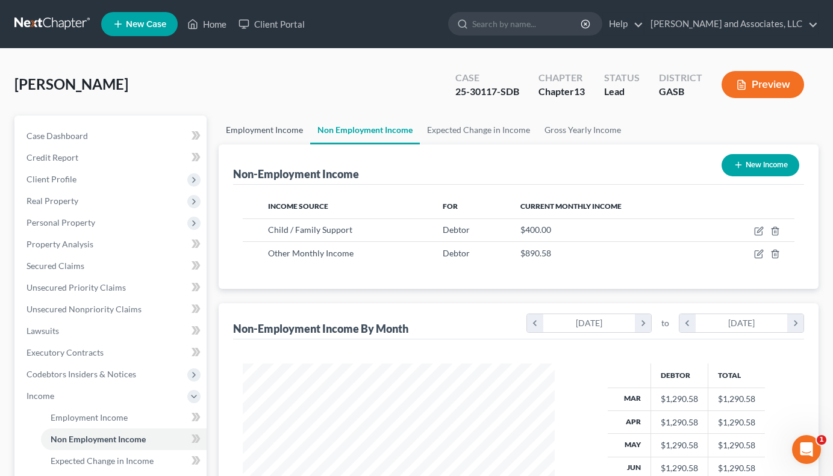
click at [285, 126] on link "Employment Income" at bounding box center [265, 130] width 92 height 29
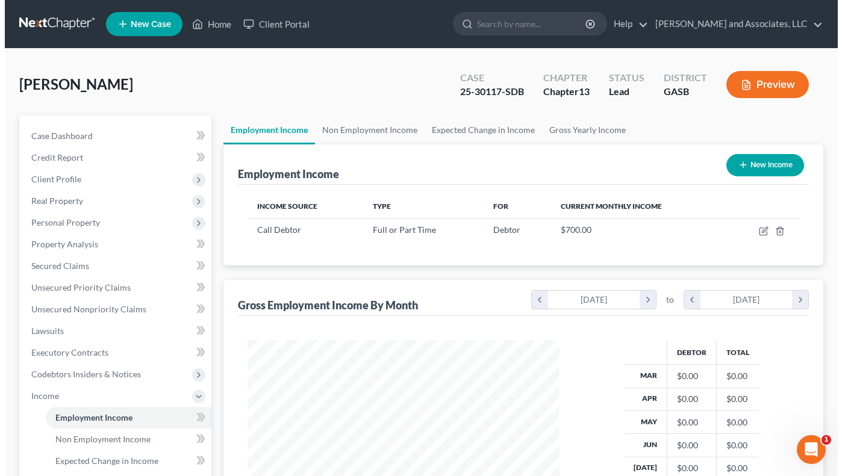
scroll to position [14, 0]
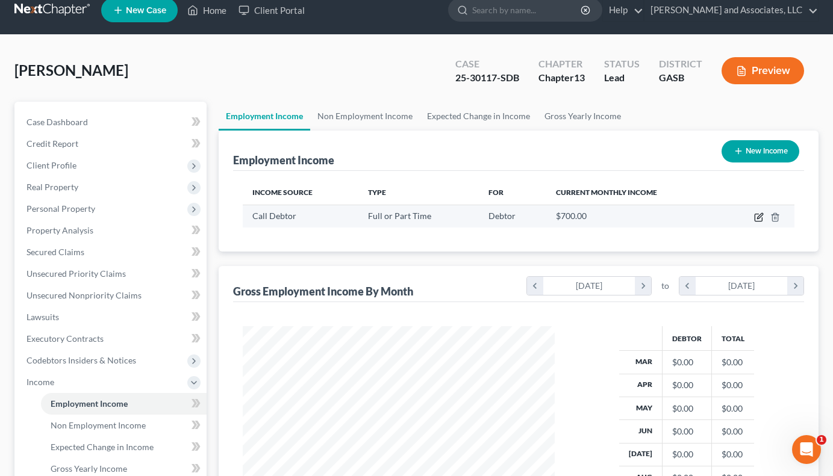
click at [758, 216] on icon "button" at bounding box center [759, 218] width 10 height 10
select select "0"
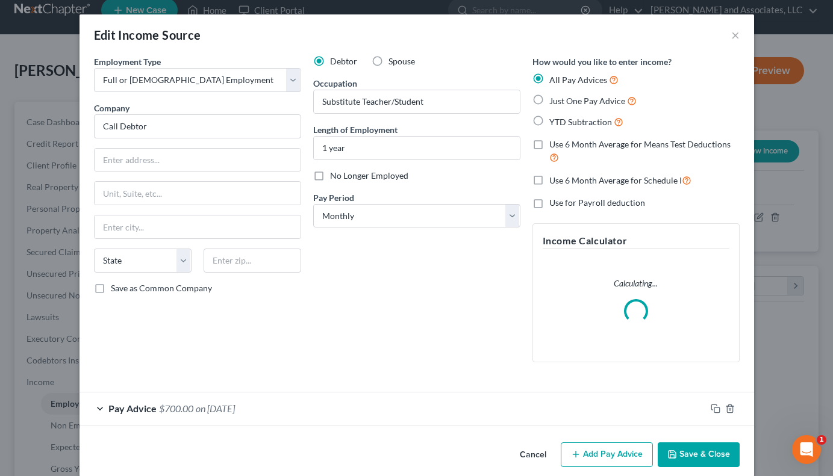
scroll to position [216, 340]
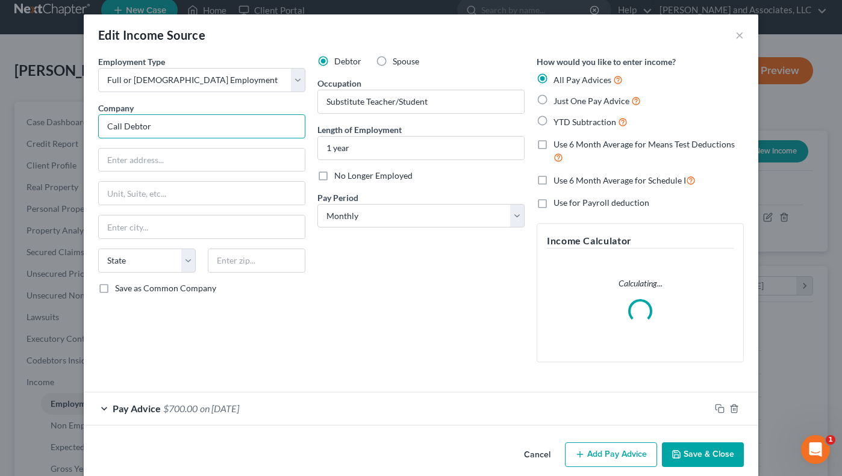
drag, startPoint x: 166, startPoint y: 131, endPoint x: 9, endPoint y: 144, distance: 157.1
click at [56, 135] on div "Edit Income Source × Employment Type * Select Full or [DEMOGRAPHIC_DATA] Employ…" at bounding box center [421, 238] width 842 height 476
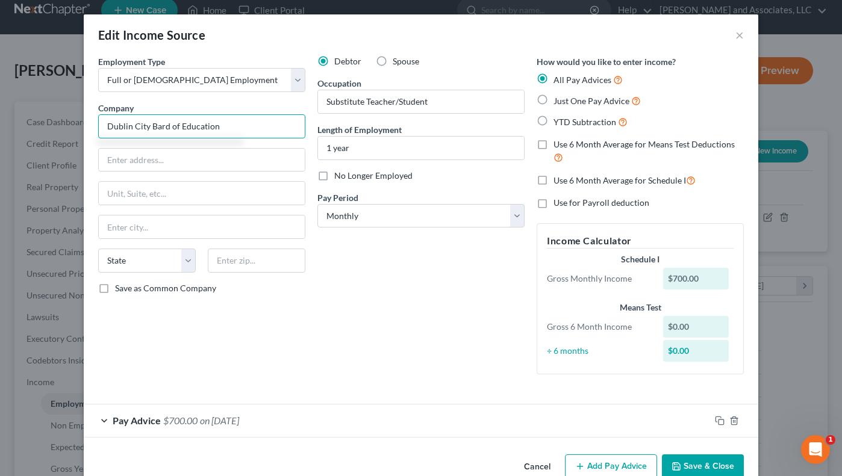
type input "Dublin City Bard of Education"
click at [684, 463] on button "Save & Close" at bounding box center [703, 467] width 82 height 25
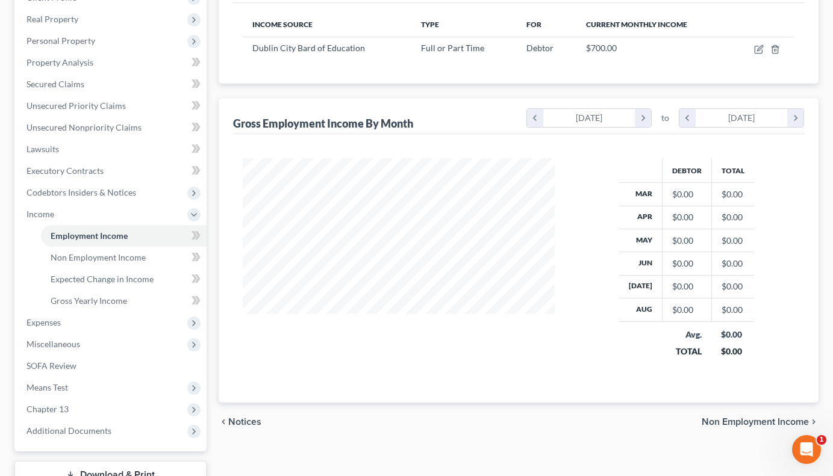
scroll to position [189, 0]
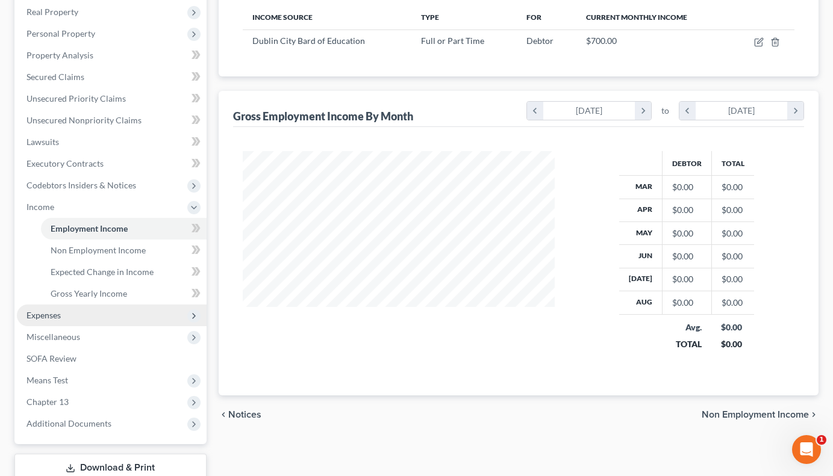
click at [57, 317] on span "Expenses" at bounding box center [43, 315] width 34 height 10
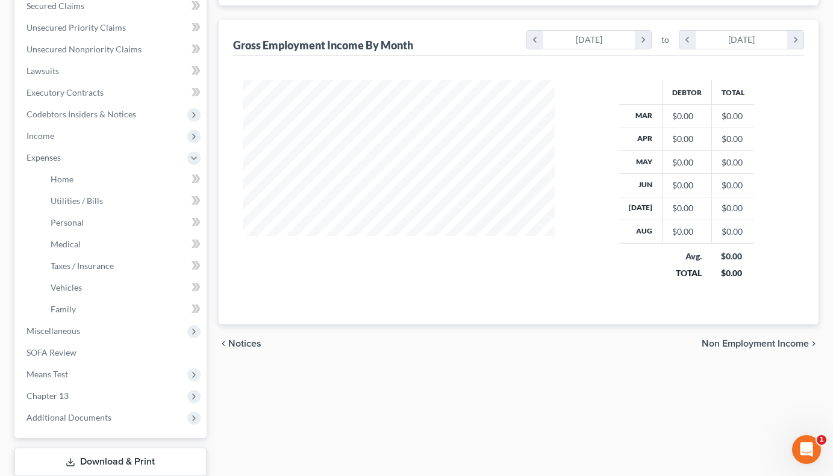
scroll to position [337, 0]
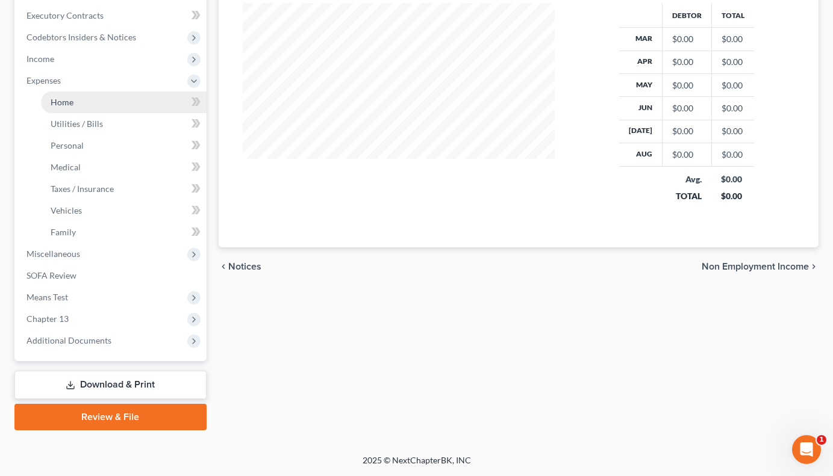
click at [71, 104] on span "Home" at bounding box center [62, 102] width 23 height 10
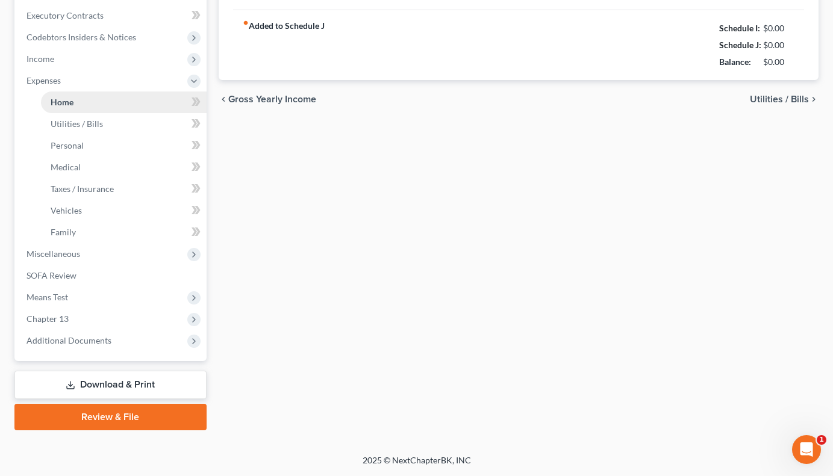
type input "0.00"
radio input "true"
type input "0.00"
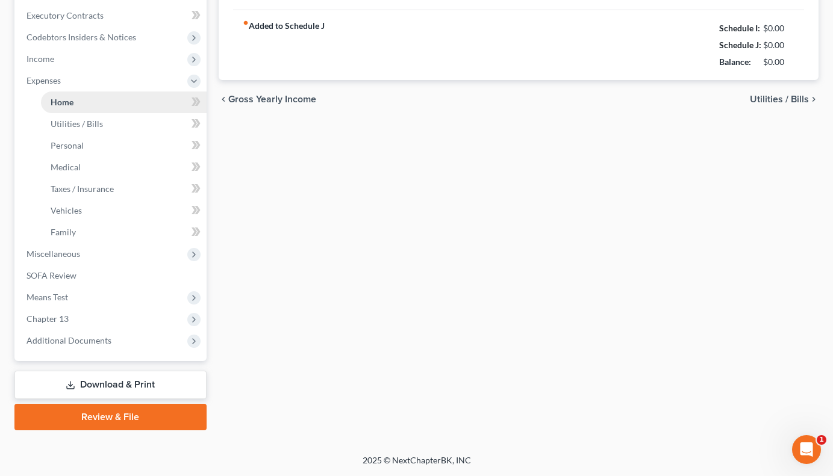
type input "0.00"
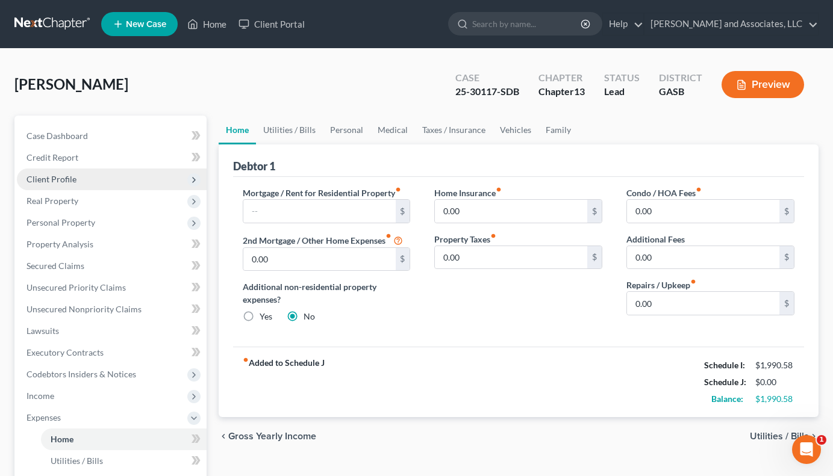
click at [70, 176] on span "Client Profile" at bounding box center [51, 179] width 50 height 10
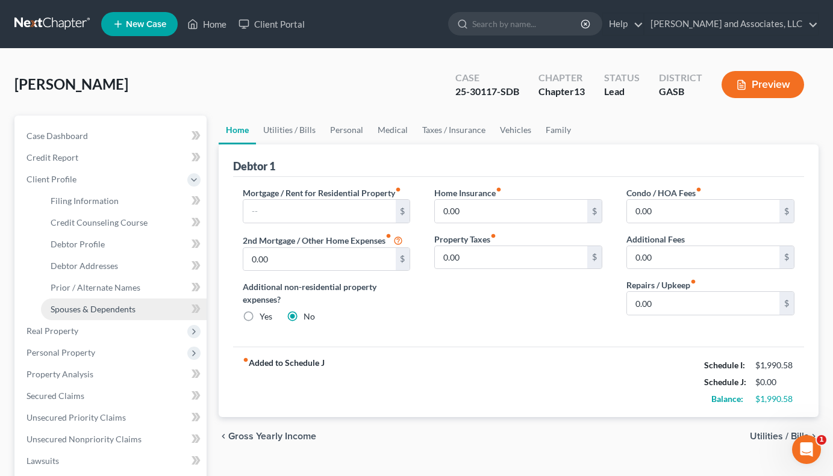
click at [86, 310] on span "Spouses & Dependents" at bounding box center [93, 309] width 85 height 10
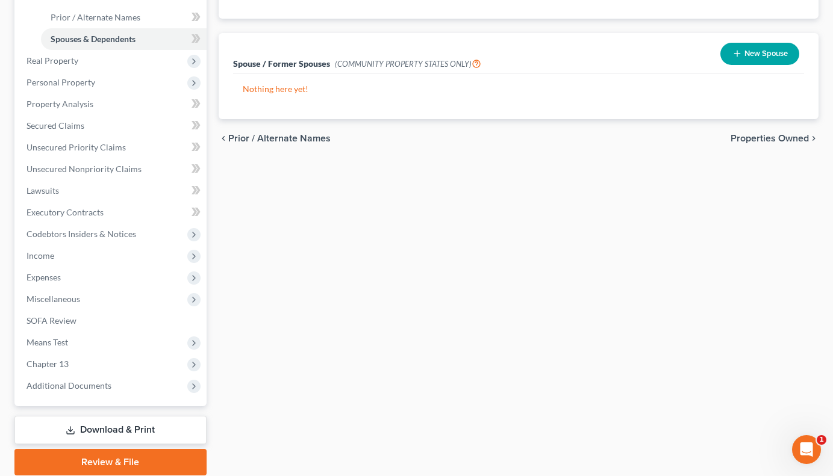
scroll to position [272, 0]
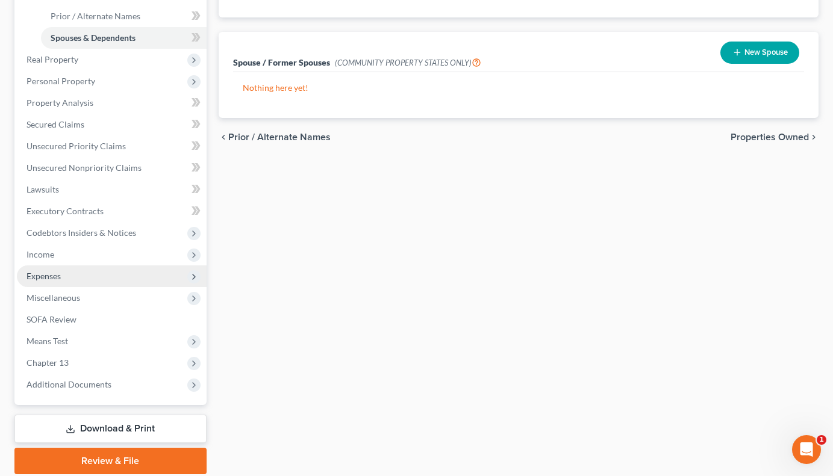
click at [43, 283] on span "Expenses" at bounding box center [112, 277] width 190 height 22
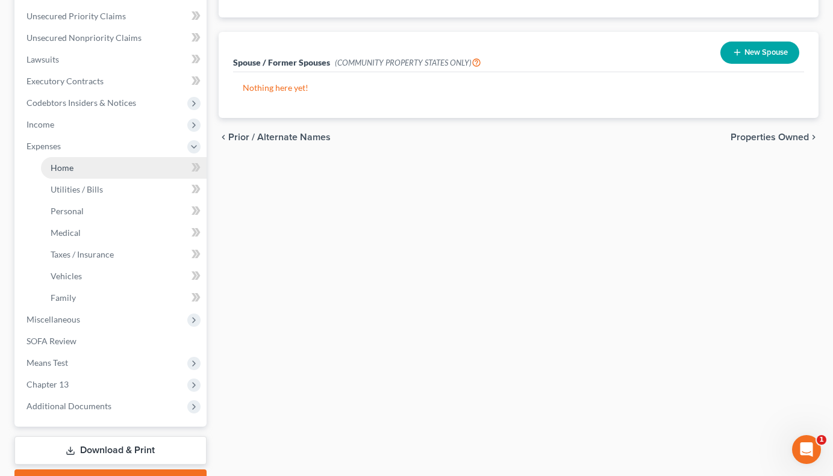
click at [59, 164] on span "Home" at bounding box center [62, 168] width 23 height 10
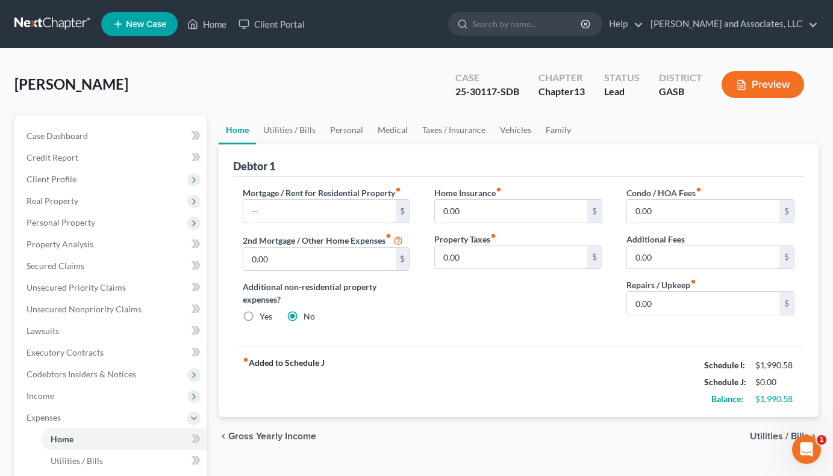
drag, startPoint x: 273, startPoint y: 214, endPoint x: 337, endPoint y: 455, distance: 249.0
click at [274, 217] on input "text" at bounding box center [319, 211] width 152 height 23
type input "160.00"
click at [280, 126] on link "Utilities / Bills" at bounding box center [289, 130] width 67 height 29
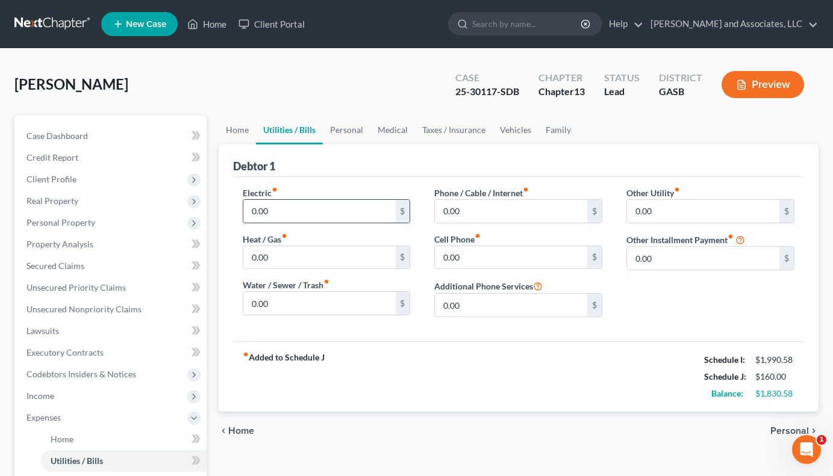
click at [293, 210] on input "0.00" at bounding box center [319, 211] width 152 height 23
type input "170.00"
click at [473, 213] on input "0.00" at bounding box center [511, 211] width 152 height 23
type input "70.00"
click at [343, 122] on link "Personal" at bounding box center [347, 130] width 48 height 29
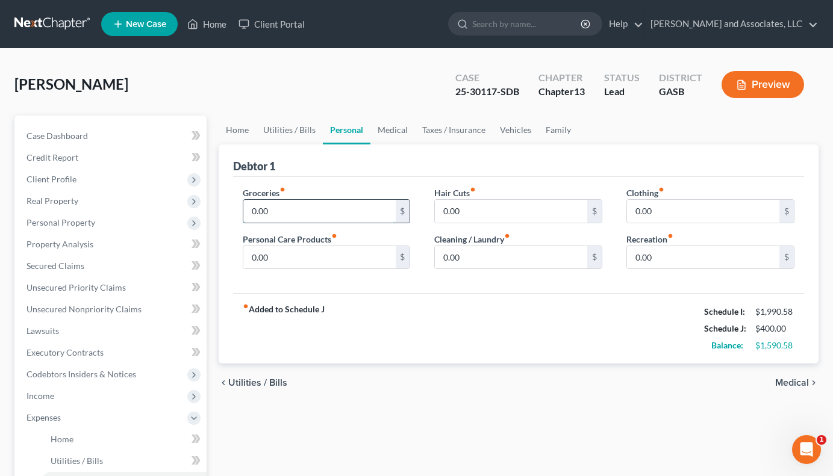
click at [288, 202] on input "0.00" at bounding box center [319, 211] width 152 height 23
type input "653.00"
click at [660, 214] on input "0.00" at bounding box center [703, 211] width 152 height 23
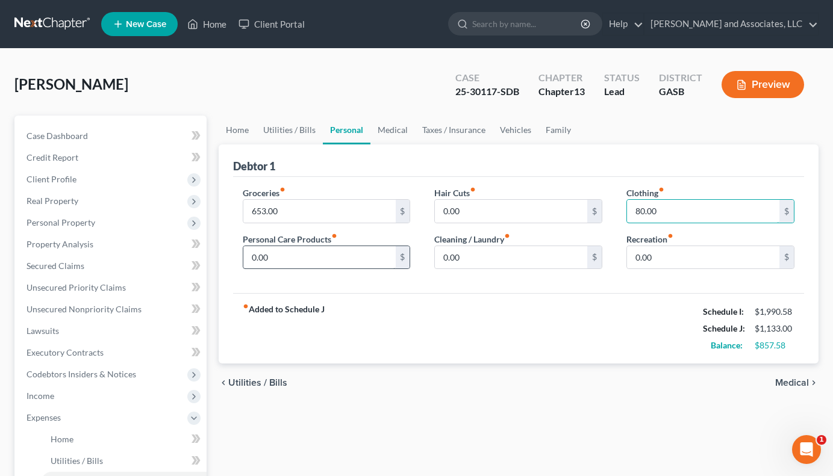
type input "80.00"
click at [283, 252] on input "0.00" at bounding box center [319, 257] width 152 height 23
type input "160.00"
click at [390, 131] on link "Medical" at bounding box center [392, 130] width 45 height 29
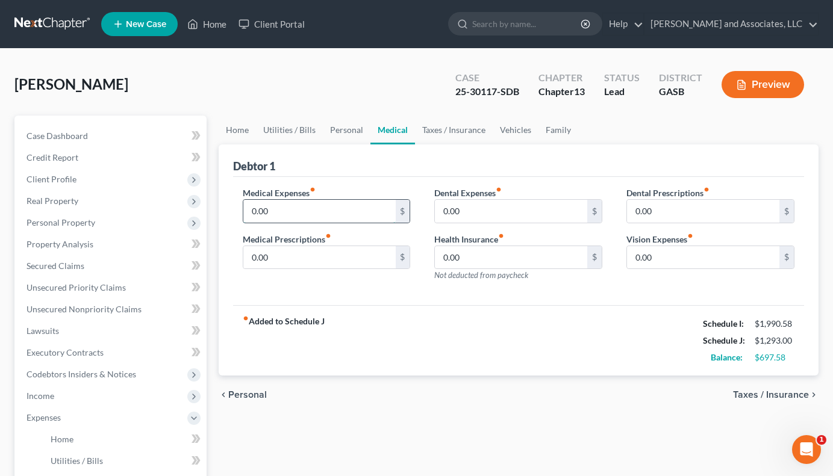
click at [266, 211] on input "0.00" at bounding box center [319, 211] width 152 height 23
type input "21.00"
click at [435, 131] on link "Taxes / Insurance" at bounding box center [454, 130] width 78 height 29
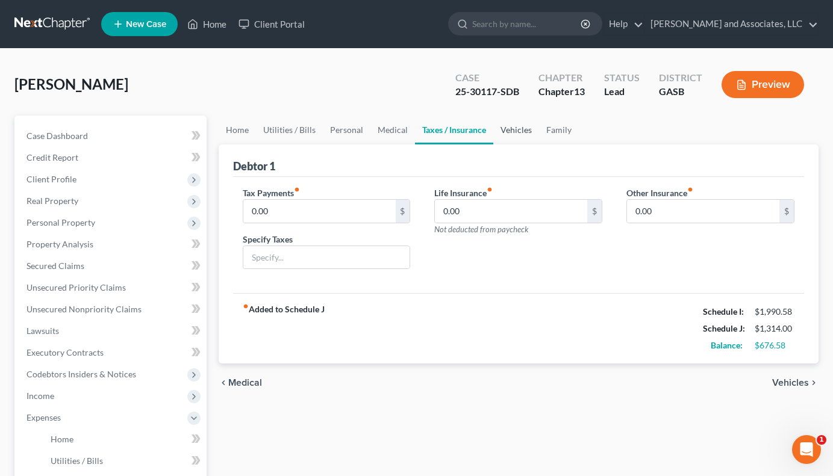
click at [509, 129] on link "Vehicles" at bounding box center [516, 130] width 46 height 29
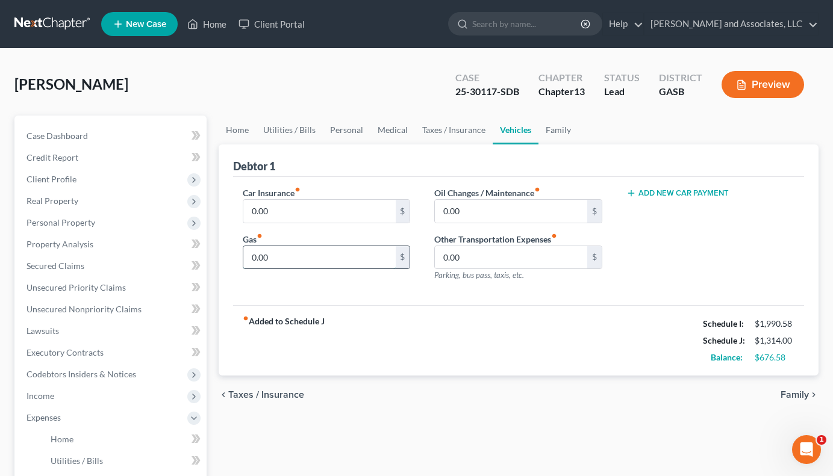
click at [284, 255] on input "0.00" at bounding box center [319, 257] width 152 height 23
type input "160.00"
click at [428, 128] on link "Taxes / Insurance" at bounding box center [454, 130] width 78 height 29
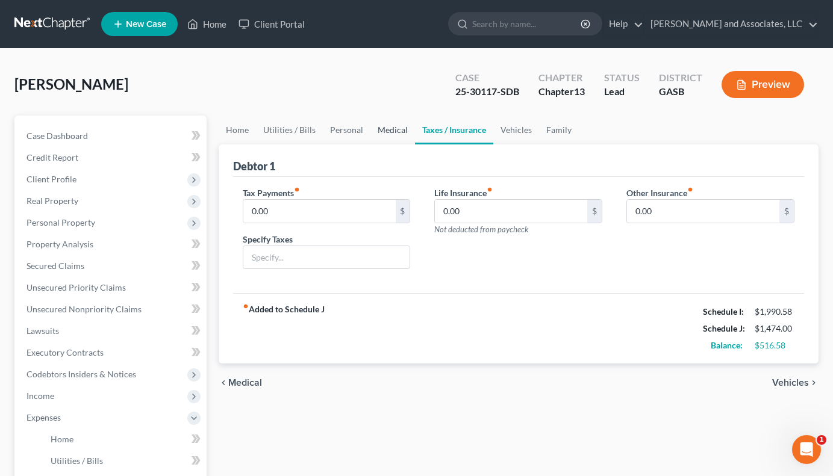
click at [381, 128] on link "Medical" at bounding box center [392, 130] width 45 height 29
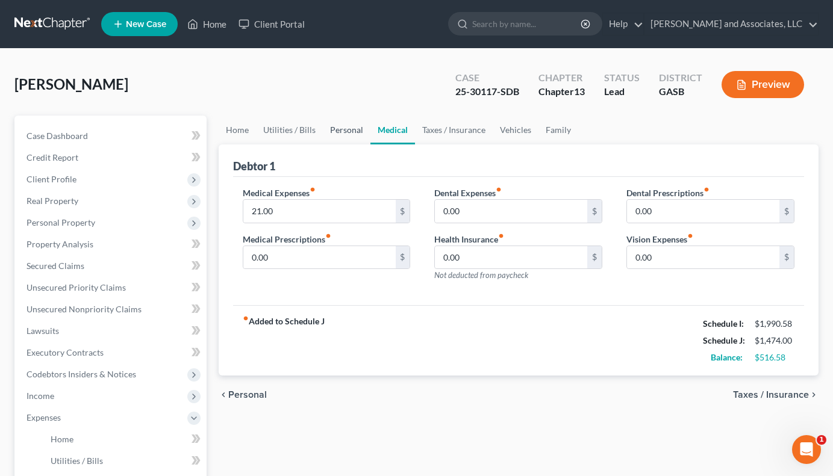
click at [344, 128] on link "Personal" at bounding box center [347, 130] width 48 height 29
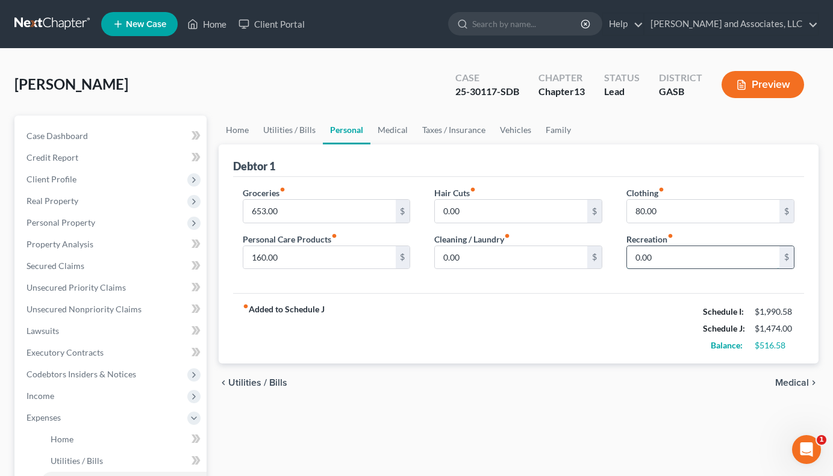
click at [670, 261] on input "0.00" at bounding box center [703, 257] width 152 height 23
type input "45.00"
click at [461, 126] on link "Taxes / Insurance" at bounding box center [454, 130] width 78 height 29
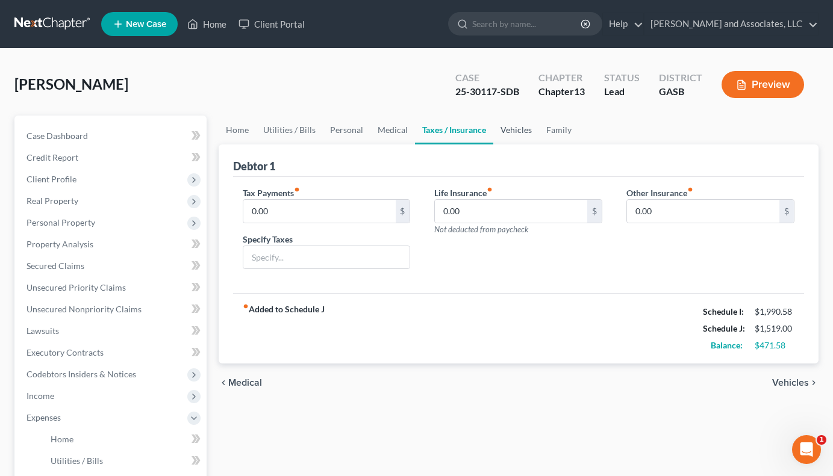
click at [520, 125] on link "Vehicles" at bounding box center [516, 130] width 46 height 29
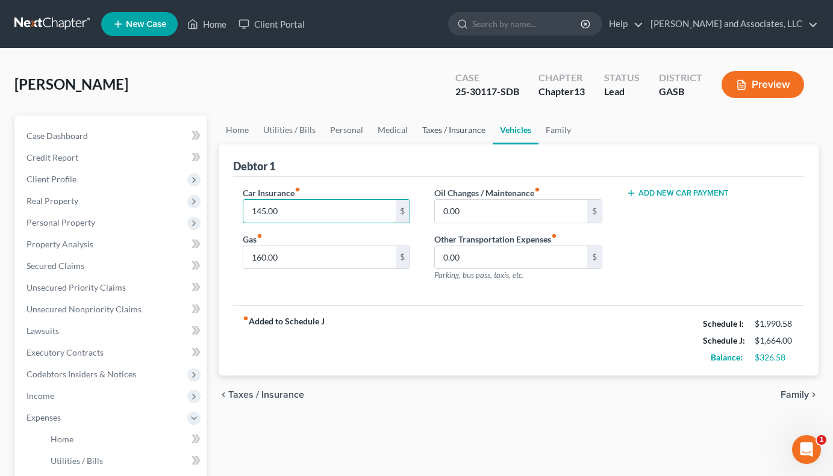
type input "145.00"
click at [434, 127] on link "Taxes / Insurance" at bounding box center [454, 130] width 78 height 29
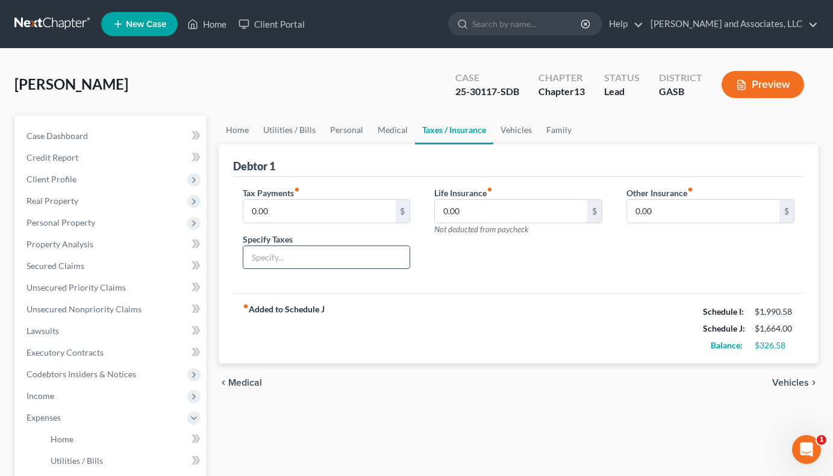
click at [338, 260] on input "text" at bounding box center [326, 257] width 167 height 23
type input "Ad Valorem"
click at [288, 208] on input "0.00" at bounding box center [319, 211] width 152 height 23
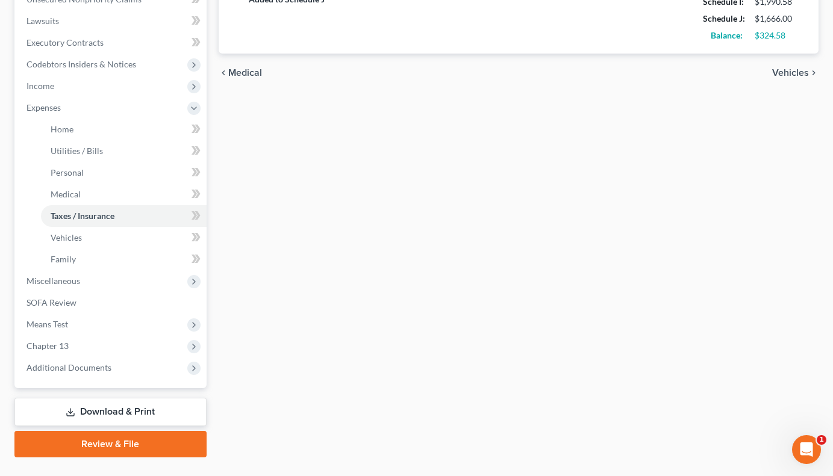
scroll to position [311, 0]
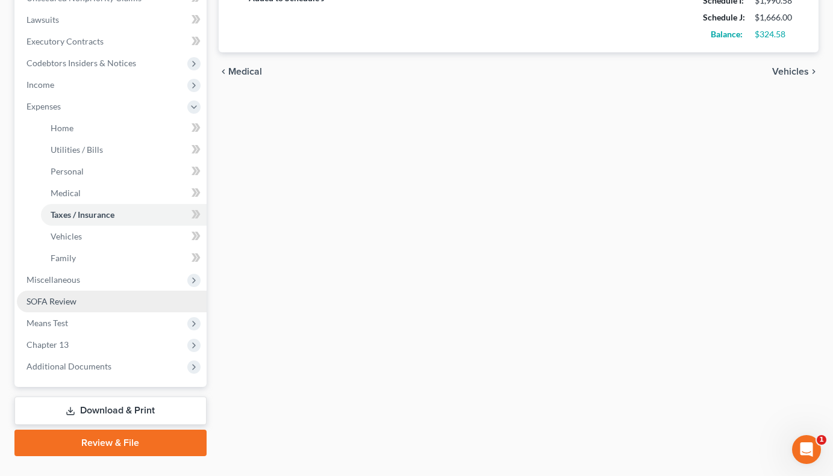
type input "2.00"
click at [77, 305] on link "SOFA Review" at bounding box center [112, 302] width 190 height 22
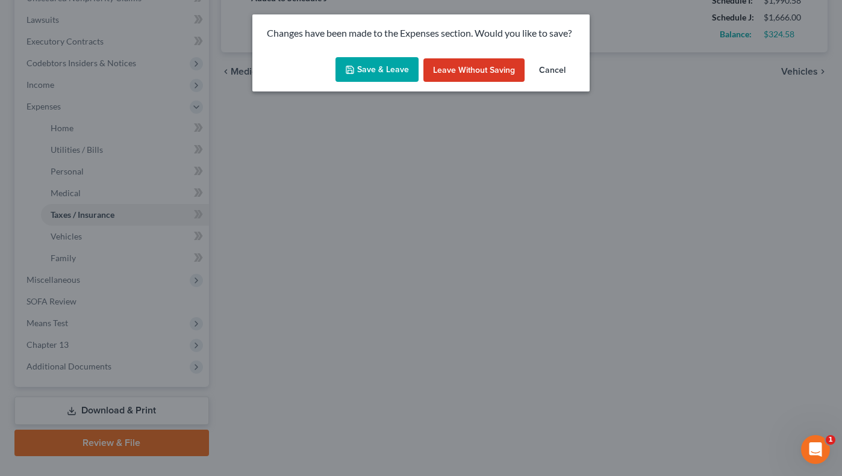
click at [368, 65] on button "Save & Leave" at bounding box center [376, 69] width 83 height 25
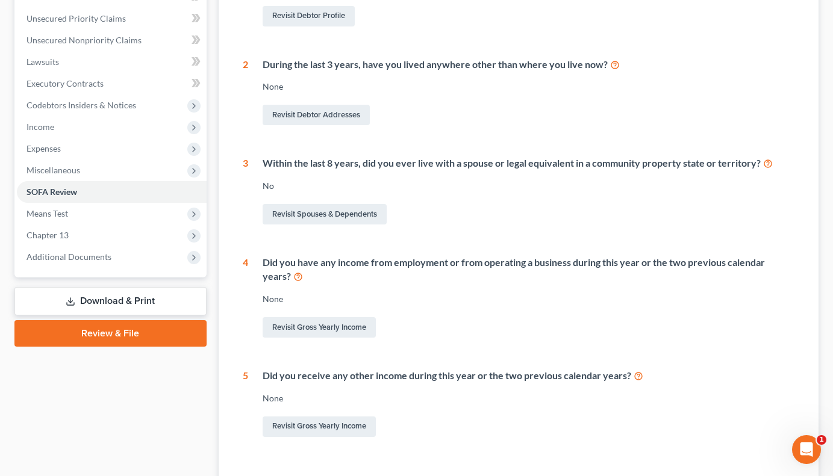
scroll to position [272, 0]
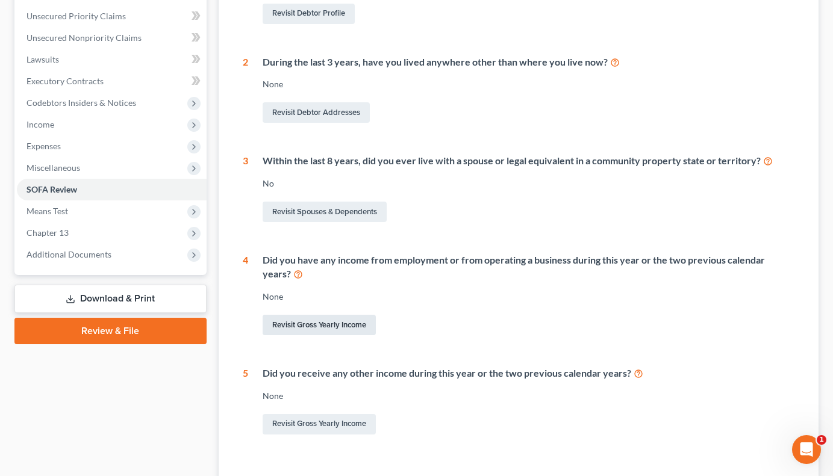
click at [305, 321] on link "Revisit Gross Yearly Income" at bounding box center [319, 325] width 113 height 20
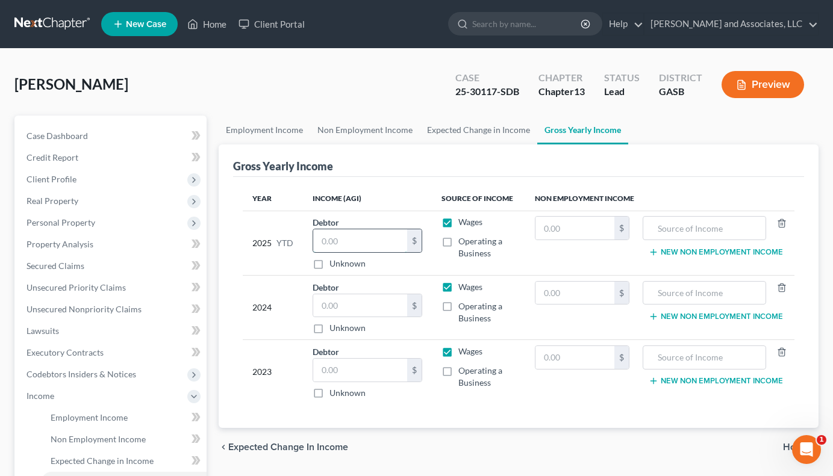
click at [348, 243] on input "text" at bounding box center [360, 240] width 94 height 23
type input "2,855.75"
click at [353, 311] on input "text" at bounding box center [360, 305] width 94 height 23
type input "18,264.00"
click at [330, 375] on input "text" at bounding box center [360, 370] width 94 height 23
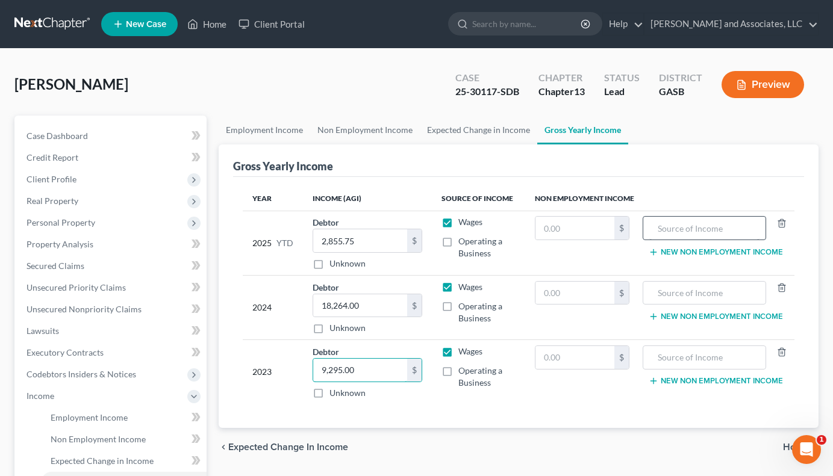
type input "9,295.00"
drag, startPoint x: 659, startPoint y: 225, endPoint x: 664, endPoint y: 240, distance: 16.4
click at [662, 230] on input "text" at bounding box center [704, 228] width 110 height 23
type input "Food Stamps"
click at [554, 226] on input "text" at bounding box center [574, 228] width 79 height 23
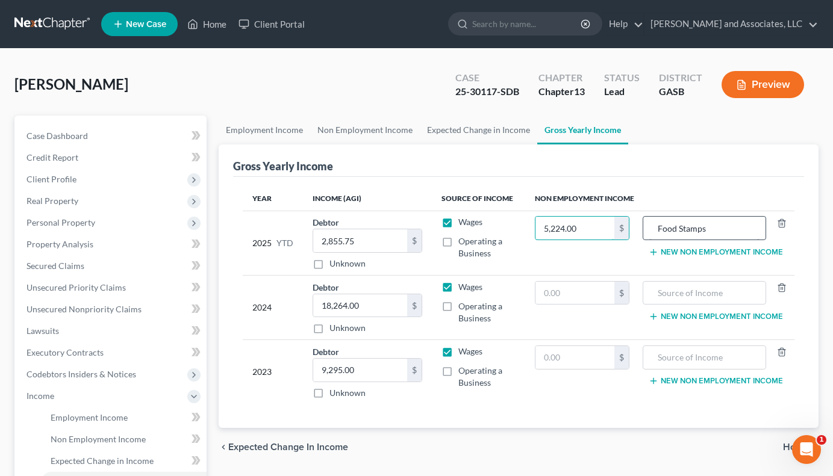
type input "5,224.00"
drag, startPoint x: 711, startPoint y: 226, endPoint x: 630, endPoint y: 219, distance: 81.6
click at [647, 232] on div "Food Stamps" at bounding box center [704, 228] width 123 height 24
drag, startPoint x: 665, startPoint y: 296, endPoint x: 665, endPoint y: 326, distance: 30.1
click at [666, 307] on td "New Non Employment Income" at bounding box center [716, 307] width 155 height 64
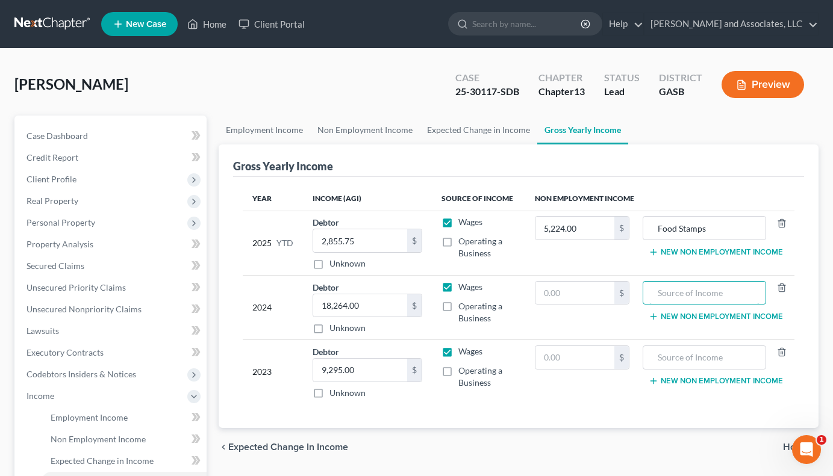
paste input "Food Stamps"
type input "Food Stamps"
click at [659, 355] on input "text" at bounding box center [704, 357] width 110 height 23
paste input "Food Stamps"
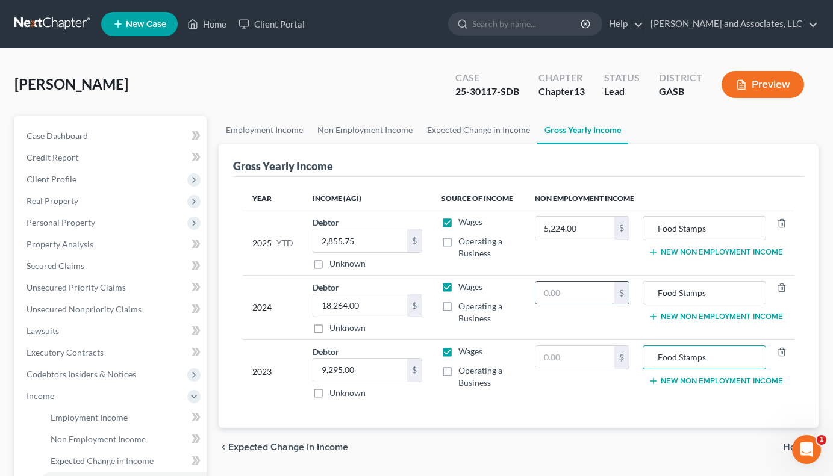
type input "Food Stamps"
click at [543, 297] on input "text" at bounding box center [574, 293] width 79 height 23
type input "4,518.00"
click at [559, 364] on input "text" at bounding box center [574, 357] width 79 height 23
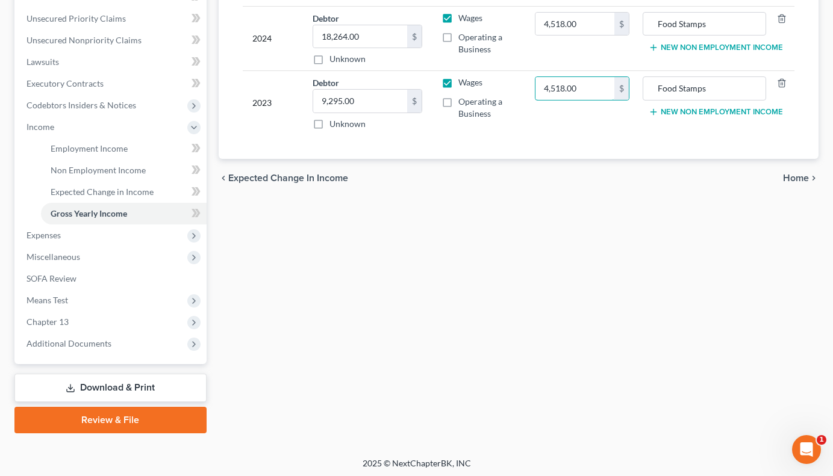
scroll to position [272, 0]
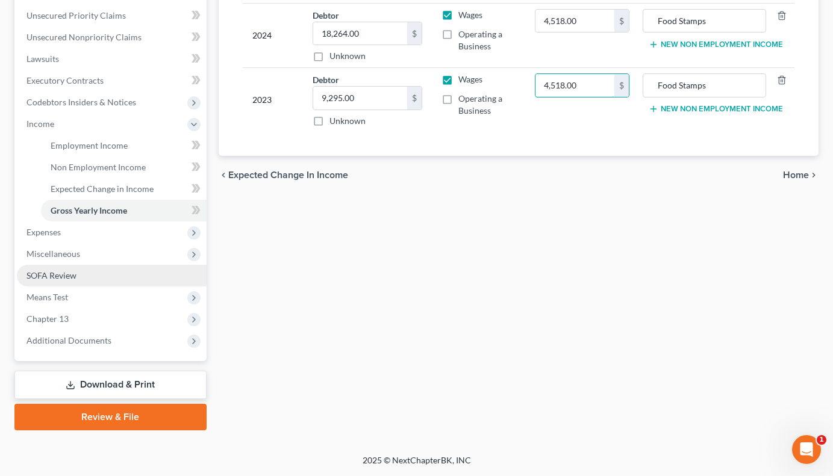
type input "4,518.00"
click at [42, 279] on span "SOFA Review" at bounding box center [51, 275] width 50 height 10
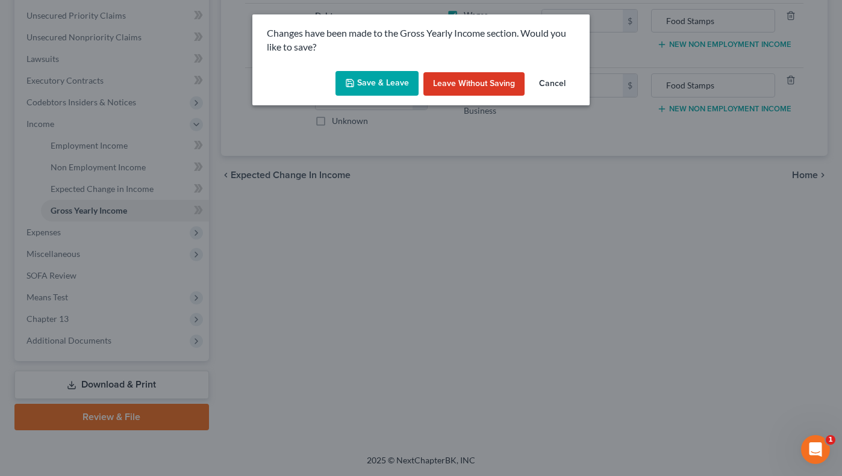
click at [384, 81] on button "Save & Leave" at bounding box center [376, 83] width 83 height 25
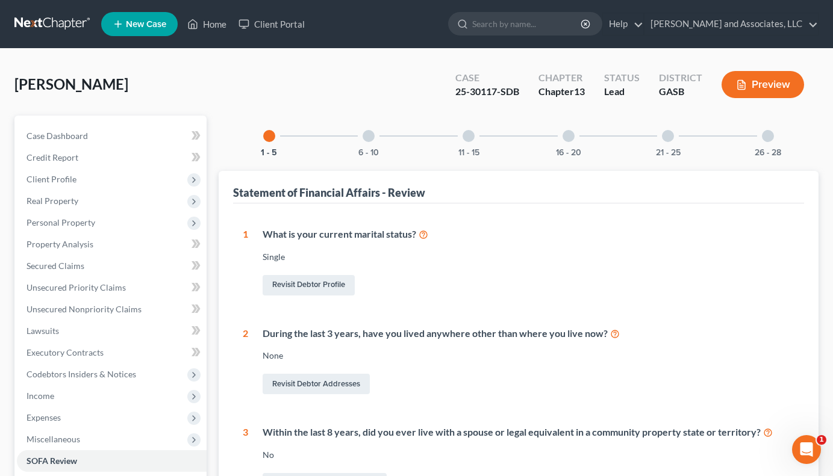
click at [369, 134] on div at bounding box center [369, 136] width 12 height 12
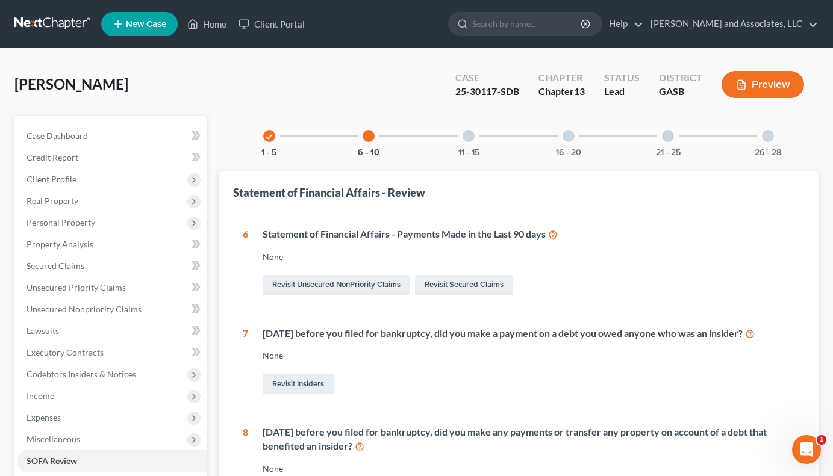
click at [471, 135] on div at bounding box center [468, 136] width 12 height 12
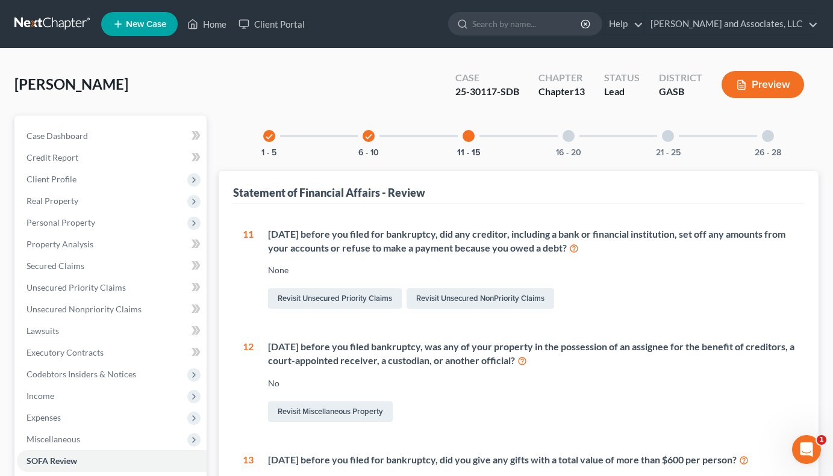
click at [571, 137] on div at bounding box center [568, 136] width 12 height 12
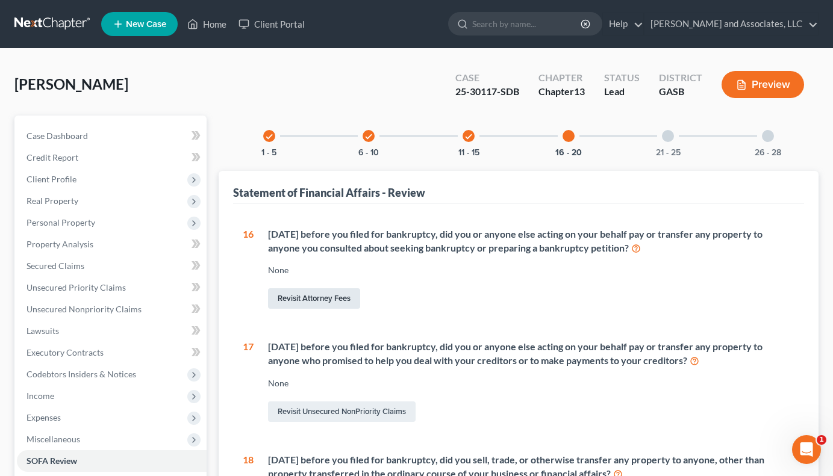
click at [325, 300] on link "Revisit Attorney Fees" at bounding box center [314, 298] width 92 height 20
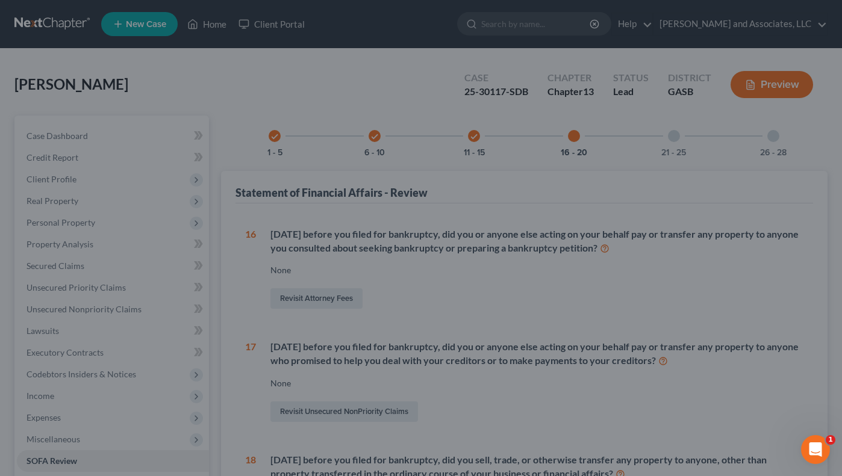
click at [303, 296] on div at bounding box center [421, 238] width 842 height 476
click at [317, 298] on div at bounding box center [421, 238] width 842 height 476
click at [54, 438] on div at bounding box center [421, 238] width 842 height 476
click at [50, 441] on div at bounding box center [421, 238] width 842 height 476
drag, startPoint x: 574, startPoint y: 137, endPoint x: 368, endPoint y: 234, distance: 228.2
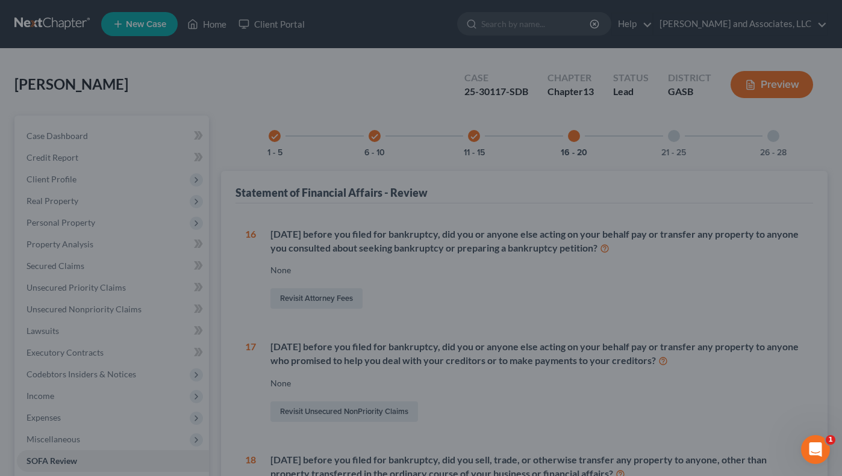
click at [574, 137] on div at bounding box center [421, 238] width 842 height 476
click at [339, 294] on div at bounding box center [421, 238] width 842 height 476
click at [320, 295] on div at bounding box center [421, 238] width 842 height 476
click at [320, 296] on div at bounding box center [421, 238] width 842 height 476
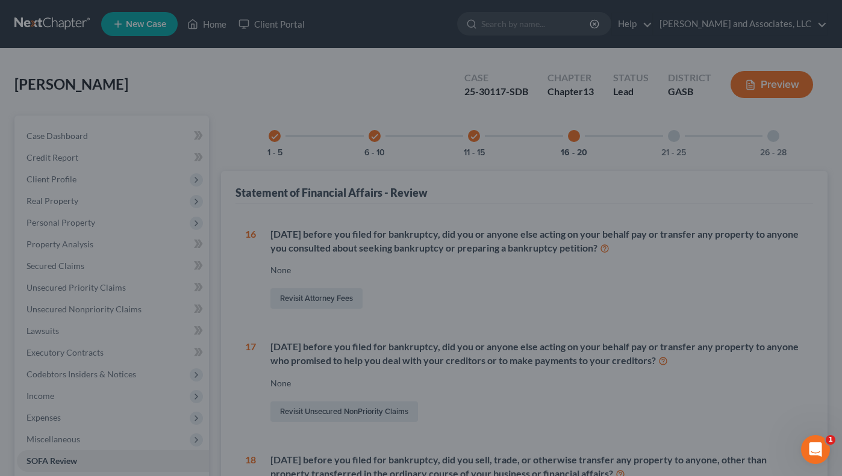
click at [322, 296] on div at bounding box center [421, 238] width 842 height 476
click at [323, 296] on div at bounding box center [421, 238] width 842 height 476
click at [54, 436] on div at bounding box center [421, 238] width 842 height 476
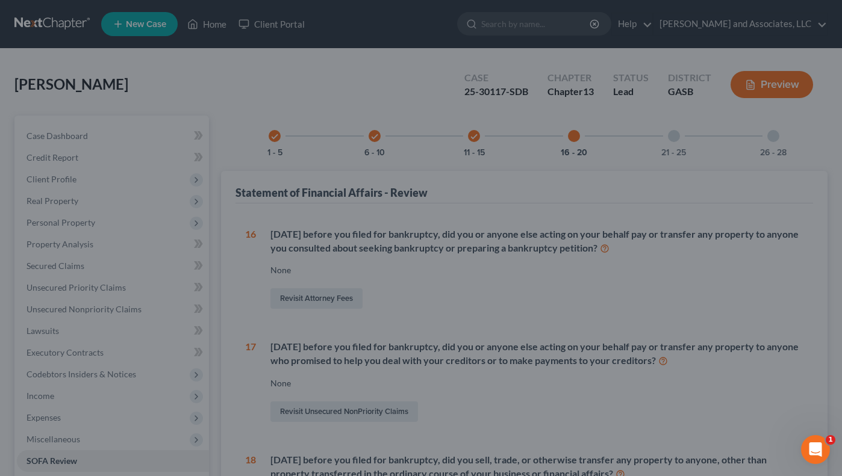
click at [54, 436] on div at bounding box center [421, 238] width 842 height 476
click at [677, 132] on div at bounding box center [421, 238] width 842 height 476
click at [778, 132] on div at bounding box center [421, 238] width 842 height 476
drag, startPoint x: 678, startPoint y: 142, endPoint x: 789, endPoint y: 113, distance: 115.1
click at [681, 140] on div at bounding box center [421, 238] width 842 height 476
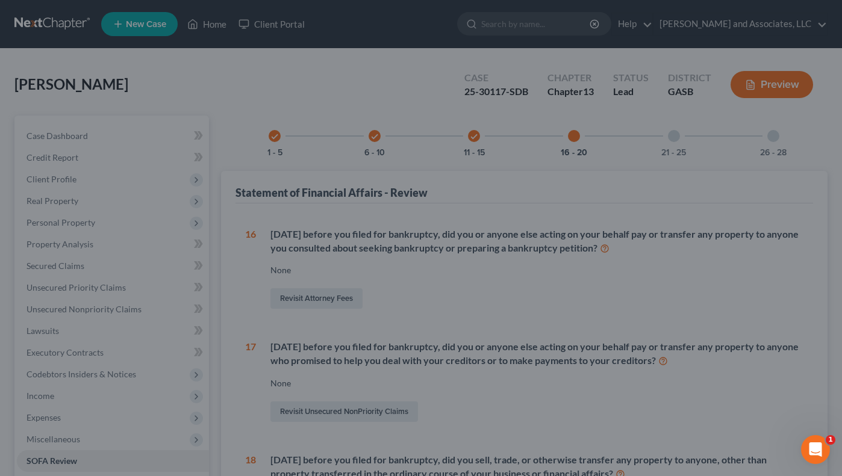
click at [780, 85] on div at bounding box center [421, 238] width 842 height 476
click at [43, 63] on div at bounding box center [421, 238] width 842 height 476
click at [36, 28] on div at bounding box center [421, 238] width 842 height 476
click at [51, 332] on div at bounding box center [421, 238] width 842 height 476
drag, startPoint x: 832, startPoint y: 346, endPoint x: 824, endPoint y: 423, distance: 76.9
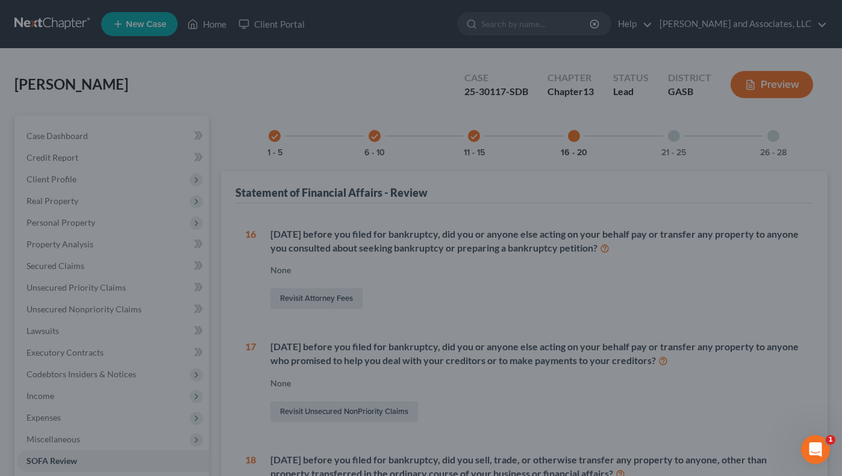
click at [833, 403] on div at bounding box center [421, 238] width 842 height 476
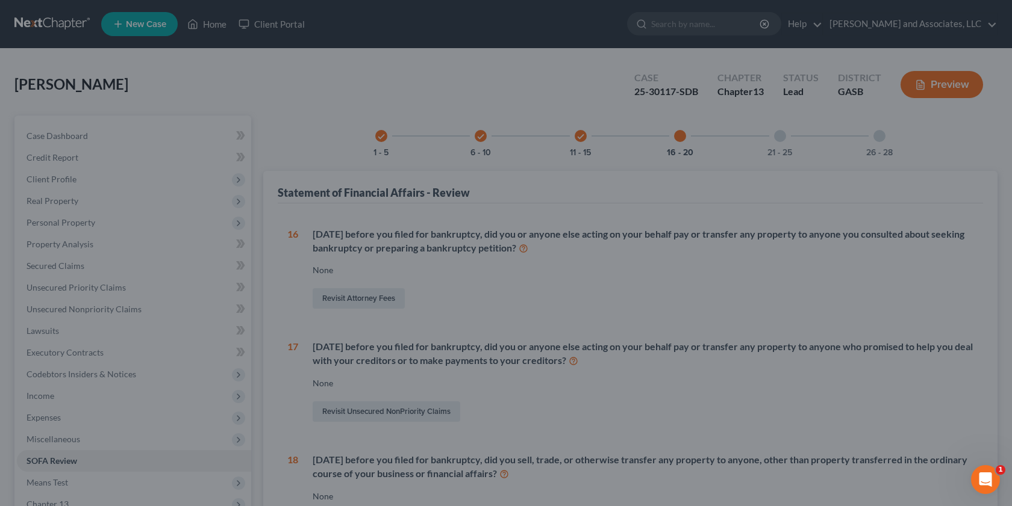
click at [775, 134] on div at bounding box center [506, 253] width 1012 height 506
click at [841, 476] on icon "Open Intercom Messenger" at bounding box center [984, 479] width 20 height 20
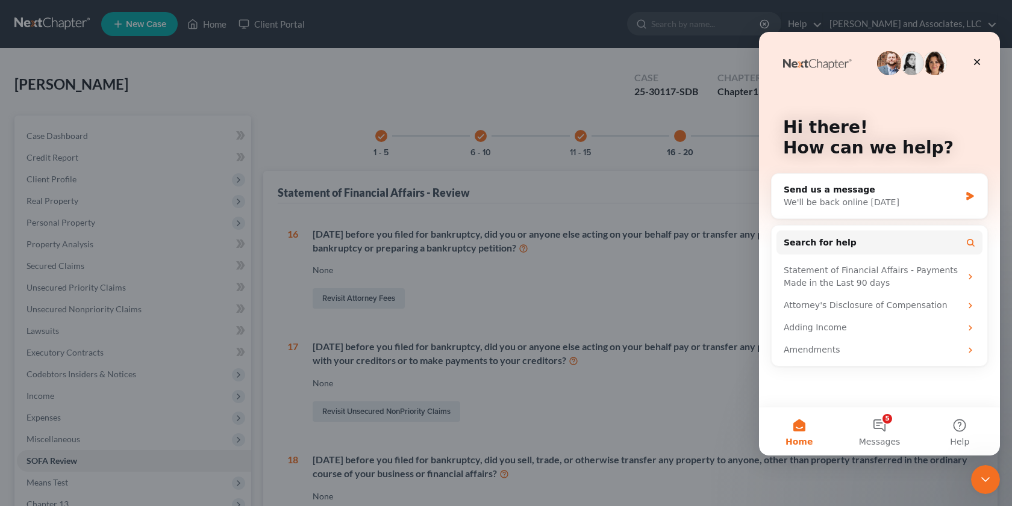
click at [680, 195] on div at bounding box center [506, 253] width 1012 height 506
click at [841, 58] on icon "Close" at bounding box center [977, 62] width 10 height 10
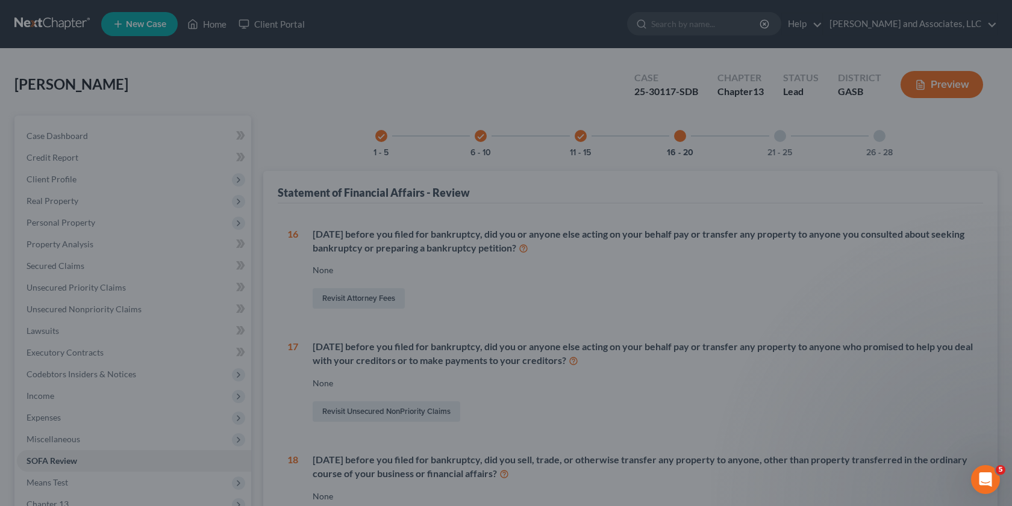
drag, startPoint x: 780, startPoint y: 135, endPoint x: 833, endPoint y: 148, distance: 54.3
click at [780, 135] on div at bounding box center [506, 253] width 1012 height 506
click at [841, 137] on div at bounding box center [506, 253] width 1012 height 506
click at [45, 397] on div at bounding box center [506, 253] width 1012 height 506
drag, startPoint x: 49, startPoint y: 461, endPoint x: 48, endPoint y: 479, distance: 18.8
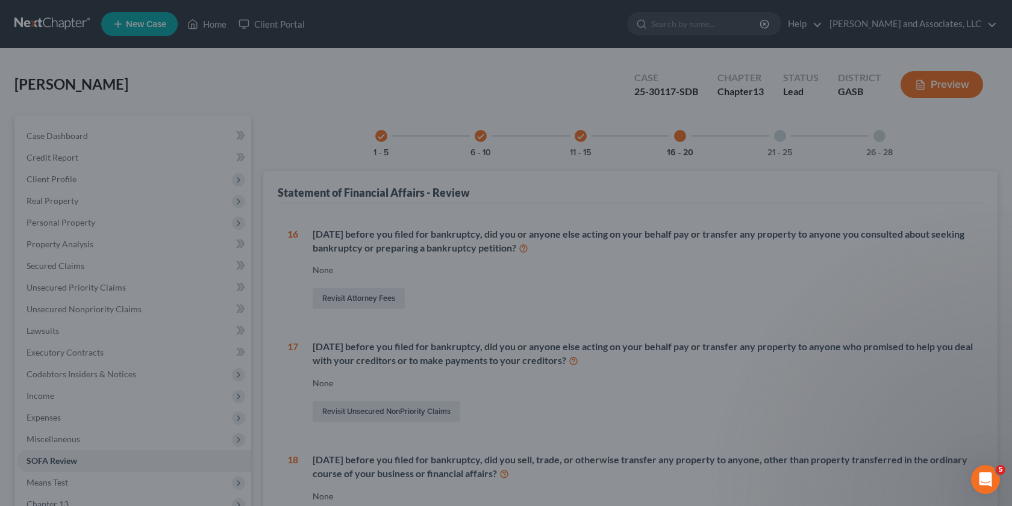
click at [51, 463] on div at bounding box center [506, 253] width 1012 height 506
drag, startPoint x: 51, startPoint y: 482, endPoint x: 522, endPoint y: 409, distance: 476.5
click at [89, 476] on div at bounding box center [506, 253] width 1012 height 506
click at [55, 461] on div at bounding box center [506, 253] width 1012 height 506
drag, startPoint x: 52, startPoint y: 462, endPoint x: 66, endPoint y: 503, distance: 43.4
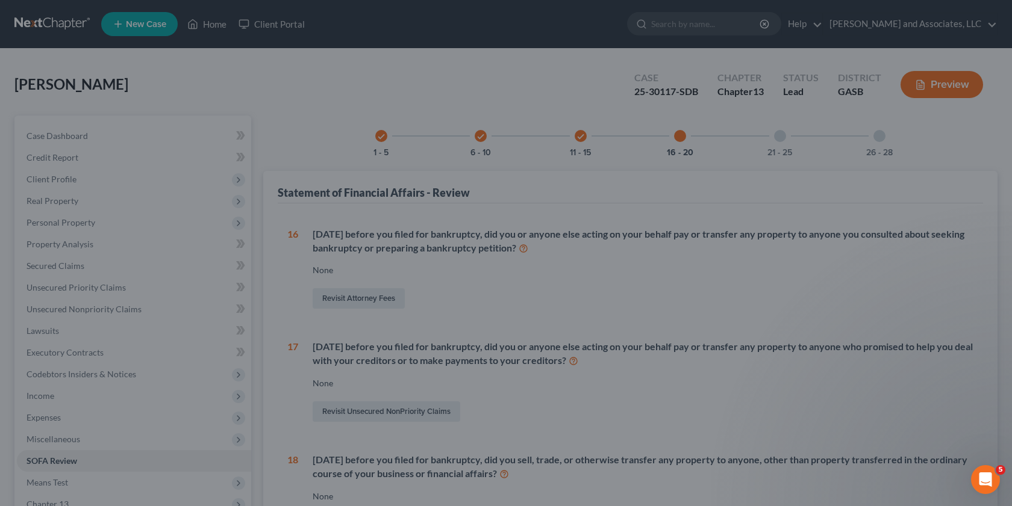
click at [57, 474] on div at bounding box center [506, 253] width 1012 height 506
drag, startPoint x: 66, startPoint y: 503, endPoint x: 246, endPoint y: 475, distance: 181.7
click at [92, 476] on div at bounding box center [506, 253] width 1012 height 506
drag, startPoint x: 246, startPoint y: 475, endPoint x: 908, endPoint y: 132, distance: 745.8
click at [265, 463] on div at bounding box center [506, 253] width 1012 height 506
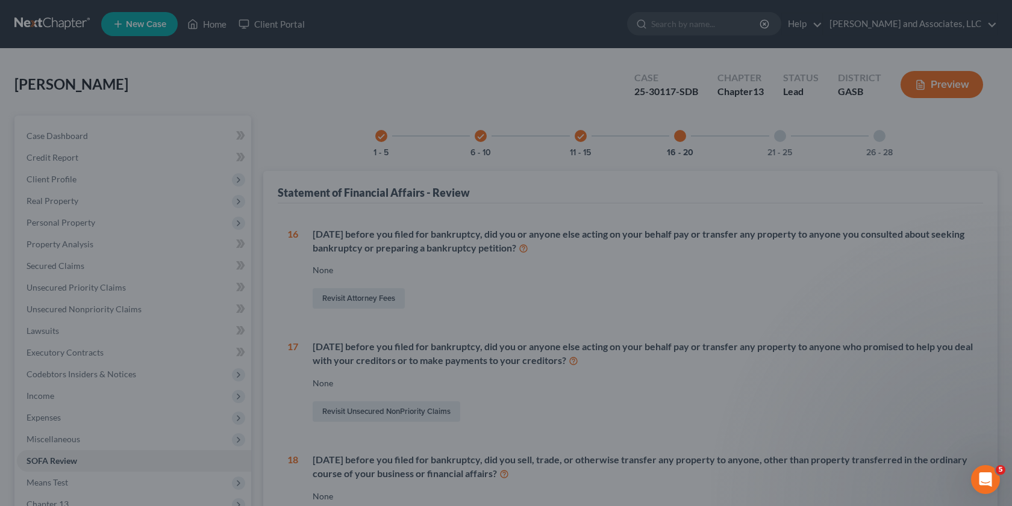
click at [318, 77] on div at bounding box center [506, 253] width 1012 height 506
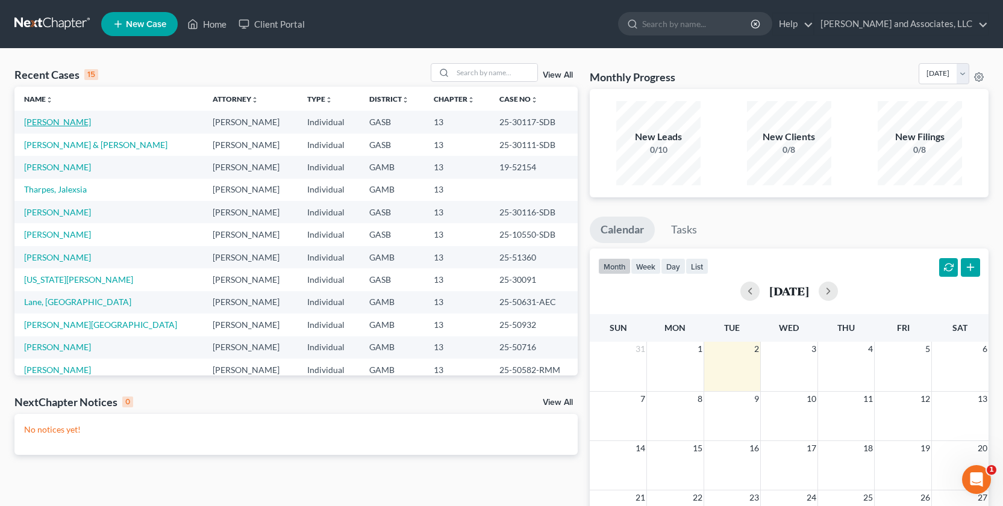
click at [67, 122] on link "[PERSON_NAME]" at bounding box center [57, 122] width 67 height 10
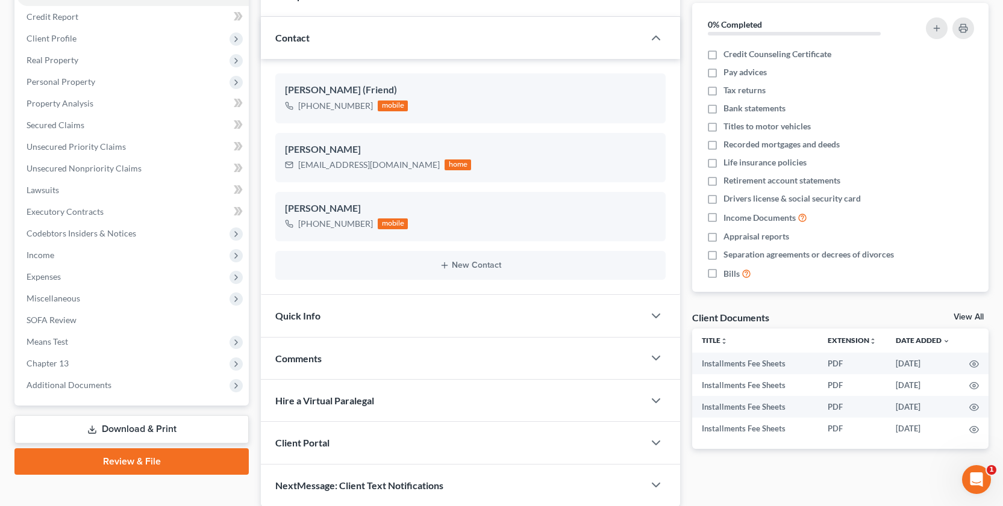
scroll to position [187, 0]
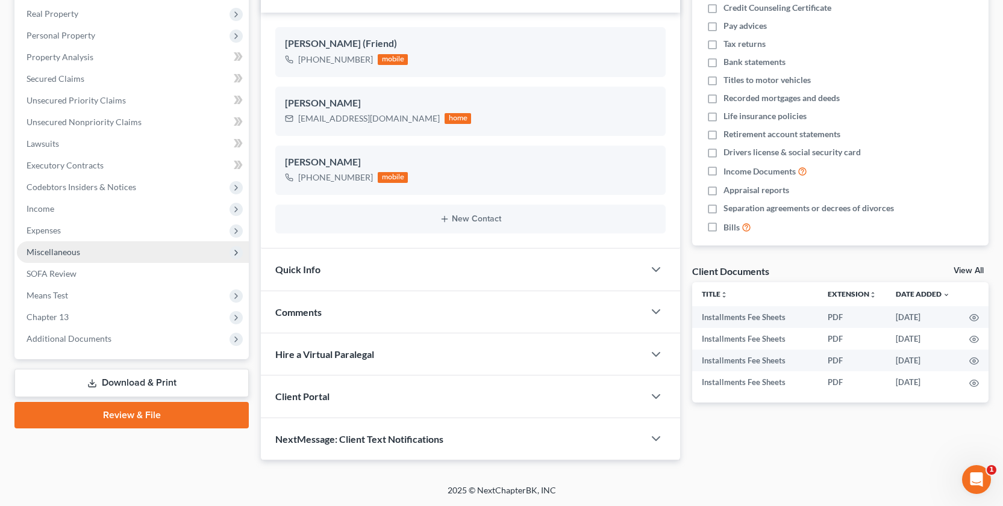
click at [63, 253] on span "Miscellaneous" at bounding box center [53, 252] width 54 height 10
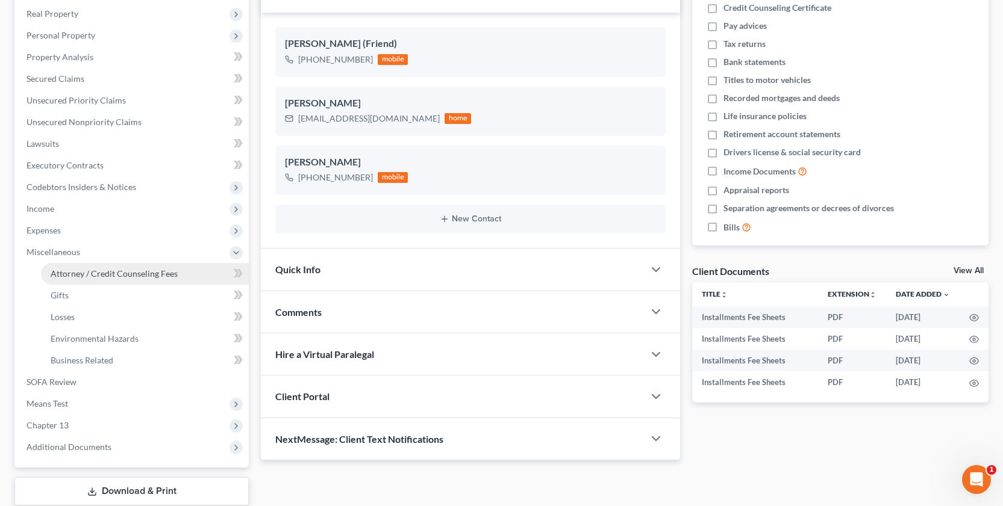
click at [162, 278] on link "Attorney / Credit Counseling Fees" at bounding box center [145, 274] width 208 height 22
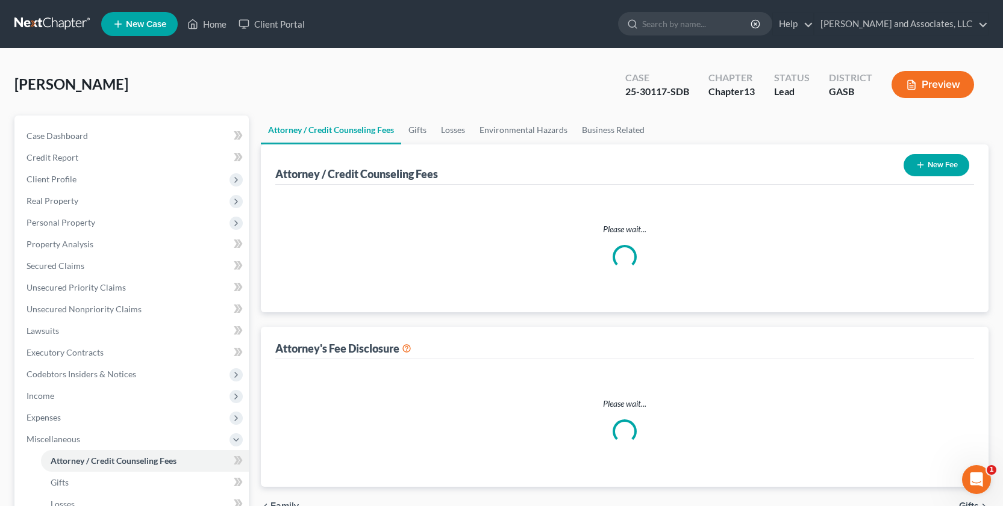
select select "0"
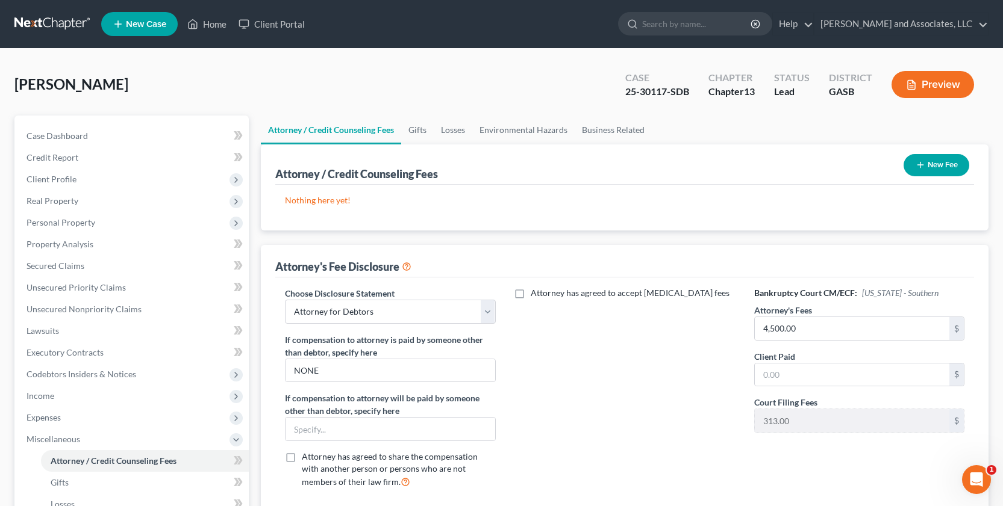
click at [940, 161] on button "New Fee" at bounding box center [936, 165] width 66 height 22
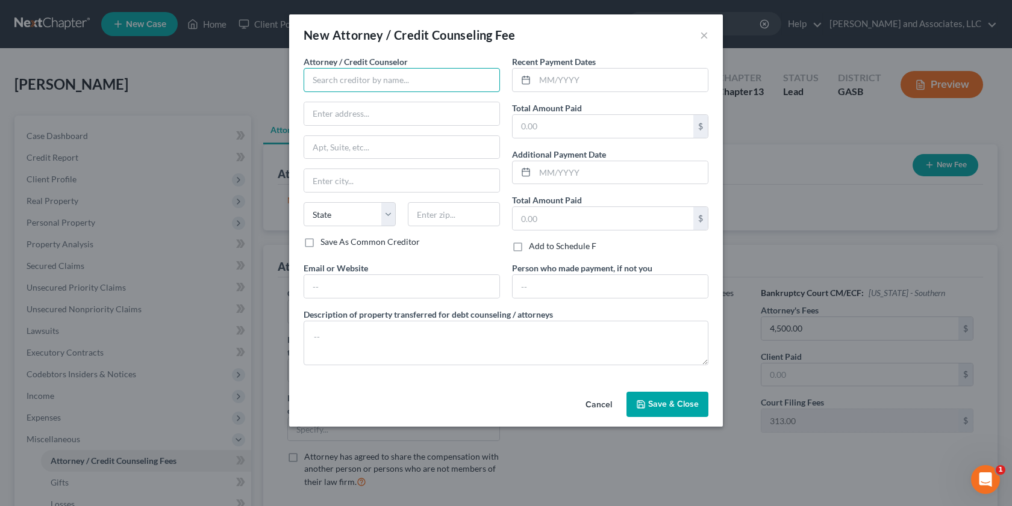
click at [357, 82] on input "text" at bounding box center [402, 80] width 196 height 24
click at [406, 82] on input "text" at bounding box center [402, 80] width 196 height 24
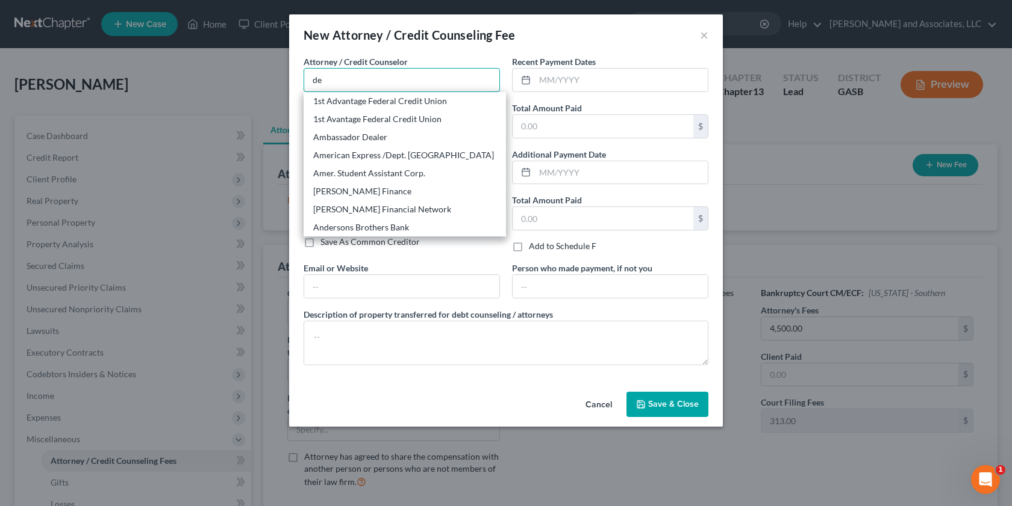
type input "d"
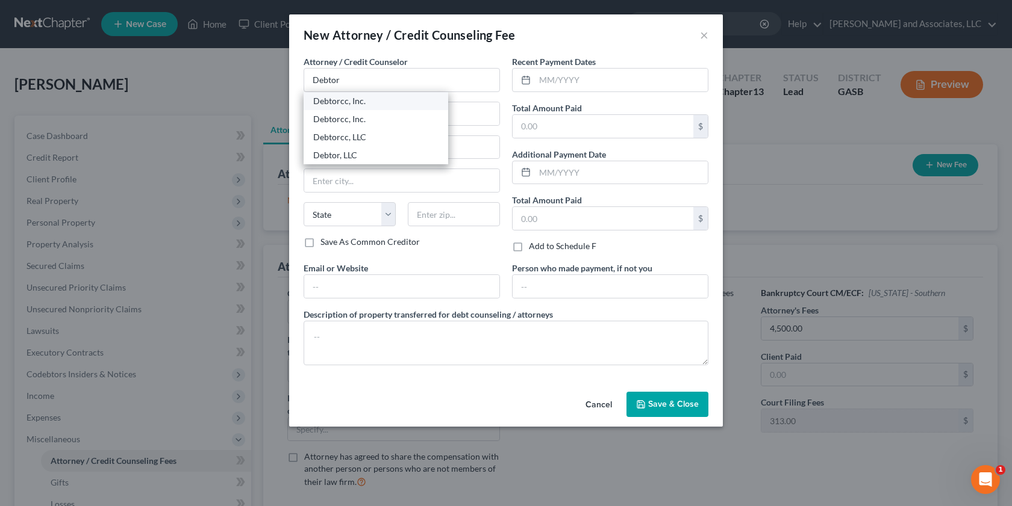
click at [349, 102] on div "Debtorcc, Inc." at bounding box center [375, 101] width 125 height 12
type input "Debtorcc, Inc."
type input "372 Summitt Avenue"
type input "[US_STATE]"
select select "33"
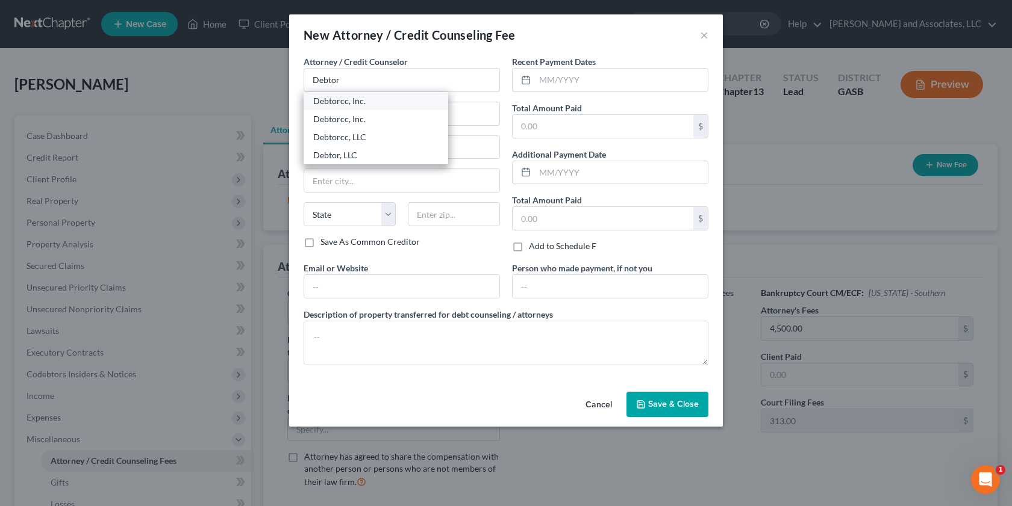
type input "07306"
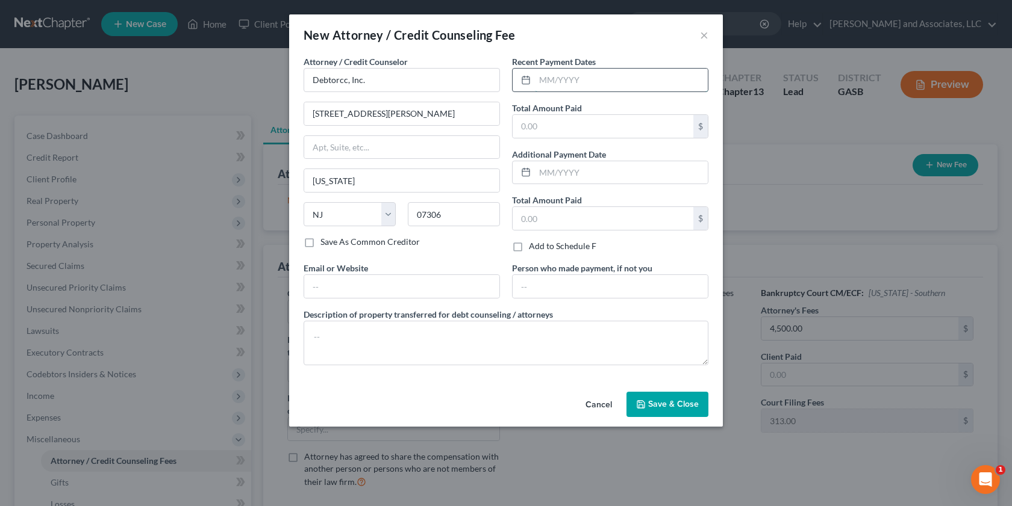
click at [565, 81] on input "text" at bounding box center [621, 80] width 173 height 23
click at [577, 78] on input "text" at bounding box center [621, 80] width 173 height 23
click at [556, 125] on input "text" at bounding box center [602, 126] width 181 height 23
type input "19.95"
click at [660, 404] on span "Save & Close" at bounding box center [673, 404] width 51 height 10
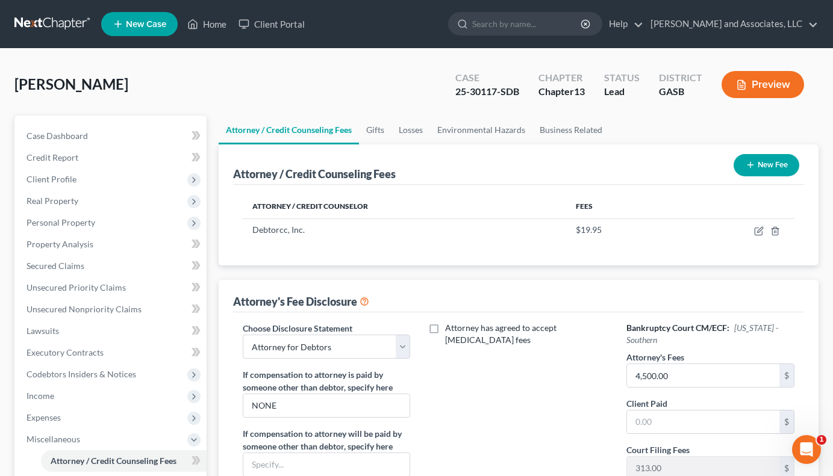
click at [220, 95] on div "Franco, Janice Upgraded Case 25-30117-SDB Chapter Chapter 13 Status Lead Distri…" at bounding box center [416, 89] width 804 height 52
click at [759, 232] on icon "button" at bounding box center [759, 229] width 5 height 5
select select "33"
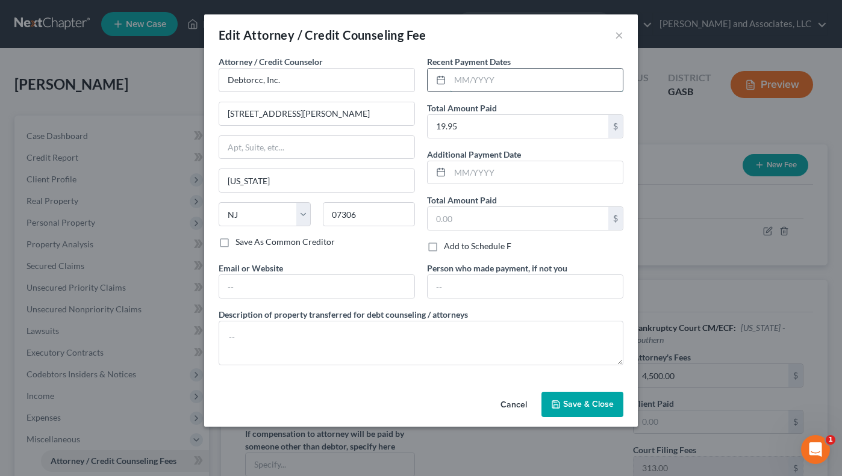
click at [451, 81] on input "text" at bounding box center [536, 80] width 173 height 23
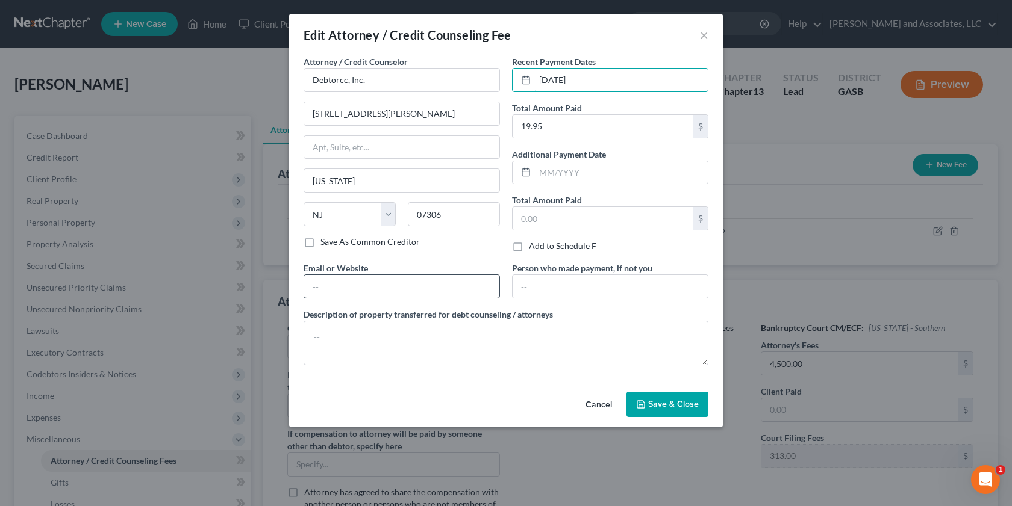
type input "08/25/2025"
click at [346, 285] on input "text" at bounding box center [401, 286] width 195 height 23
click at [323, 288] on input "text" at bounding box center [401, 286] width 195 height 23
type input "www.debtorcc.org"
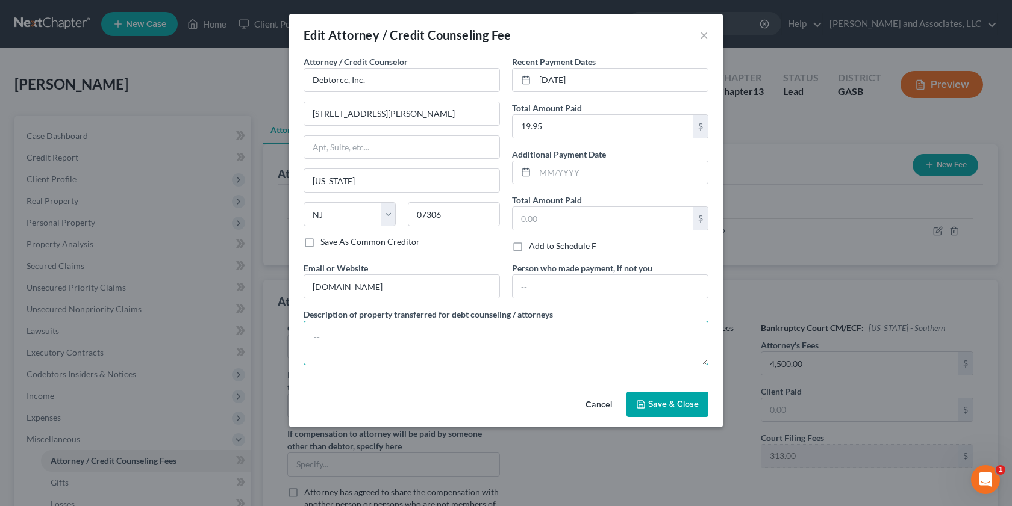
click at [329, 343] on textarea at bounding box center [506, 343] width 405 height 45
type textarea "Credit Counseling Certificate"
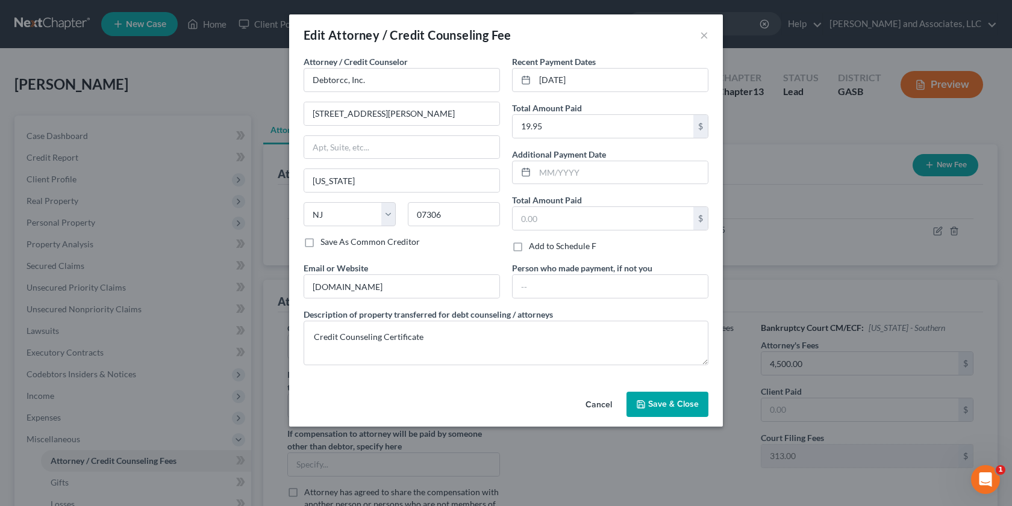
click at [665, 401] on span "Save & Close" at bounding box center [673, 404] width 51 height 10
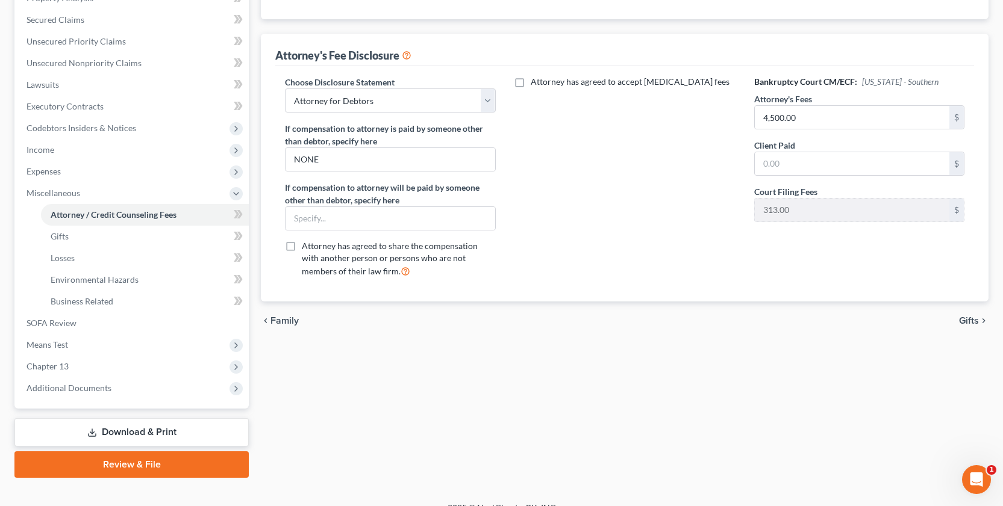
scroll to position [264, 0]
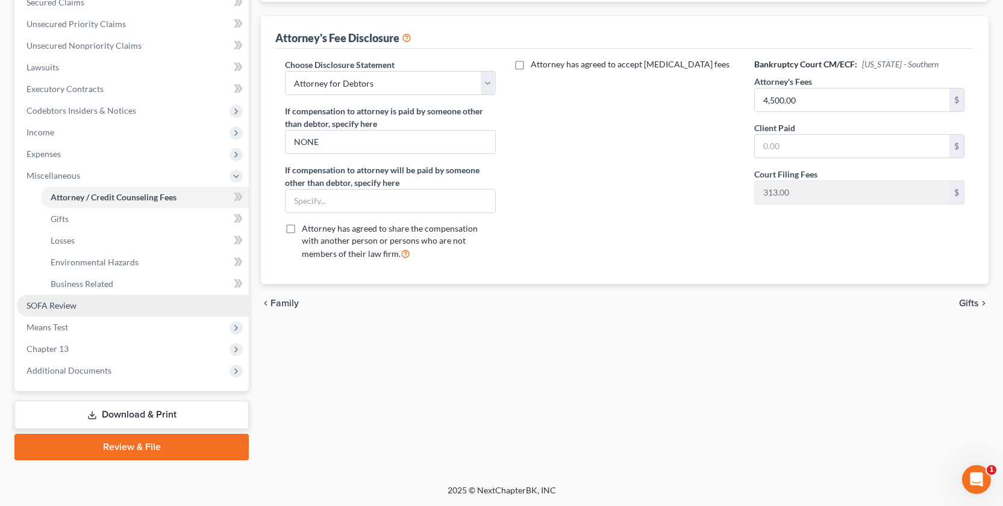
click at [52, 305] on span "SOFA Review" at bounding box center [51, 305] width 50 height 10
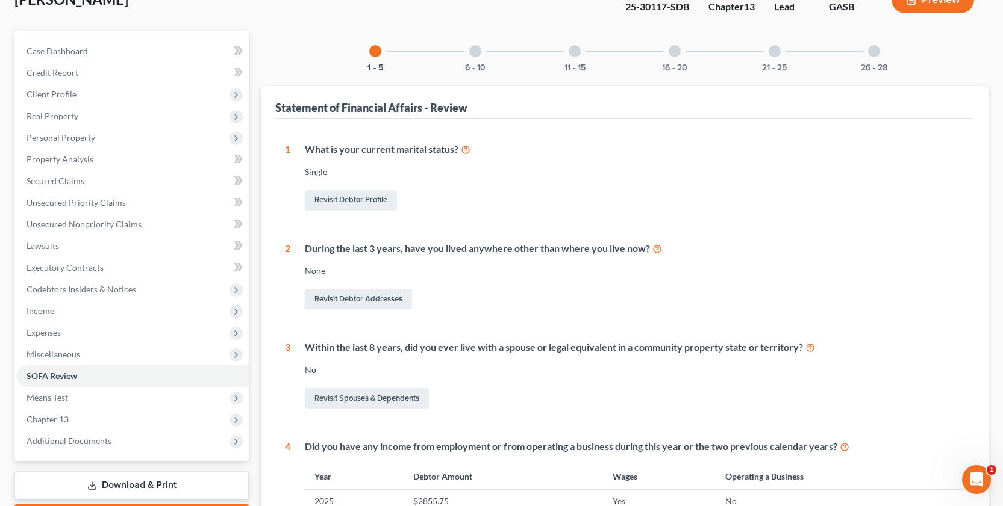
scroll to position [57, 0]
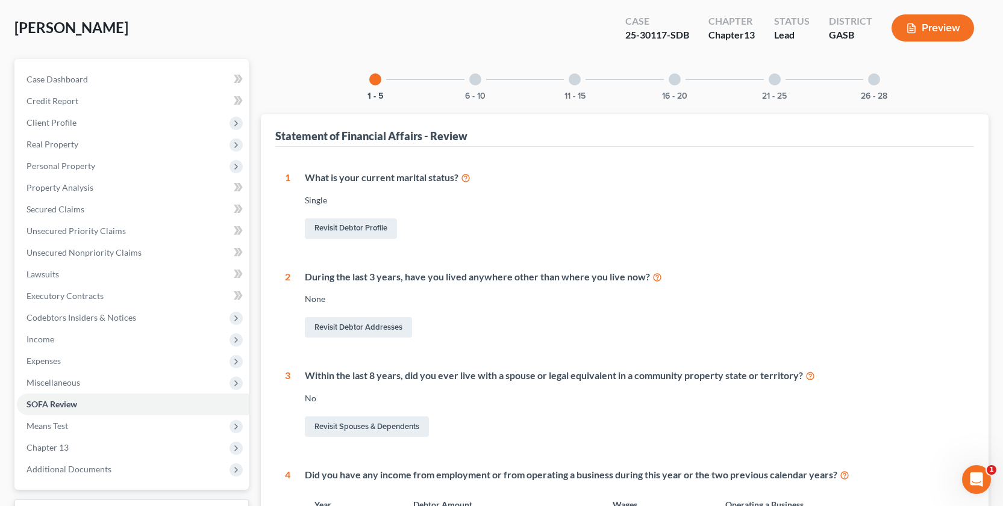
click at [472, 80] on div at bounding box center [475, 79] width 12 height 12
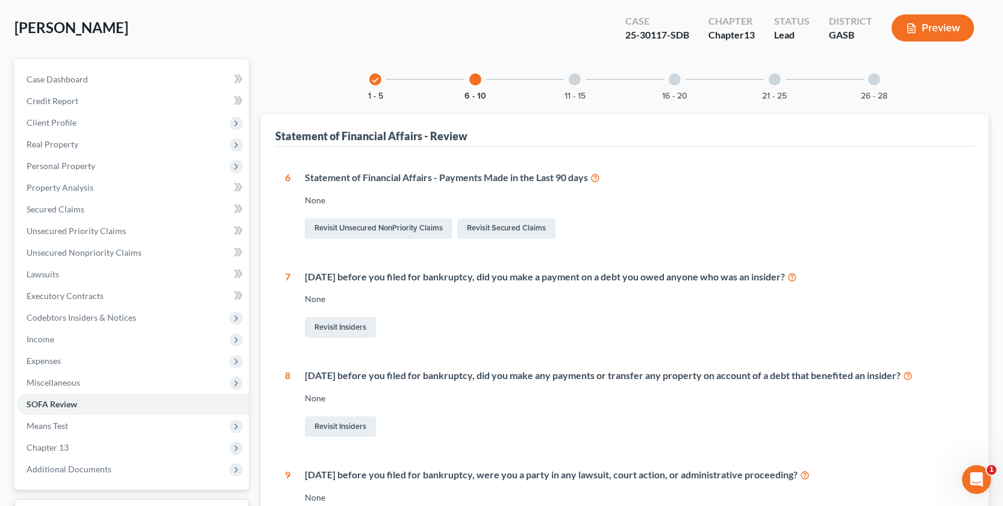
click at [578, 81] on div at bounding box center [574, 79] width 12 height 12
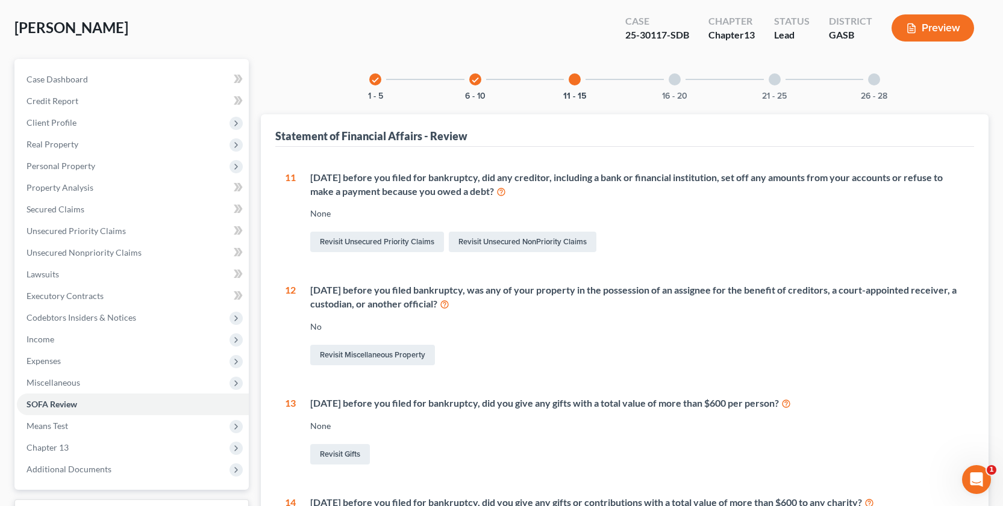
click at [672, 76] on div at bounding box center [674, 79] width 12 height 12
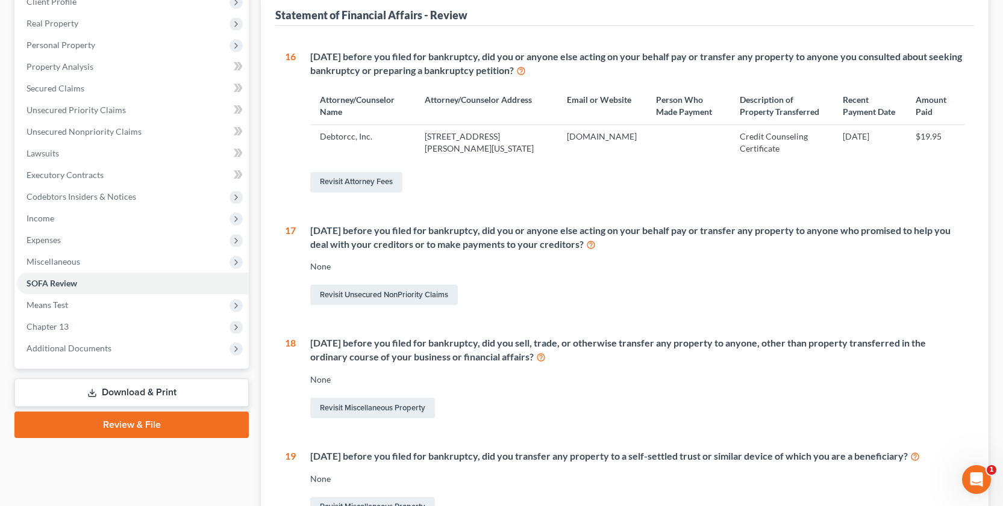
scroll to position [176, 0]
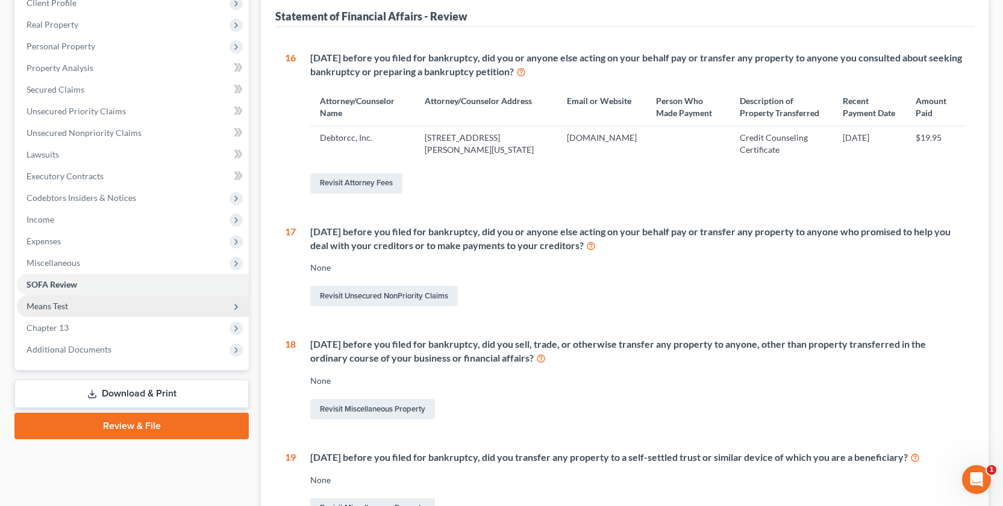
click at [55, 306] on span "Means Test" at bounding box center [47, 306] width 42 height 10
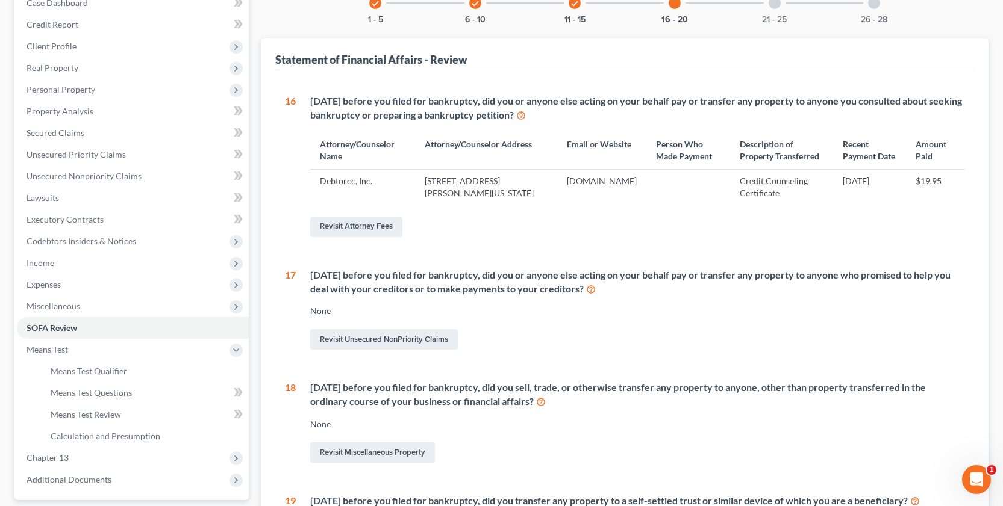
scroll to position [0, 0]
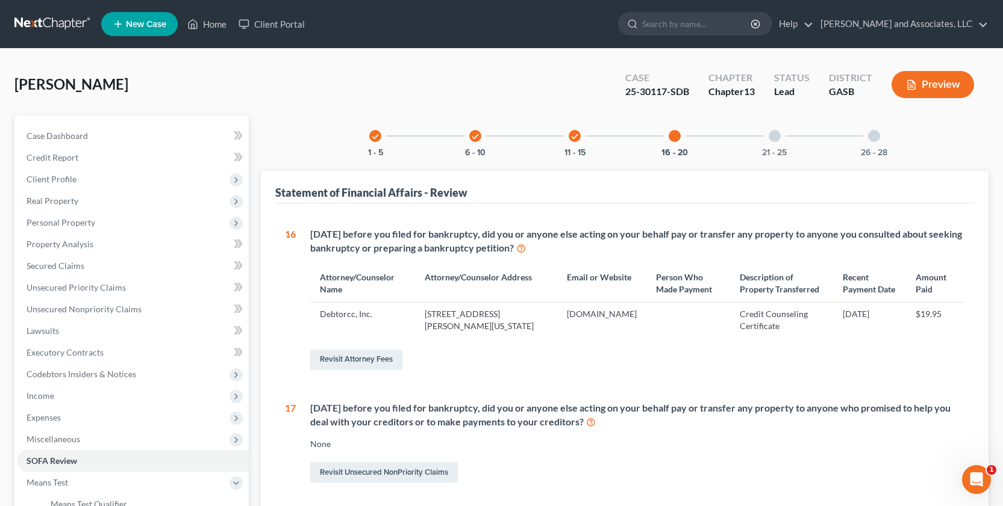
drag, startPoint x: 771, startPoint y: 129, endPoint x: 779, endPoint y: 142, distance: 14.7
click at [771, 131] on div "21 - 25" at bounding box center [774, 136] width 41 height 41
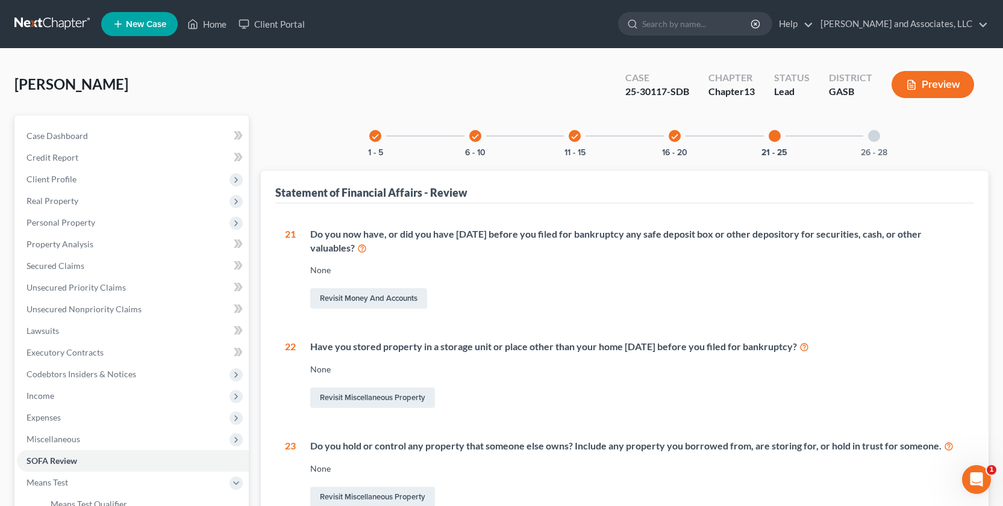
click at [878, 135] on div at bounding box center [874, 136] width 12 height 12
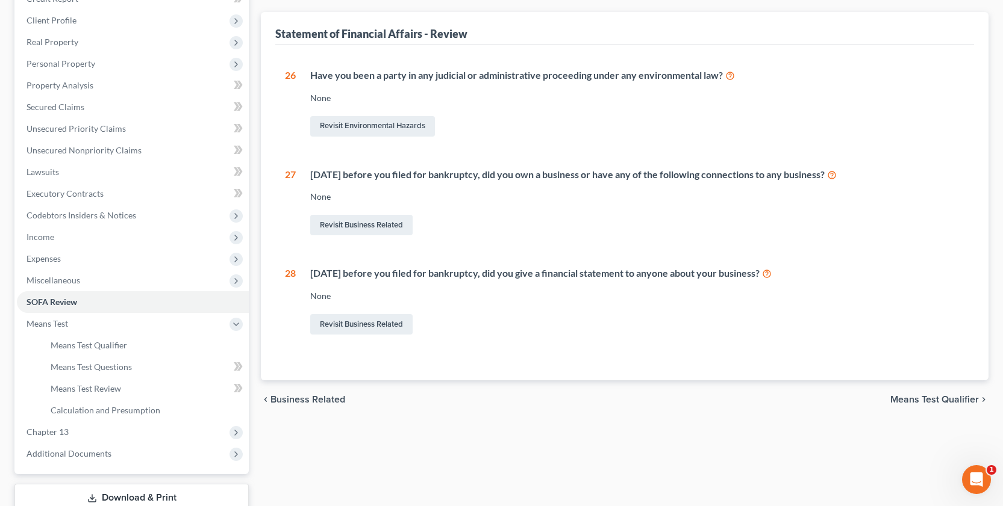
scroll to position [242, 0]
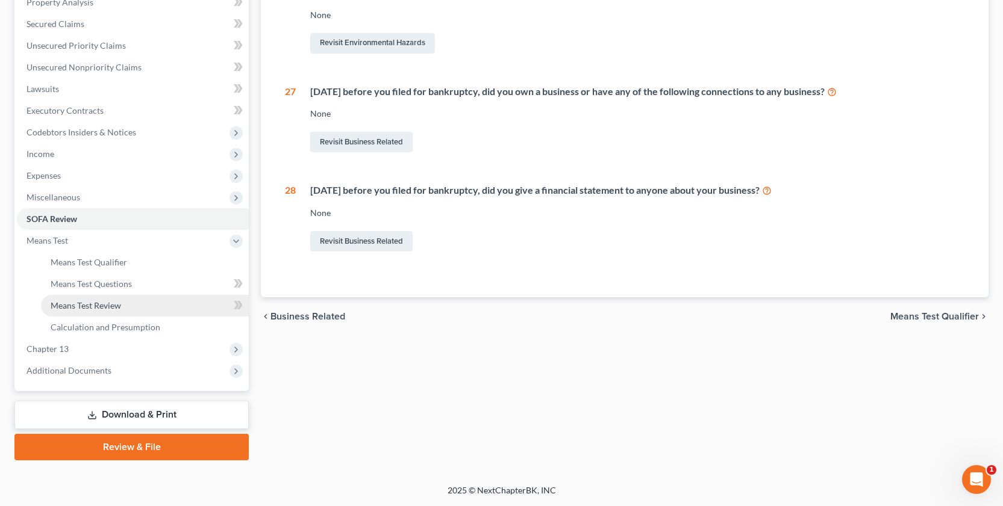
click at [107, 307] on span "Means Test Review" at bounding box center [86, 305] width 70 height 10
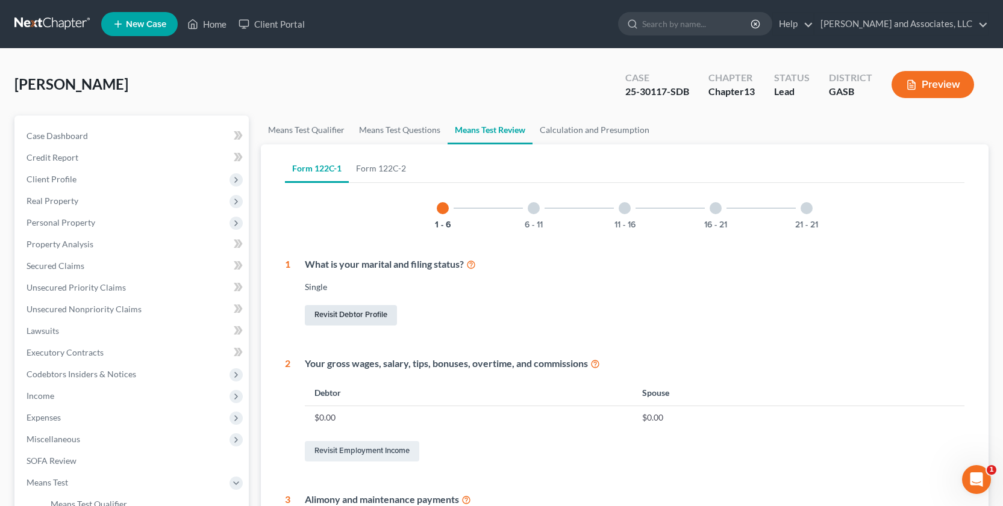
click at [360, 320] on link "Revisit Debtor Profile" at bounding box center [351, 315] width 92 height 20
select select "0"
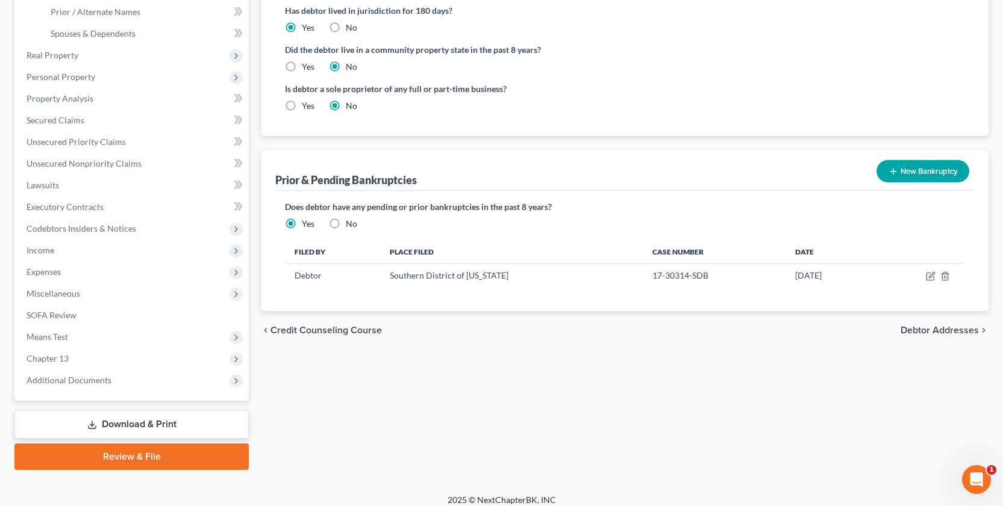
scroll to position [285, 0]
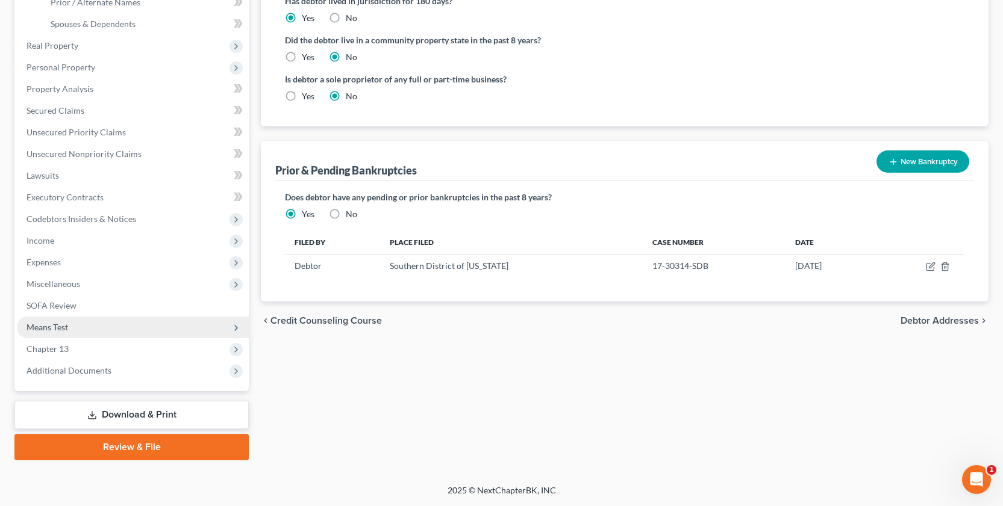
click at [46, 325] on span "Means Test" at bounding box center [47, 327] width 42 height 10
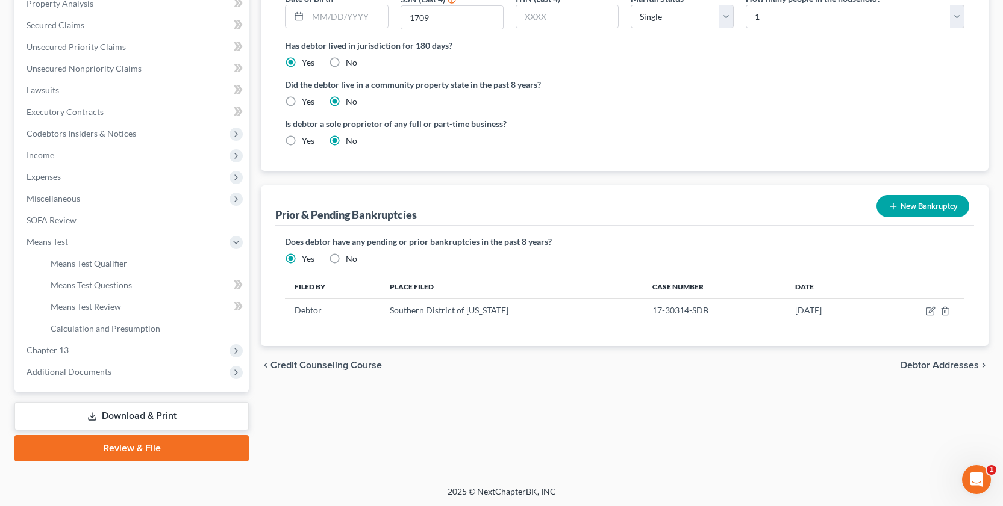
scroll to position [242, 0]
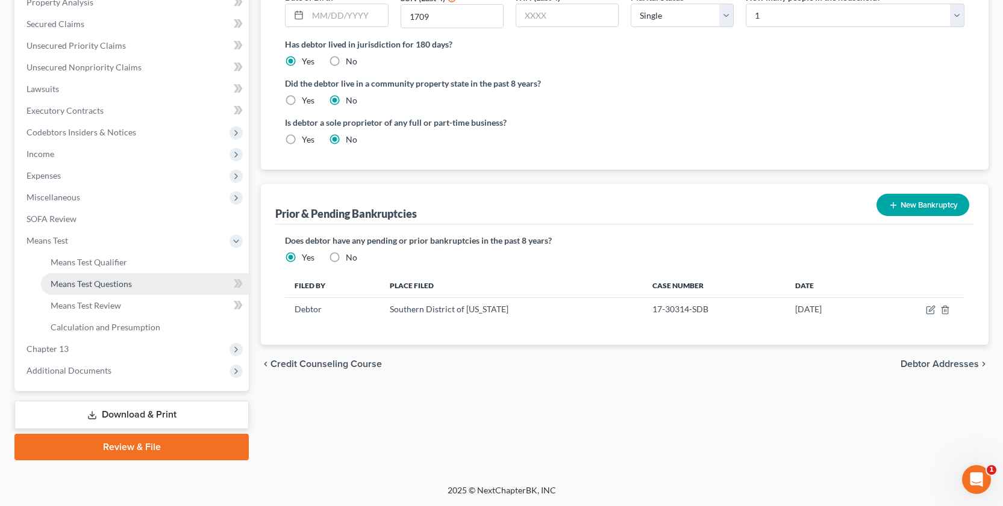
click at [125, 288] on span "Means Test Questions" at bounding box center [91, 284] width 81 height 10
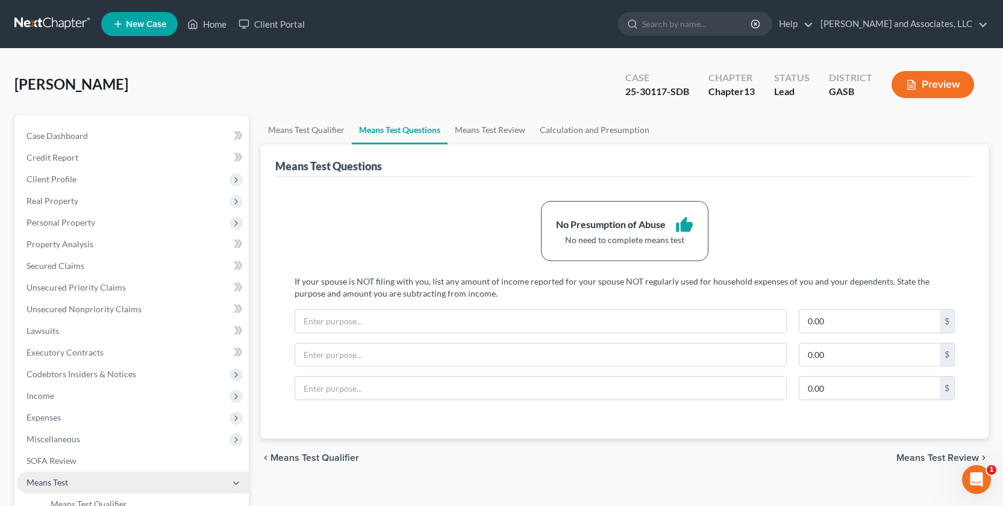
click at [52, 483] on span "Means Test" at bounding box center [47, 483] width 42 height 10
click at [307, 132] on link "Means Test Qualifier" at bounding box center [306, 130] width 91 height 29
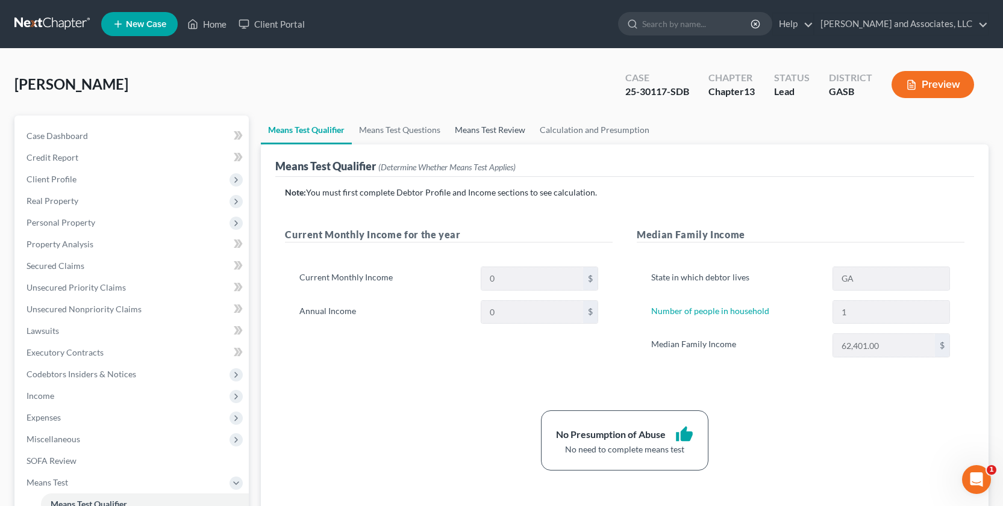
click at [487, 127] on link "Means Test Review" at bounding box center [489, 130] width 85 height 29
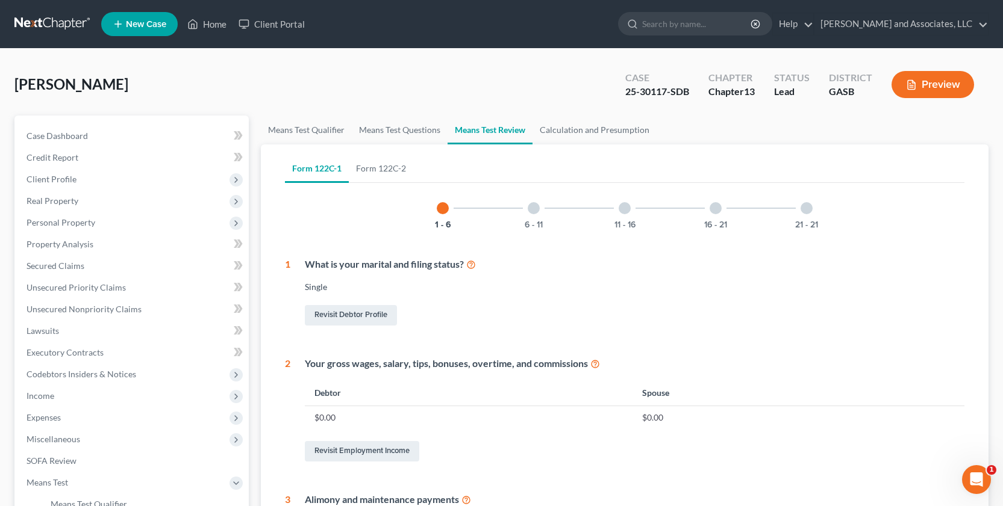
click at [360, 418] on td "$0.00" at bounding box center [469, 417] width 328 height 23
click at [596, 365] on icon at bounding box center [595, 363] width 10 height 11
